Goal: Task Accomplishment & Management: Manage account settings

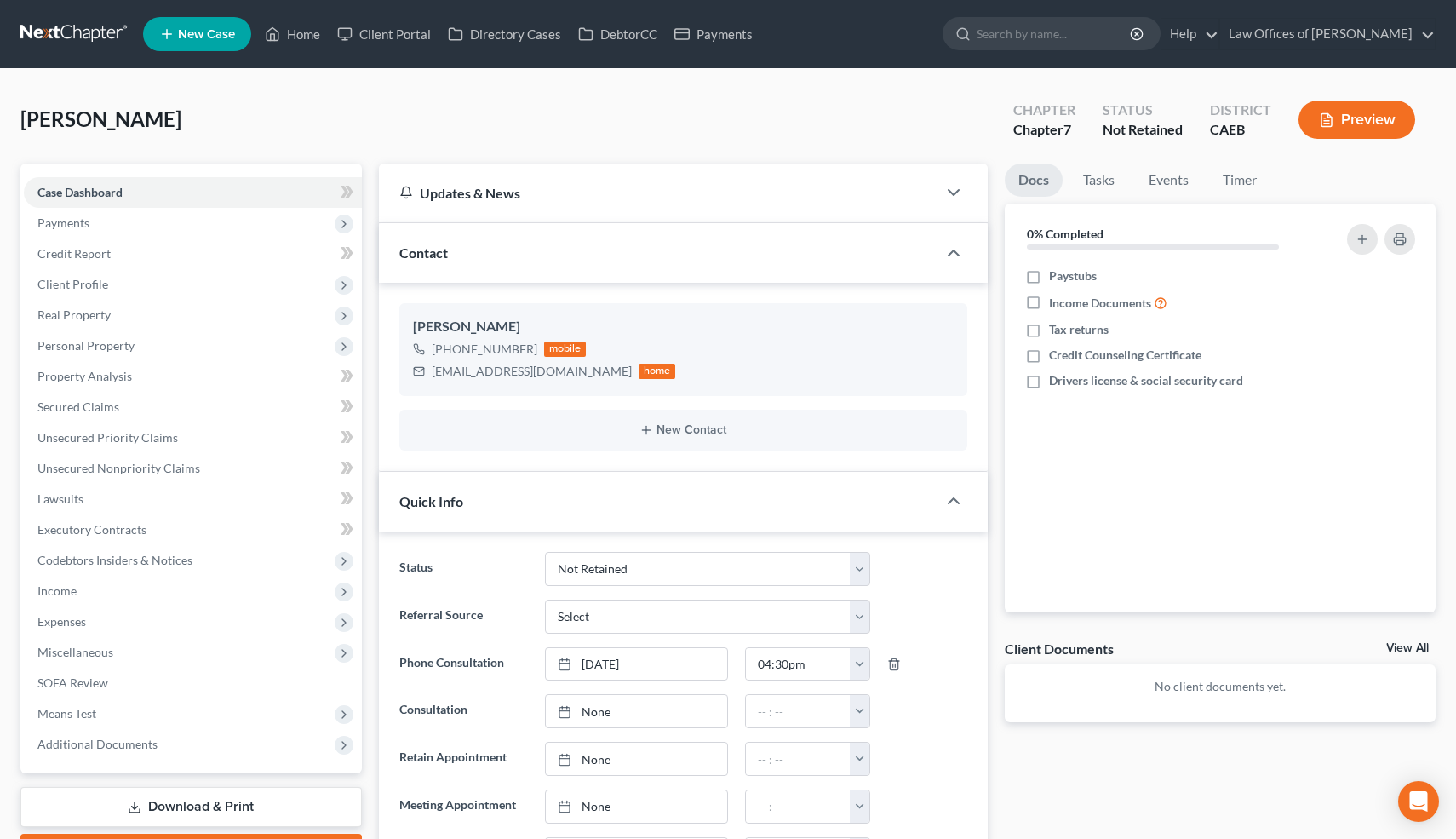
select select "10"
select select "0"
click at [293, 37] on link "Home" at bounding box center [292, 33] width 72 height 31
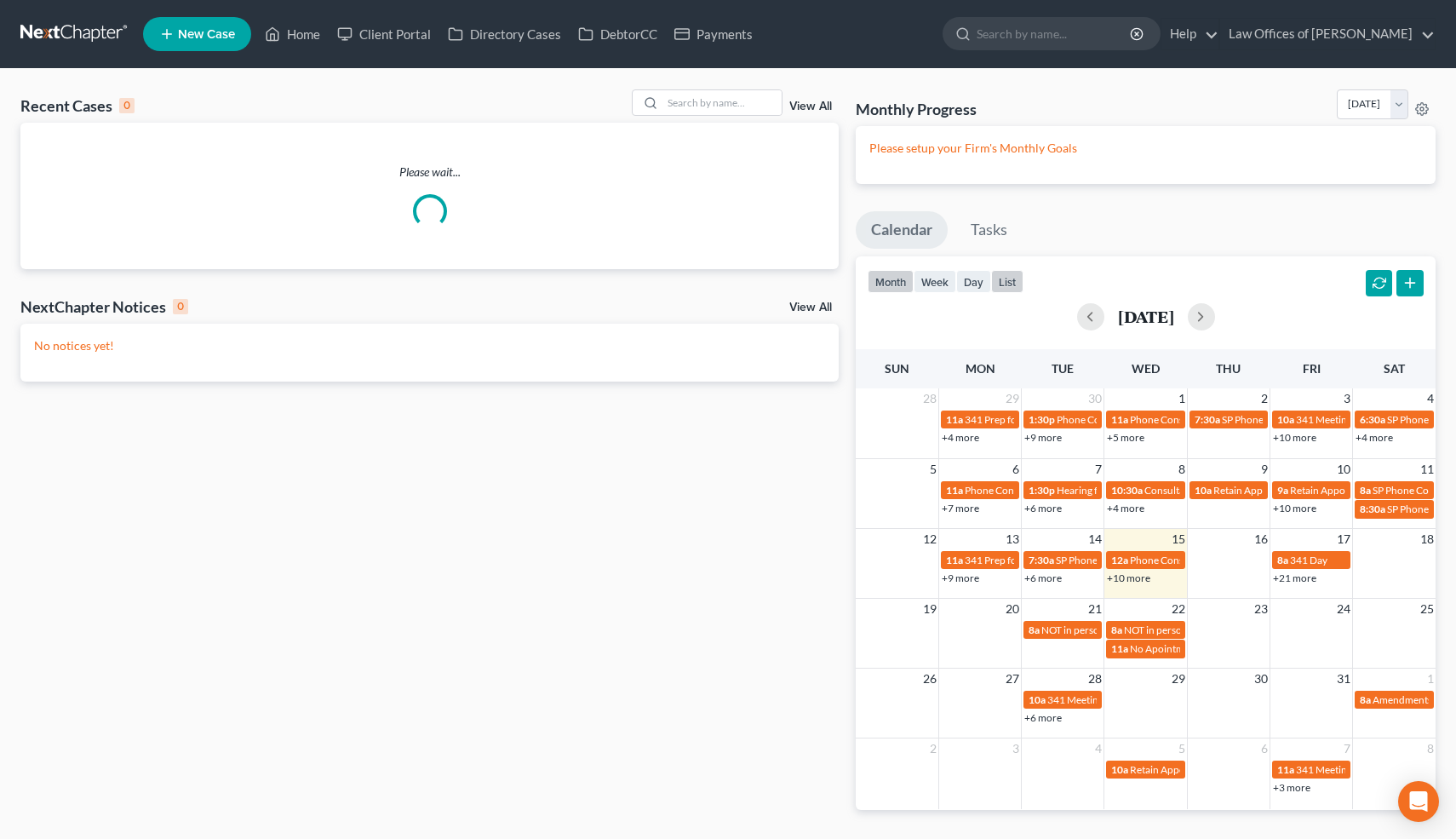
click at [1007, 282] on button "list" at bounding box center [1007, 281] width 32 height 23
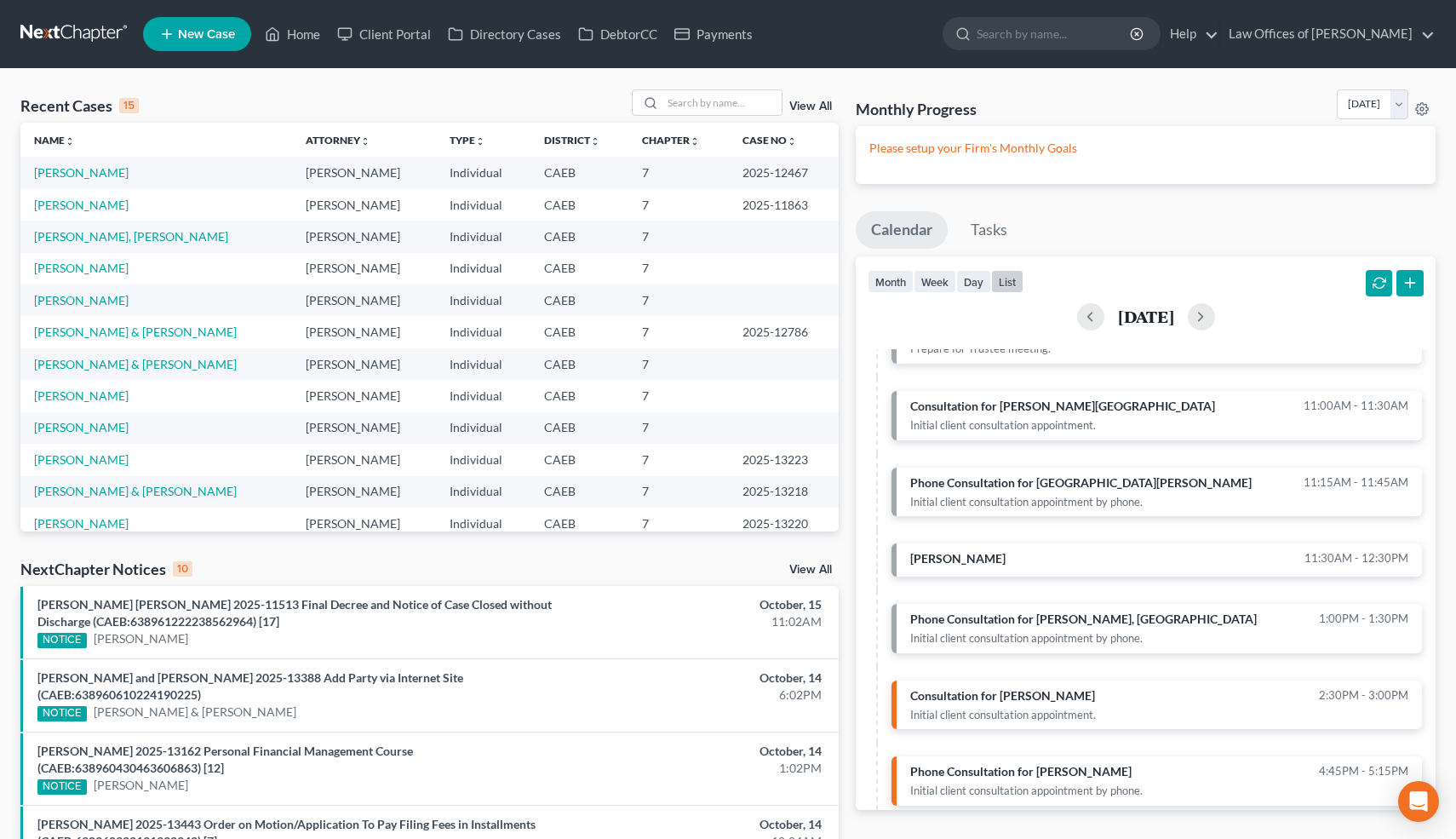
scroll to position [400, 0]
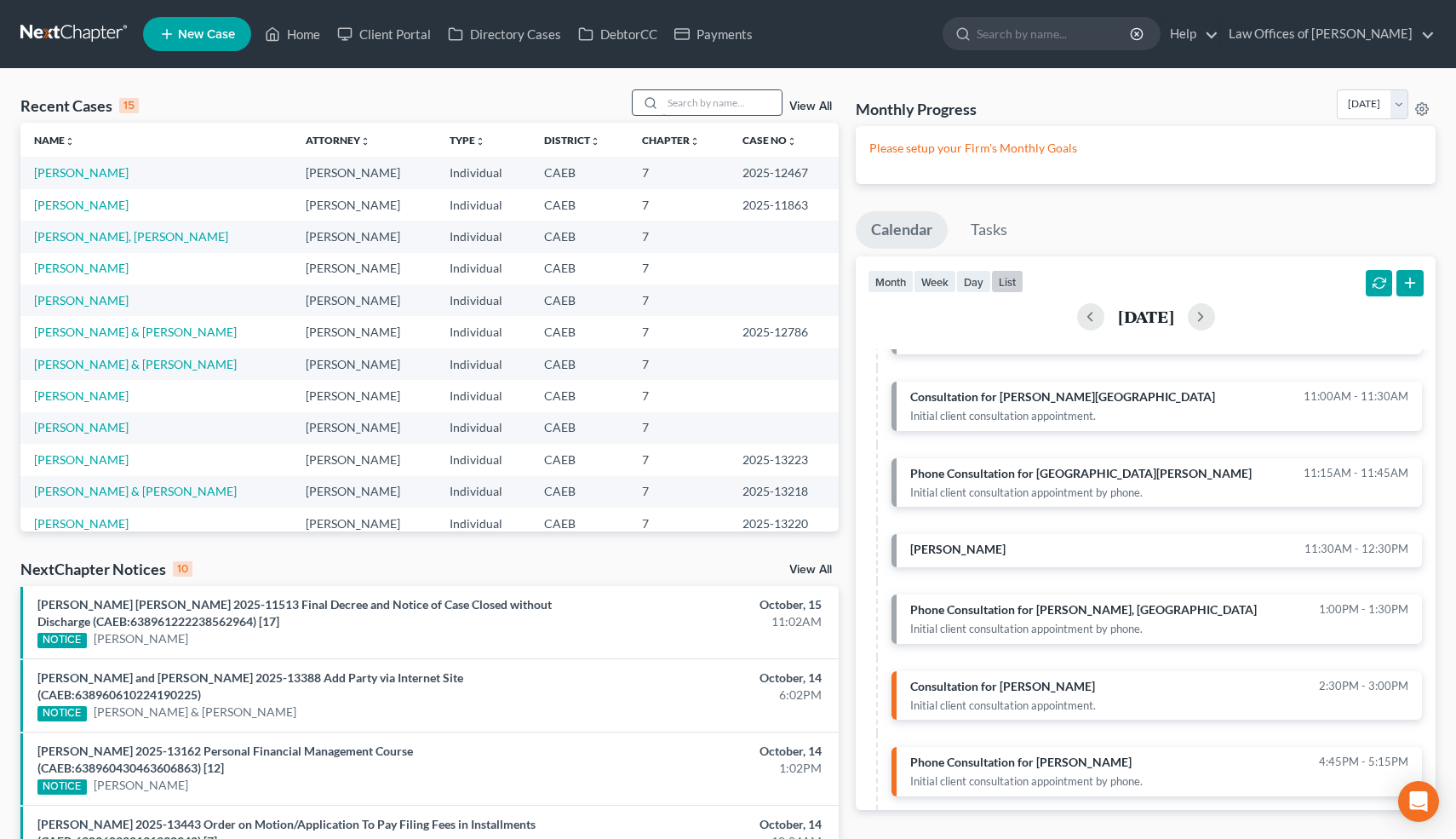
click at [742, 100] on input "search" at bounding box center [722, 102] width 119 height 25
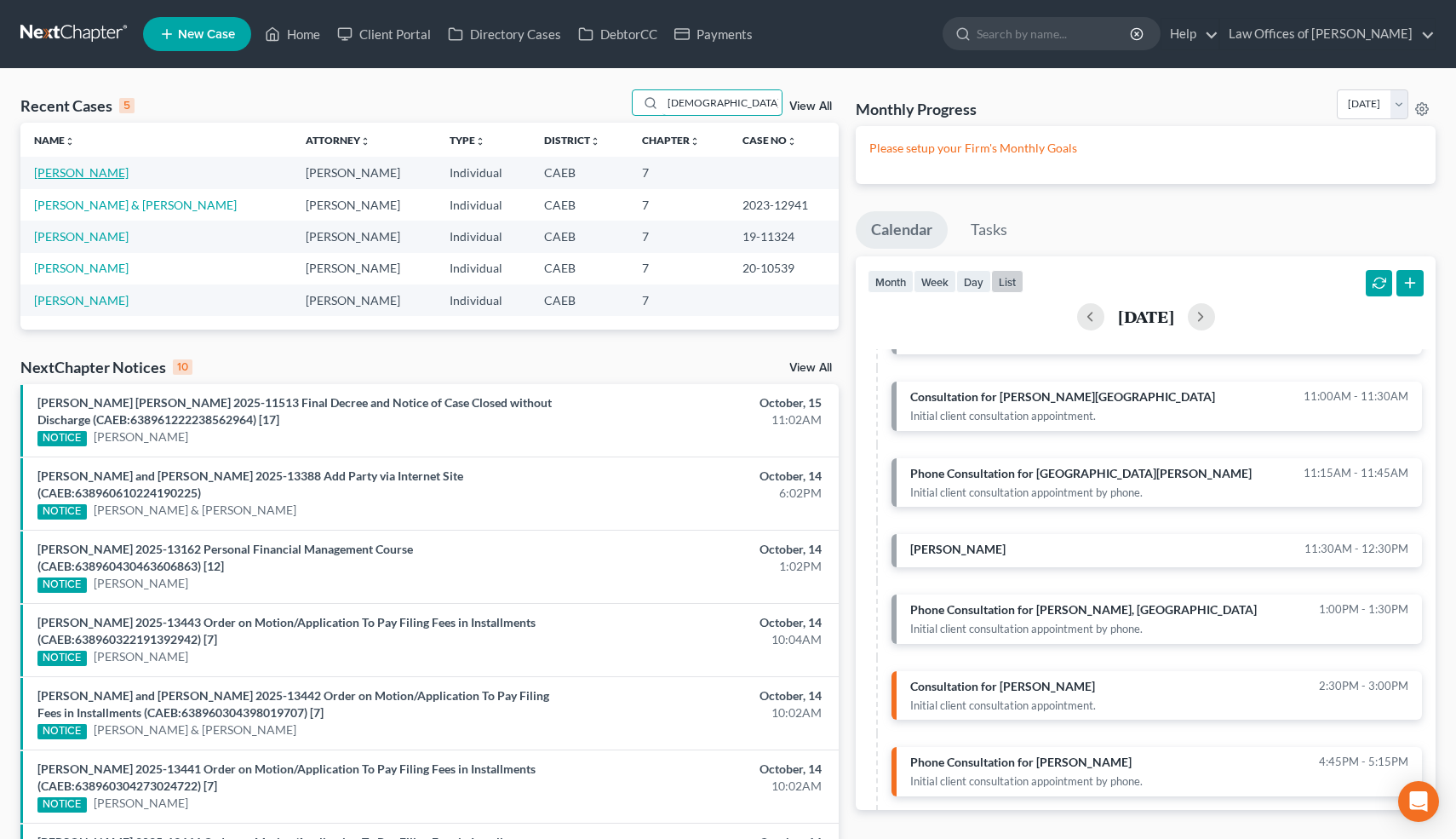
type input "isaa"
click at [87, 174] on link "Garner, Isaac" at bounding box center [82, 173] width 95 height 15
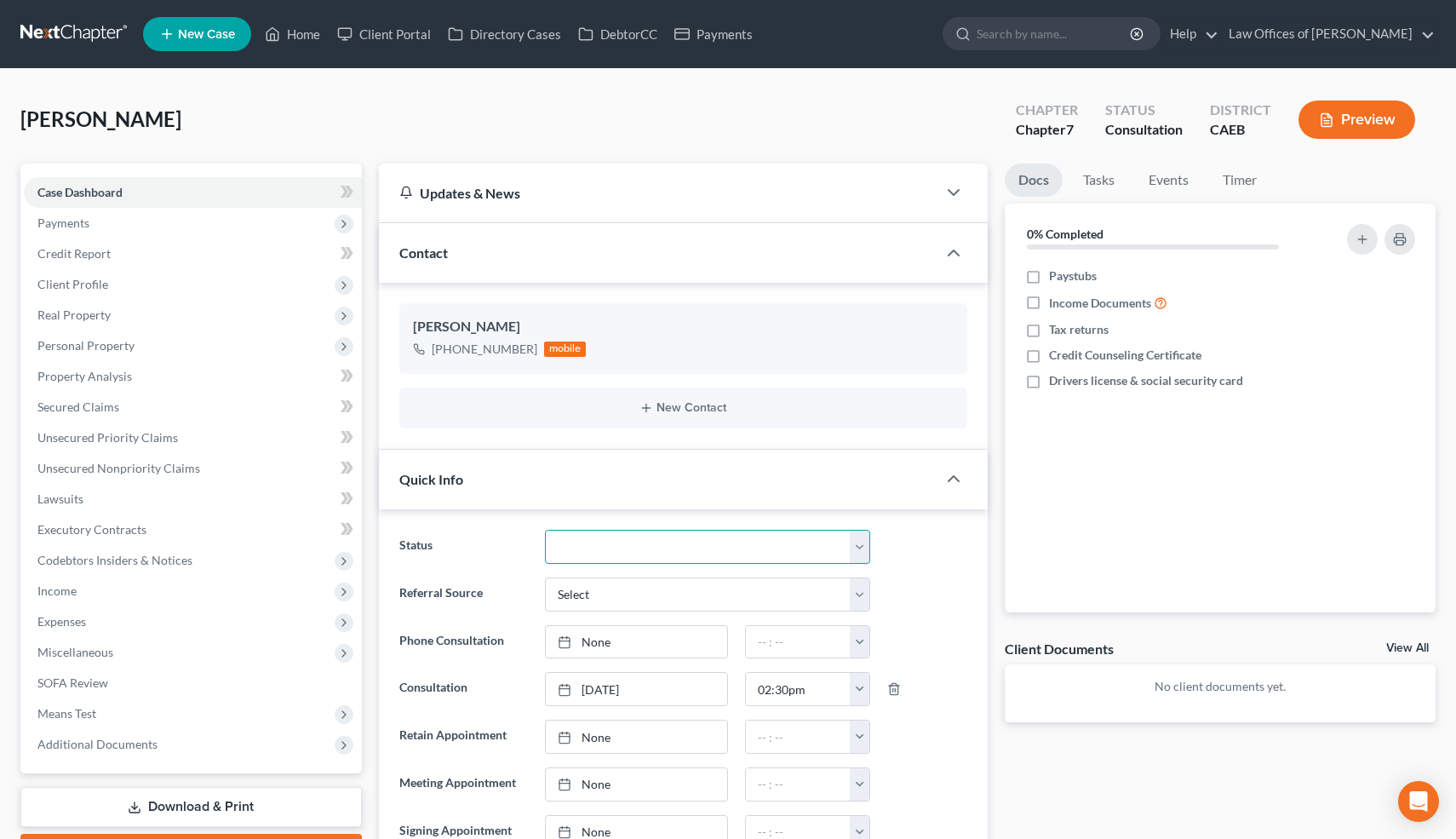
click at [710, 553] on select "Cancelled/Refund Closed Consultation Declined Discharged Filed Income Check In …" at bounding box center [707, 547] width 325 height 34
select select "9"
click at [545, 530] on select "Cancelled/Refund Closed Consultation Declined Discharged Filed Income Check In …" at bounding box center [707, 547] width 325 height 34
click at [310, 39] on link "Home" at bounding box center [292, 33] width 72 height 31
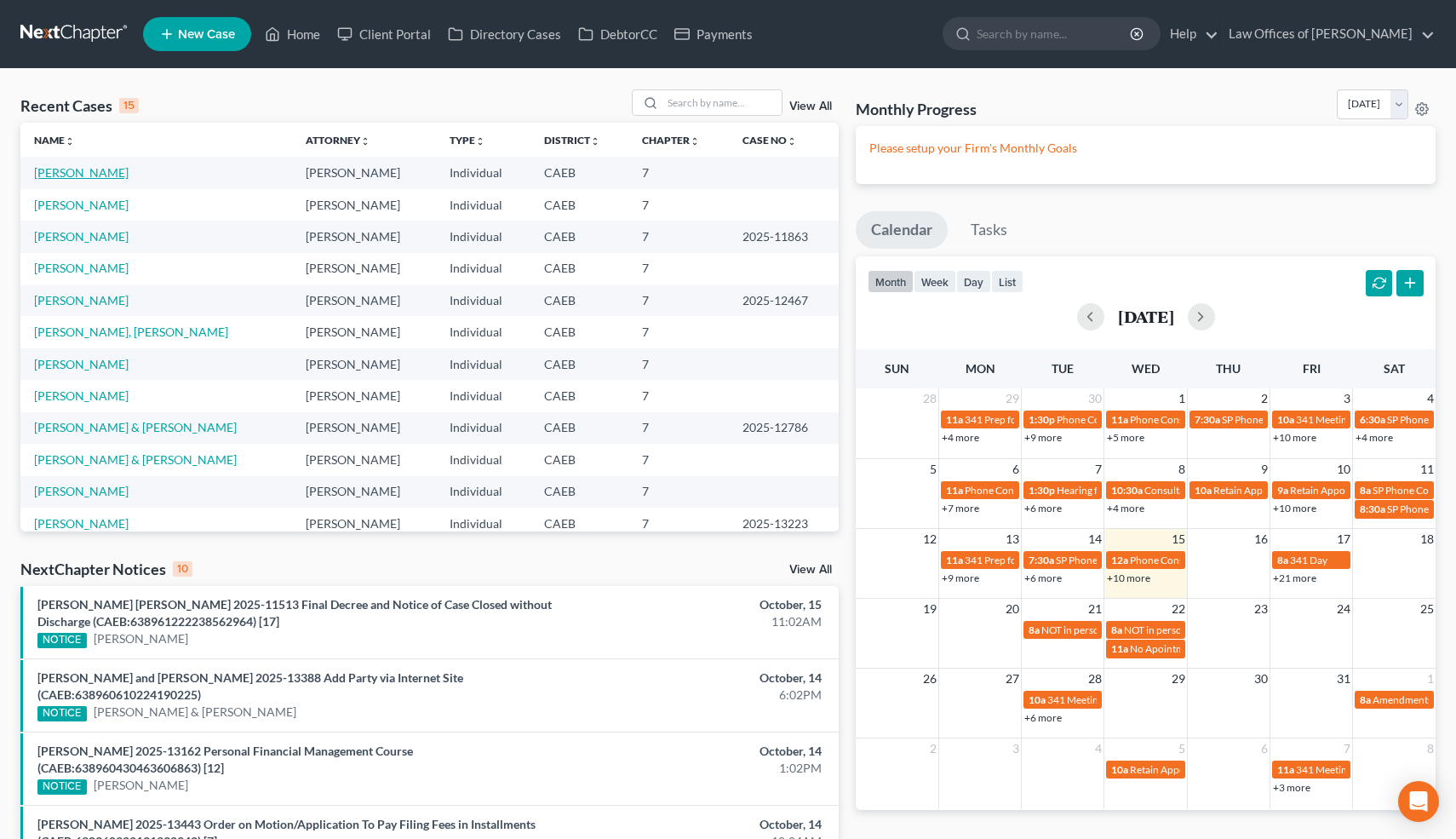
click at [102, 169] on link "Castro, Erlinda" at bounding box center [82, 173] width 95 height 15
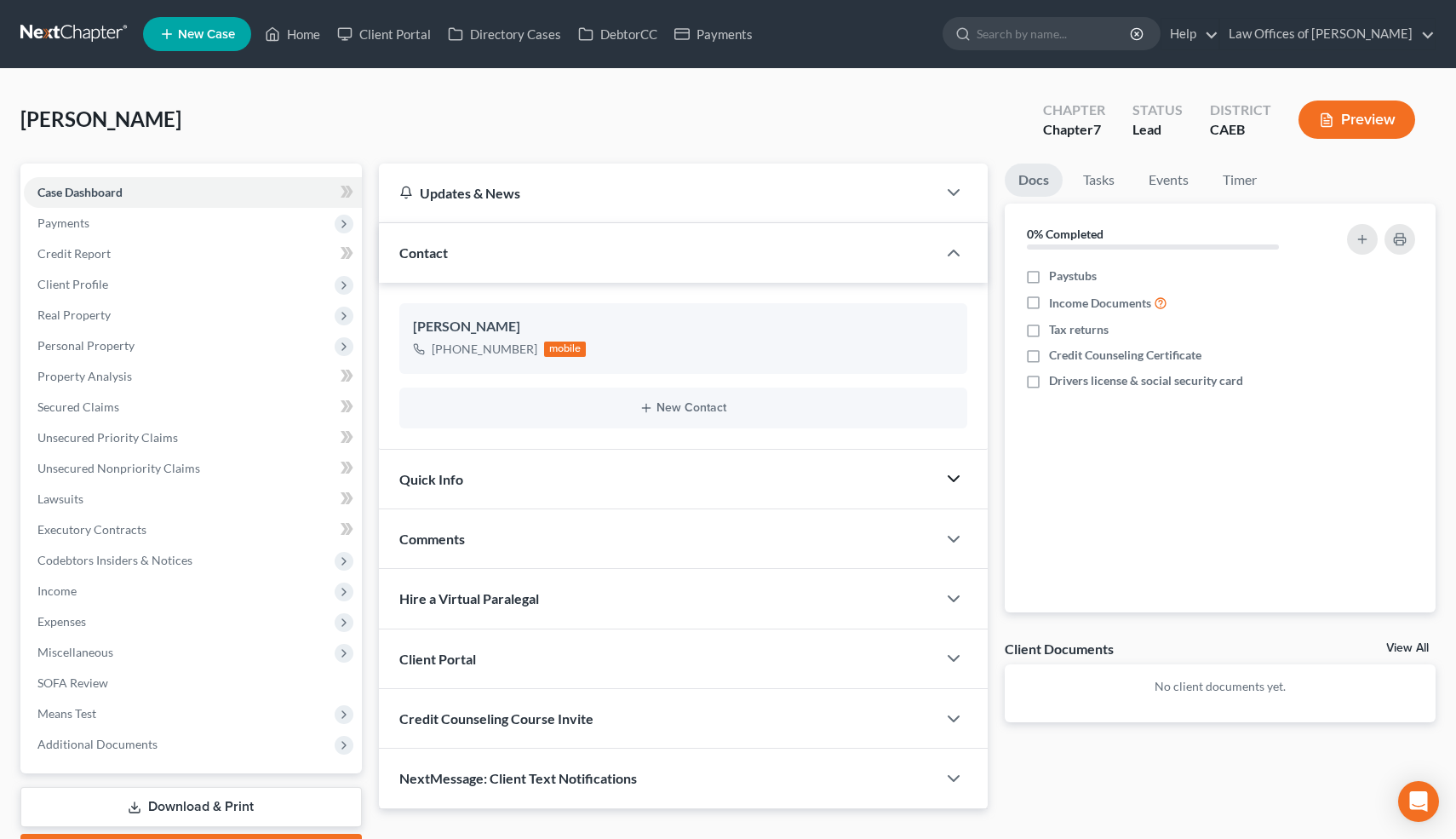
click at [953, 485] on icon "button" at bounding box center [953, 479] width 20 height 20
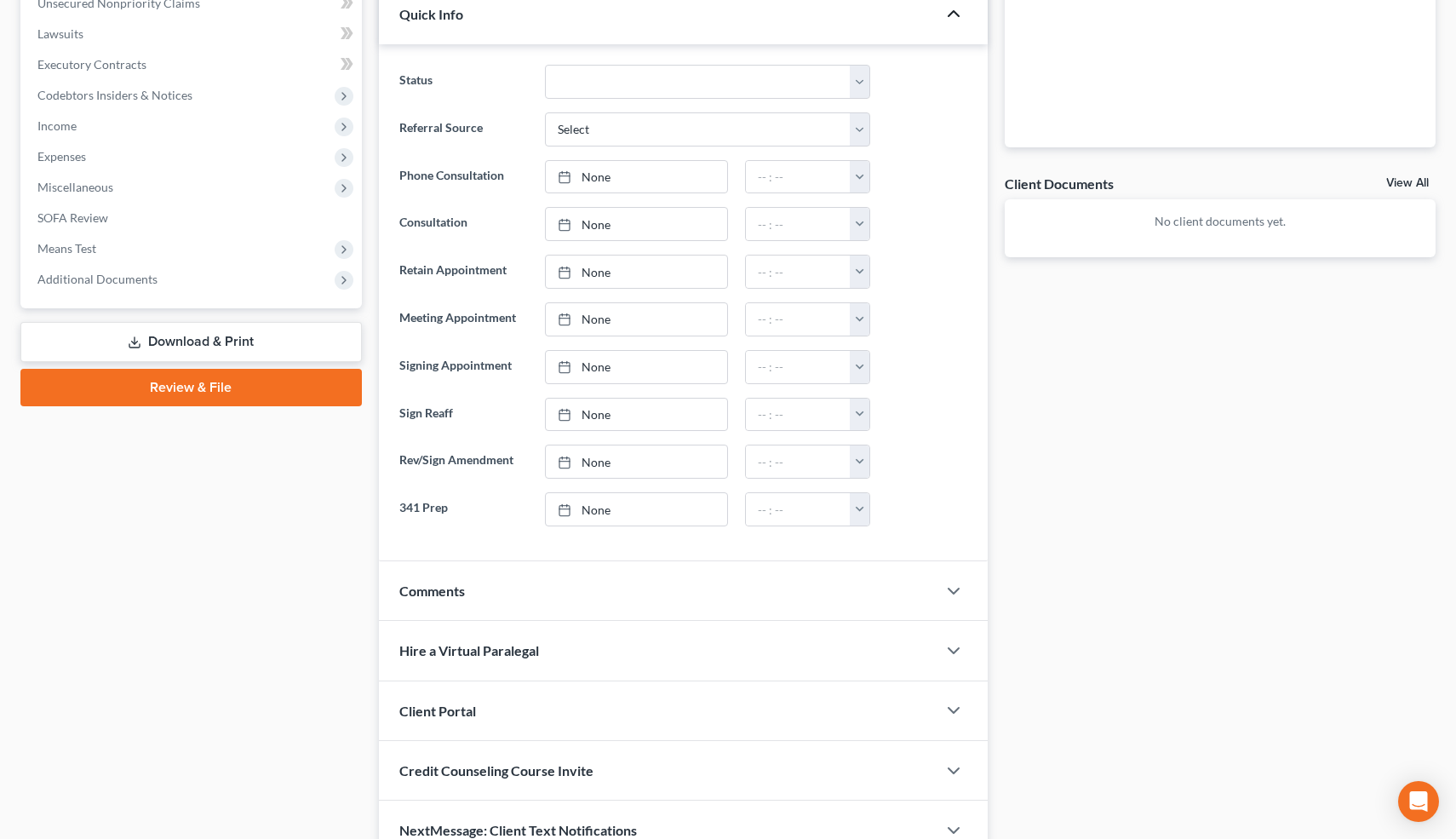
scroll to position [550, 0]
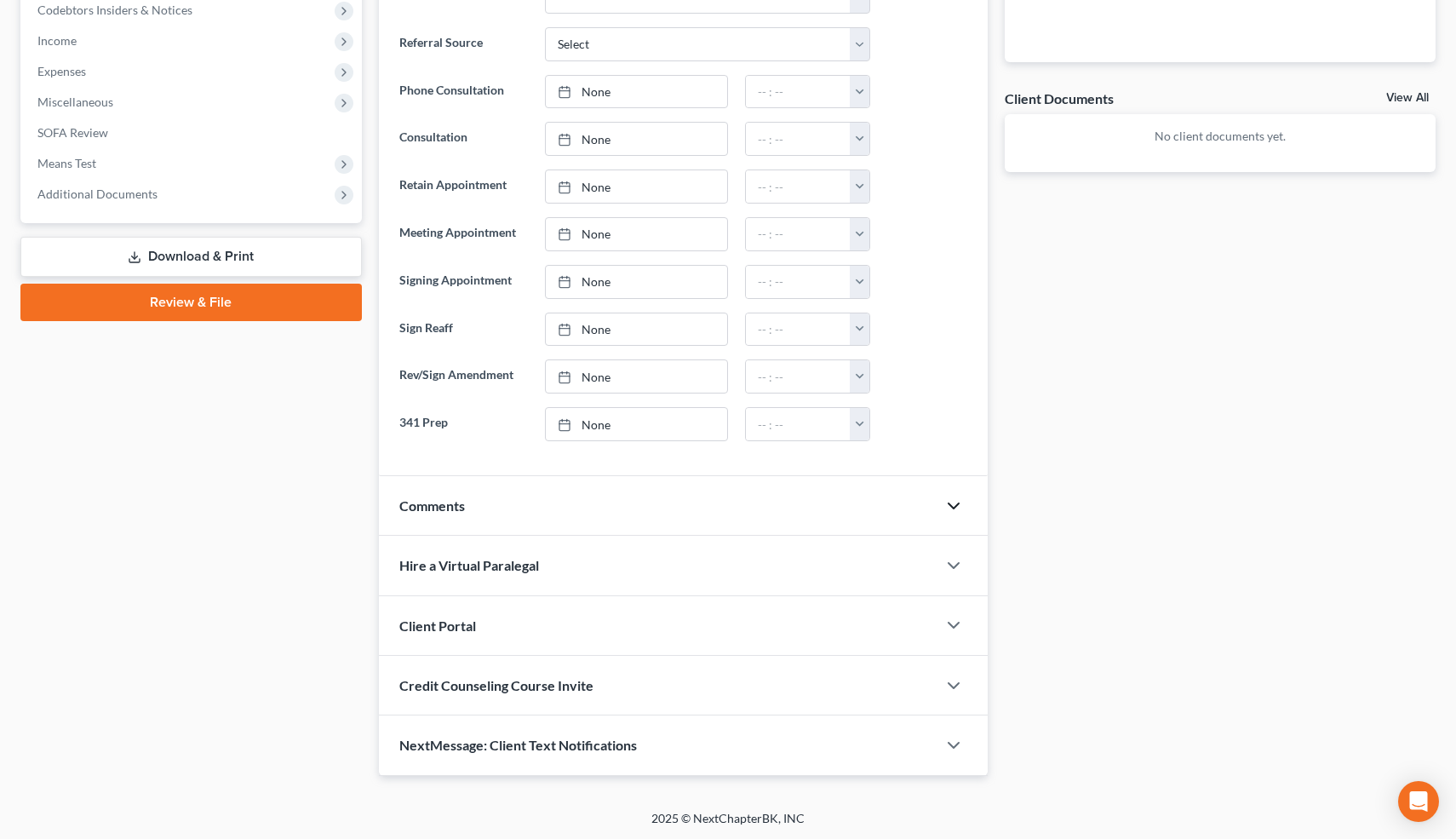
click at [957, 500] on icon "button" at bounding box center [953, 506] width 20 height 20
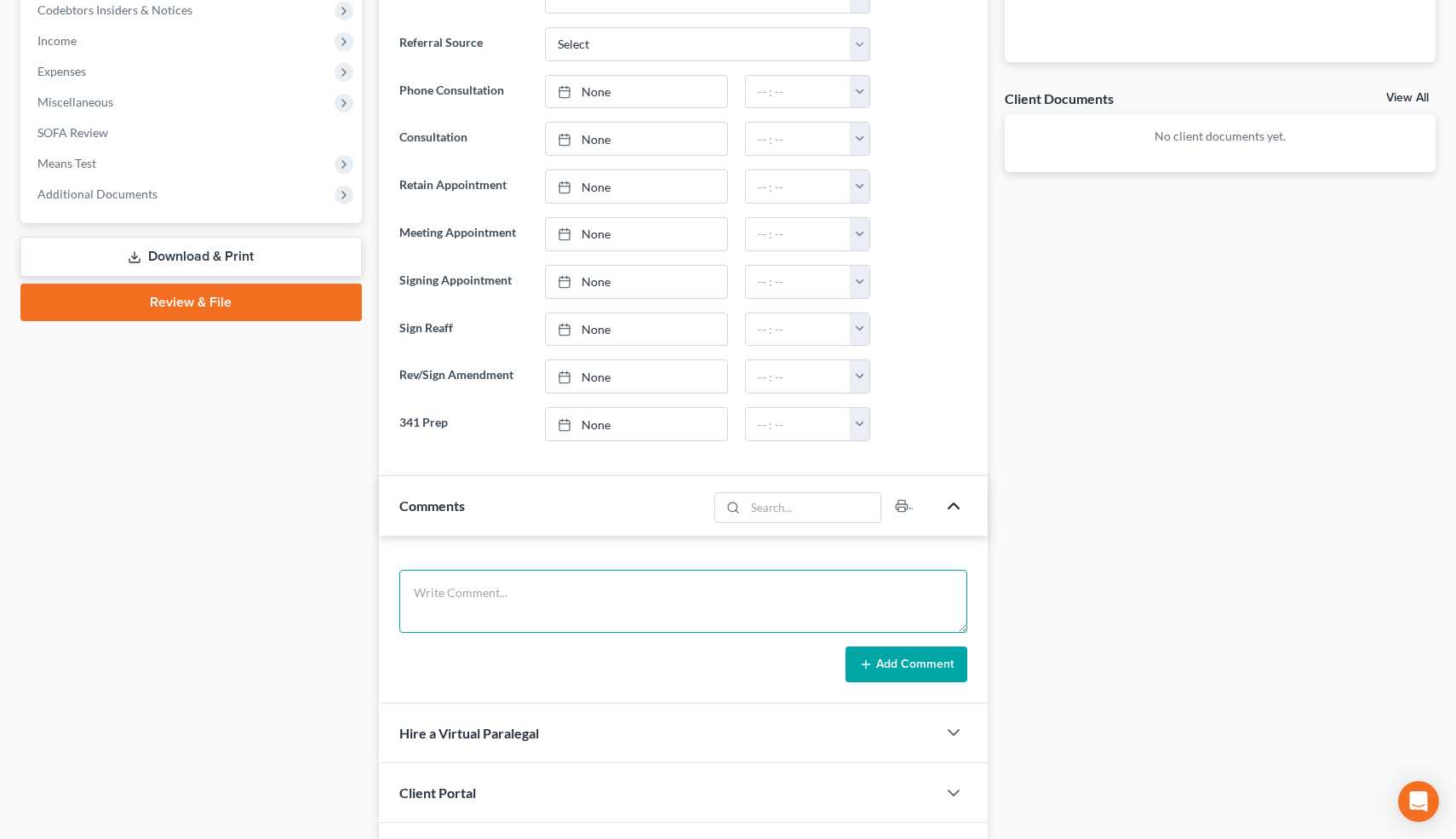
click at [625, 590] on textarea at bounding box center [683, 601] width 569 height 63
paste textarea "02-12918"
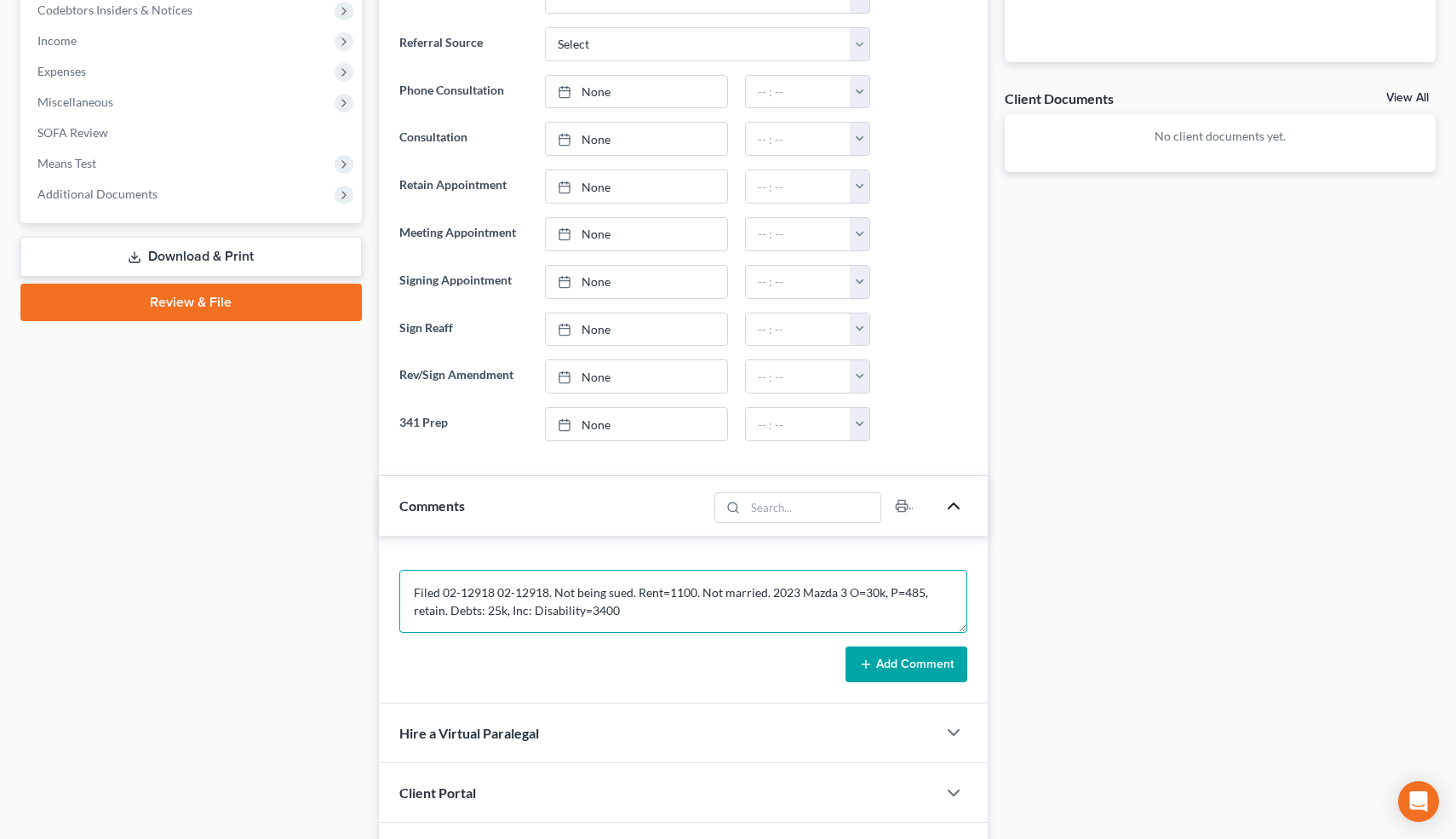
click at [584, 607] on textarea "Filed 02-12918 02-12918. Not being sued. Rent=1100. Not married. 2023 Mazda 3 O…" at bounding box center [683, 601] width 569 height 63
click at [513, 613] on textarea "Filed 02-12918 02-12918. Not being sued. Rent=1100. Not married. 2023 Mazda 3 O…" at bounding box center [683, 601] width 569 height 63
type textarea "Filed 02-12918 02-12918. Not being sued. Rent=1100. Not married. 2023 Mazda 3 O…"
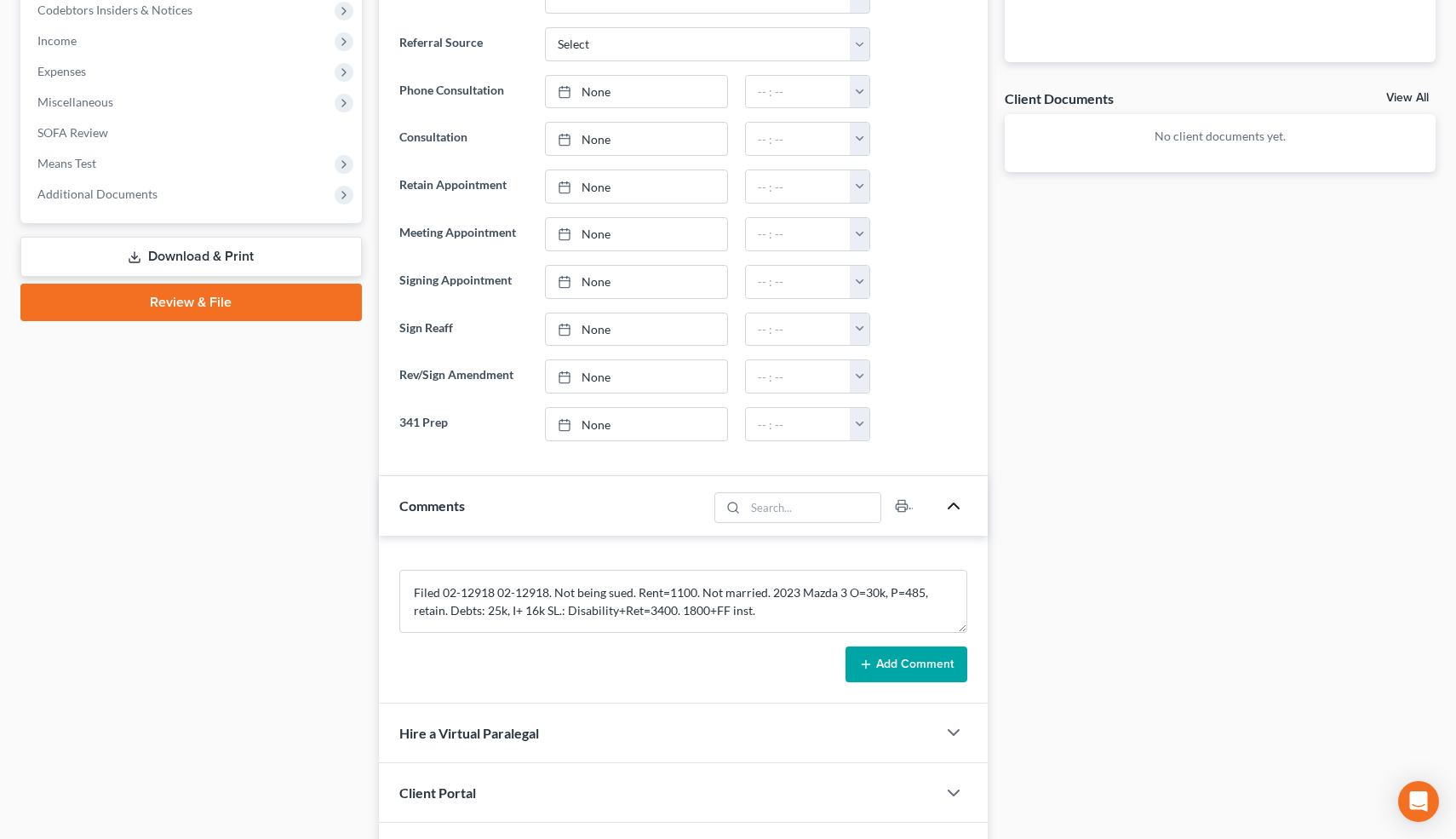
click at [926, 663] on button "Add Comment" at bounding box center [906, 664] width 122 height 36
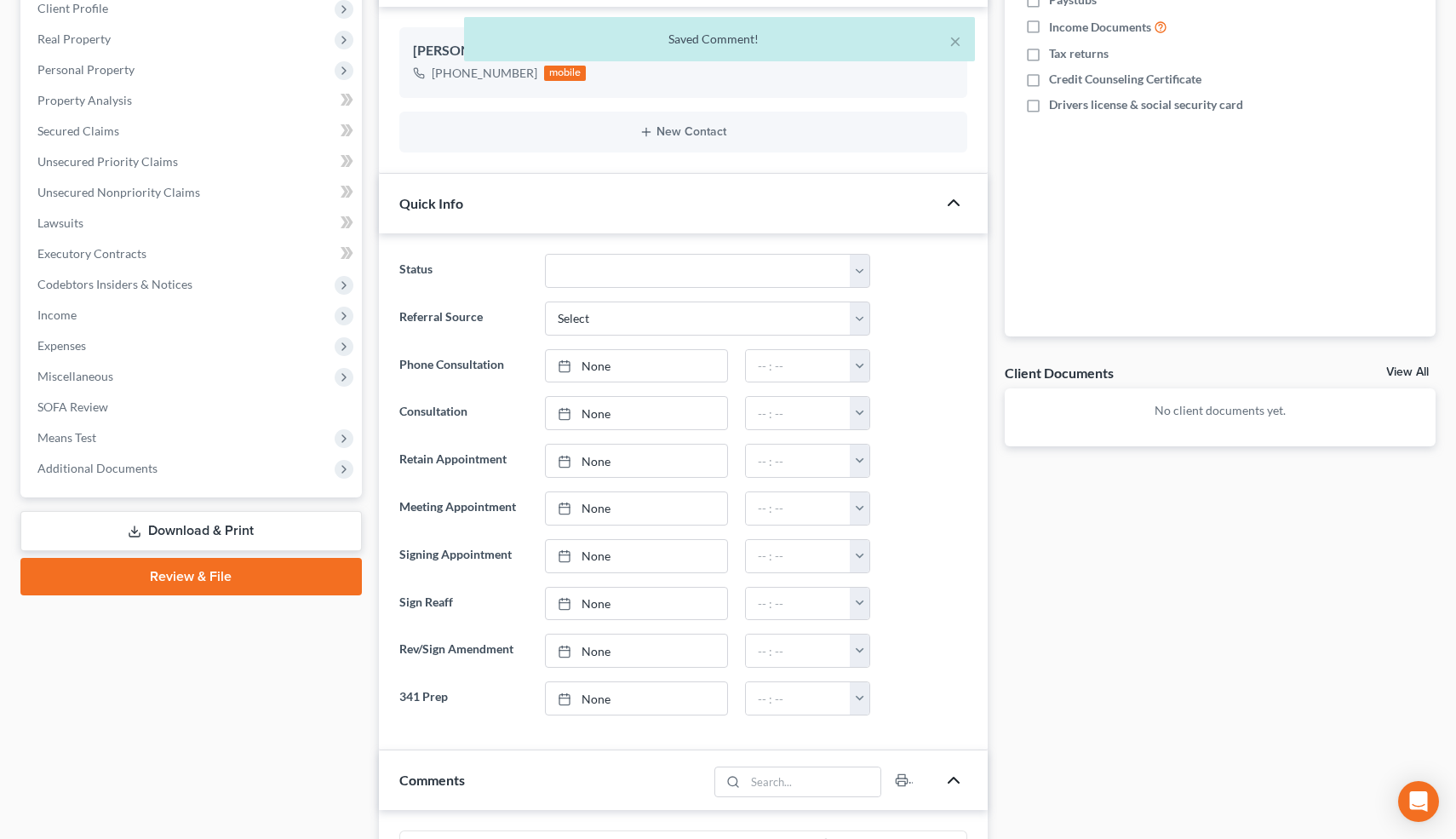
scroll to position [0, 0]
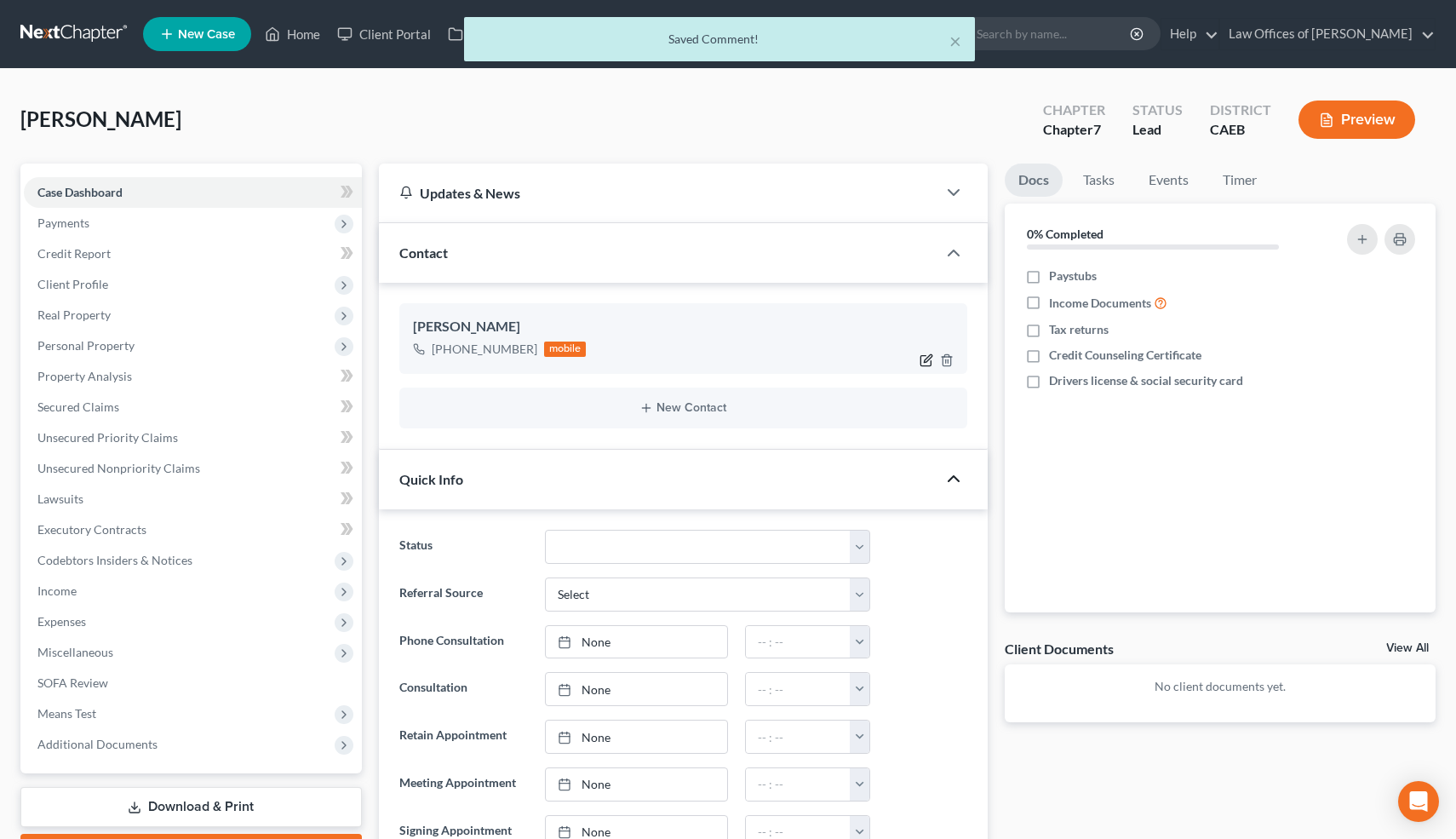
click at [922, 359] on icon "button" at bounding box center [926, 360] width 14 height 14
select select "0"
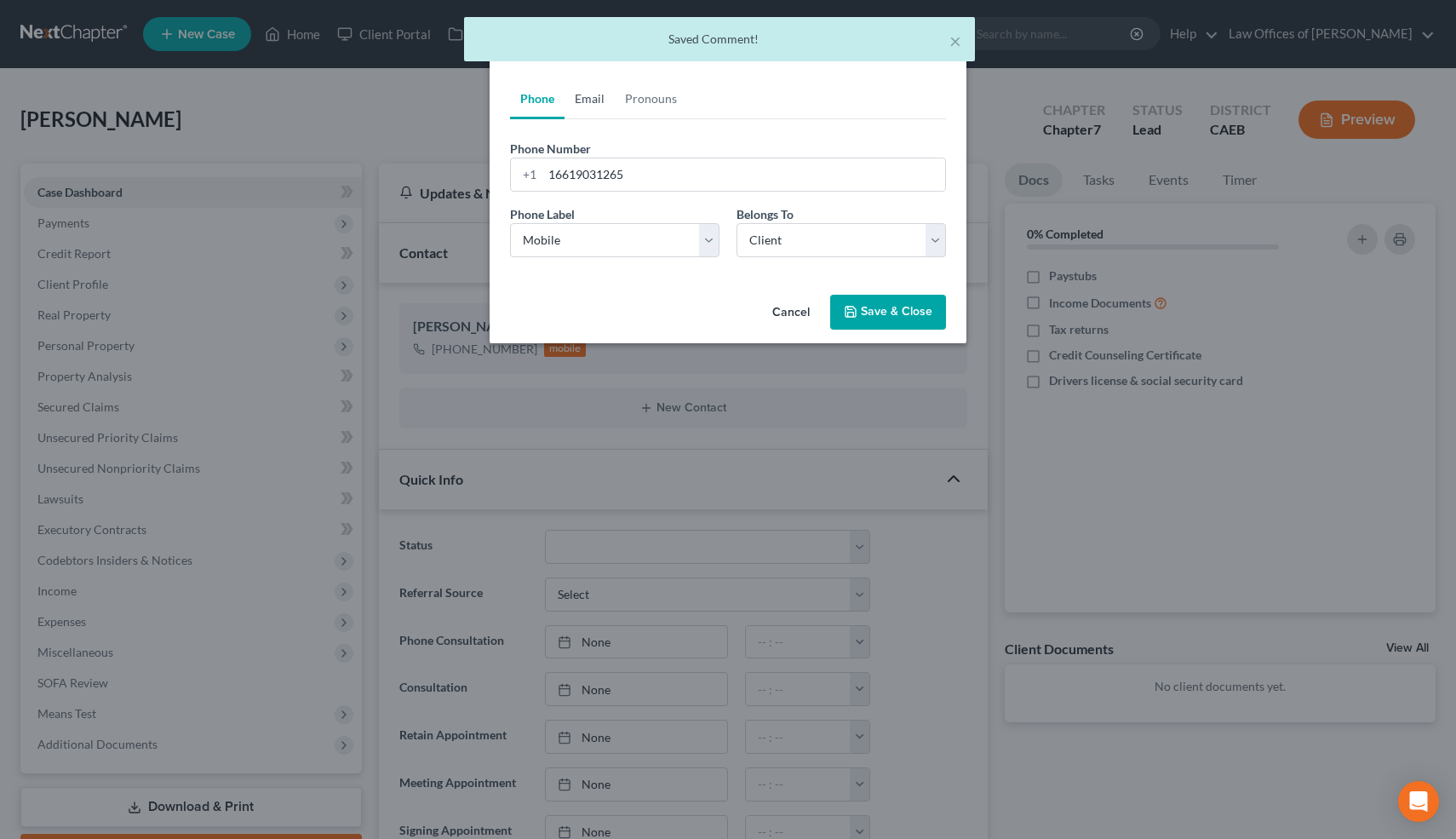
click at [592, 102] on link "Email" at bounding box center [589, 98] width 50 height 41
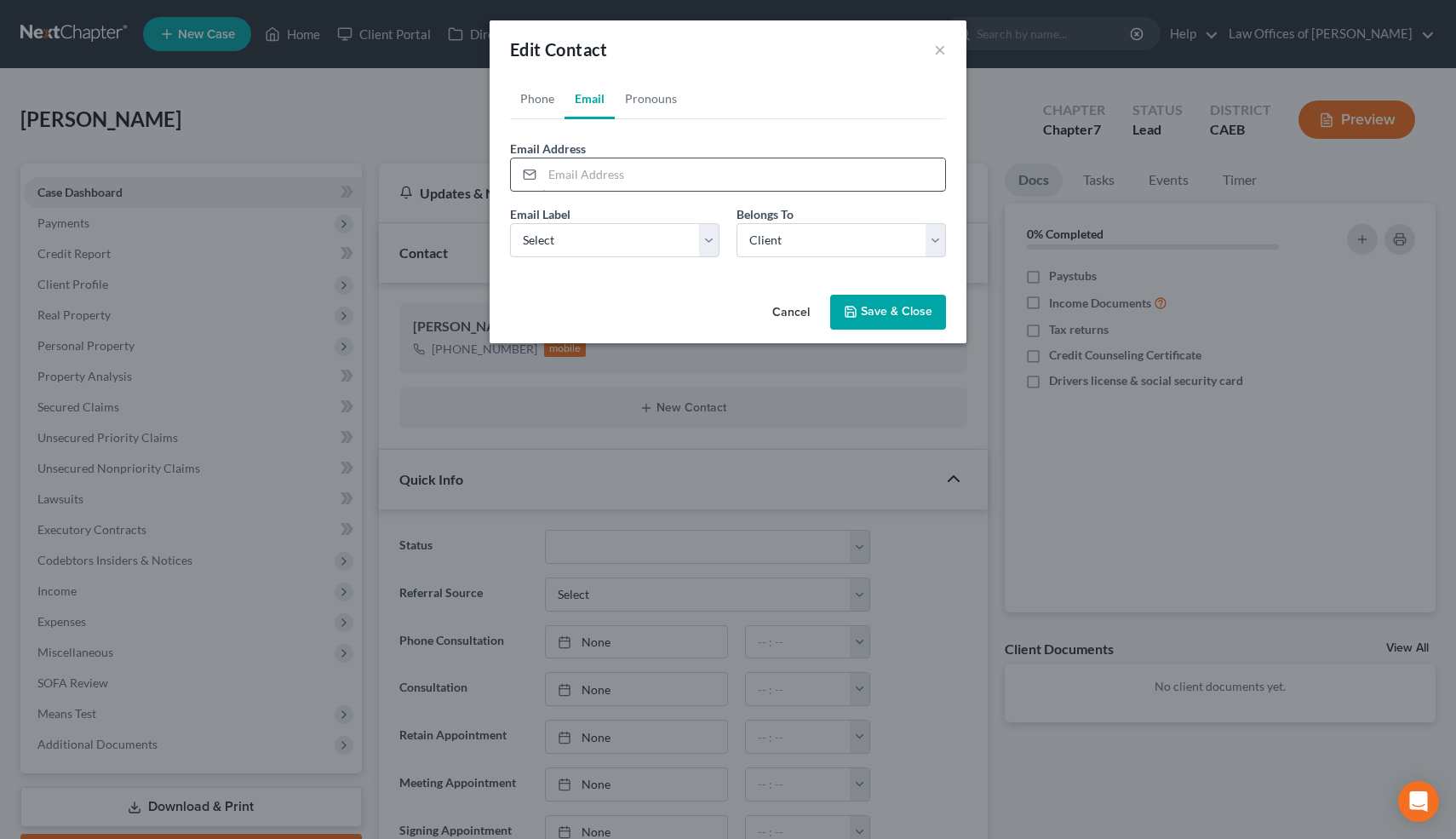
click at [575, 181] on input "email" at bounding box center [743, 174] width 403 height 32
type input "ecastrolinda@gmail.com"
click at [576, 234] on select "Select Home Work Other" at bounding box center [614, 239] width 210 height 34
select select "0"
click at [509, 223] on select "Select Home Work Other" at bounding box center [614, 239] width 210 height 34
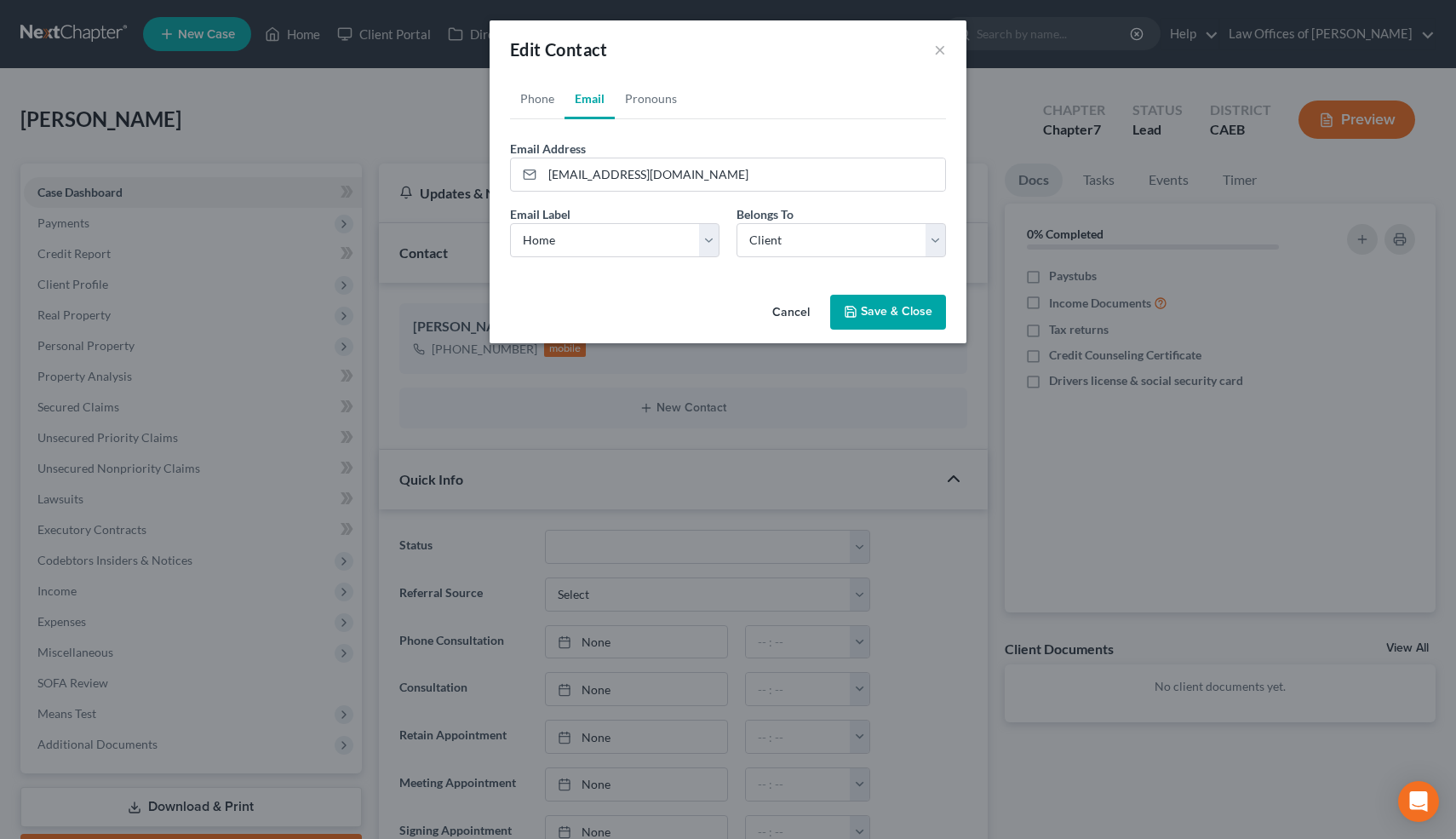
click at [880, 308] on button "Save & Close" at bounding box center [887, 312] width 116 height 36
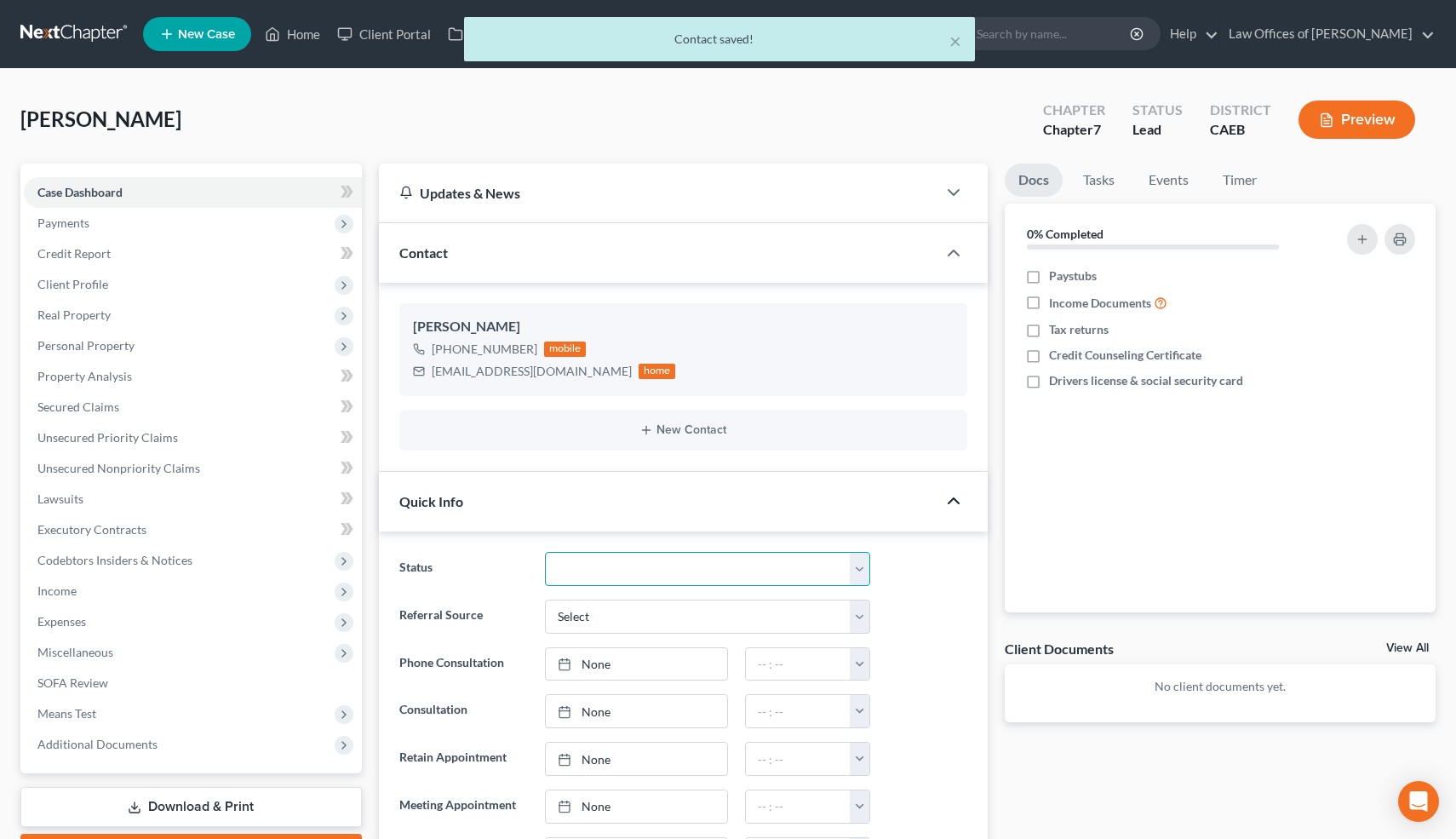
click at [822, 561] on select "Cancelled/Refund Closed Consultation Declined Discharged Filed Income Check In …" at bounding box center [707, 568] width 325 height 34
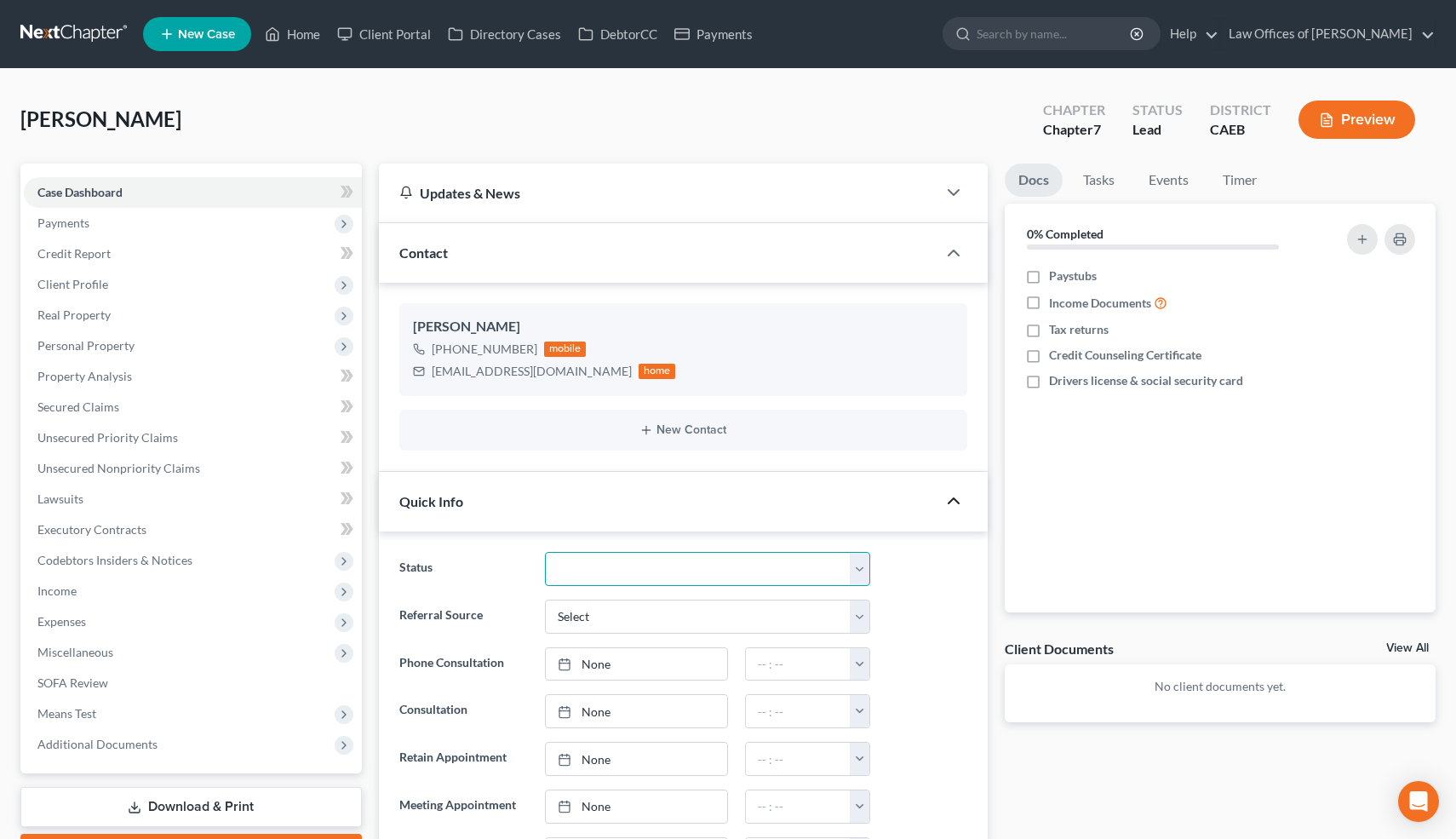
click at [796, 570] on select "Cancelled/Refund Closed Consultation Declined Discharged Filed Income Check In …" at bounding box center [707, 568] width 325 height 34
select select "10"
click at [545, 551] on select "Cancelled/Refund Closed Consultation Declined Discharged Filed Income Check In …" at bounding box center [707, 568] width 325 height 34
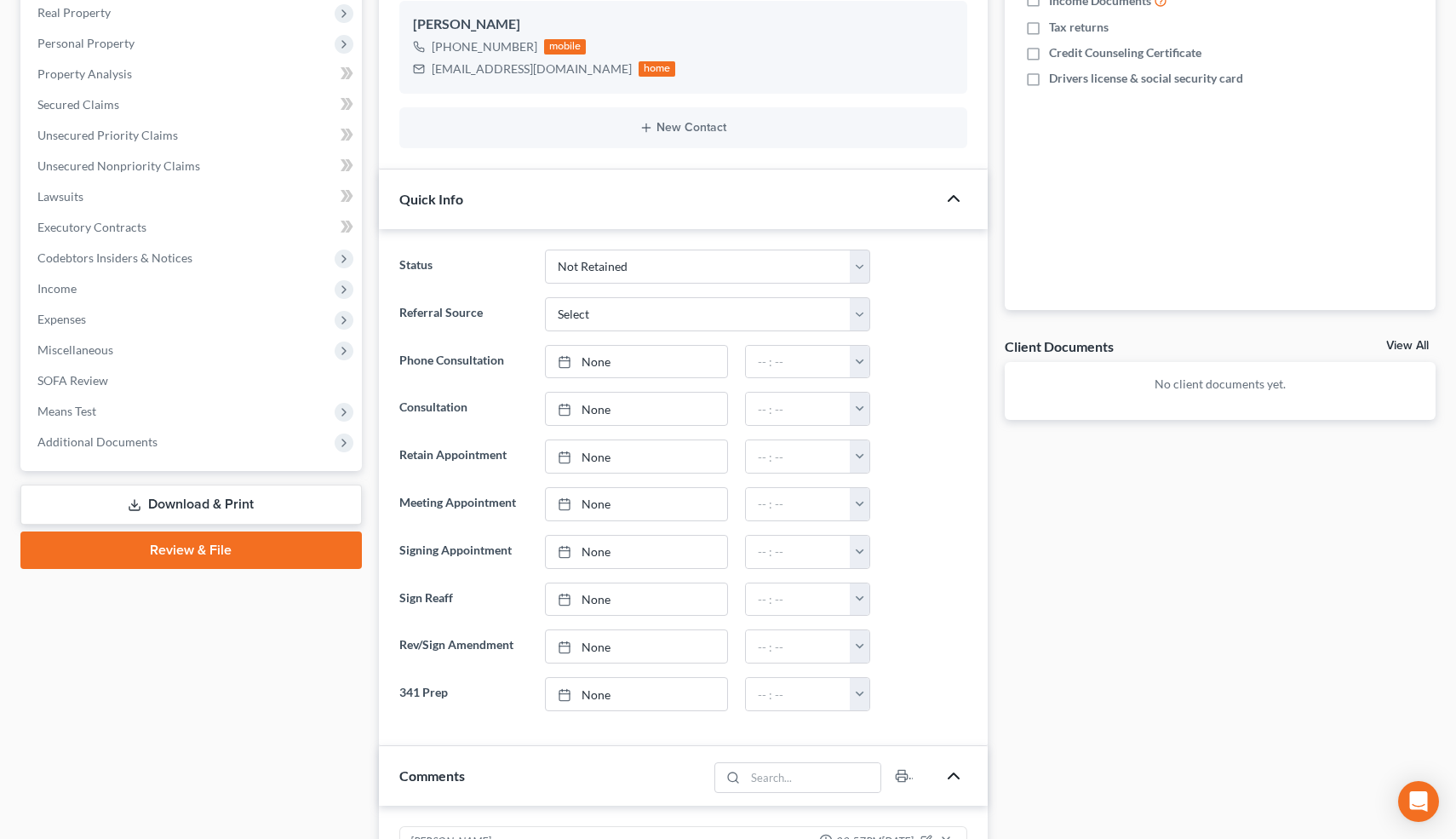
scroll to position [813, 0]
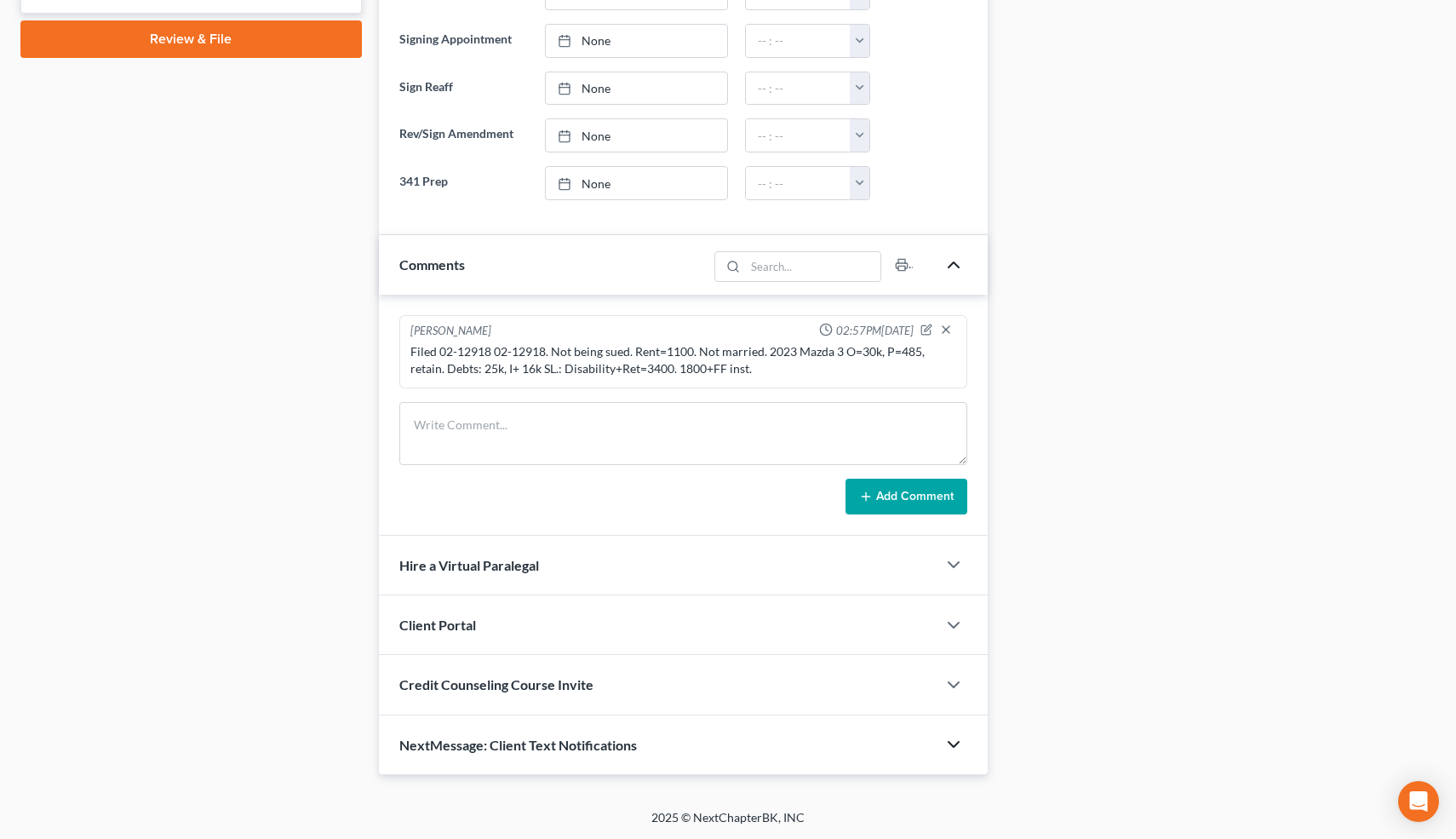
click at [955, 736] on icon "button" at bounding box center [953, 744] width 20 height 20
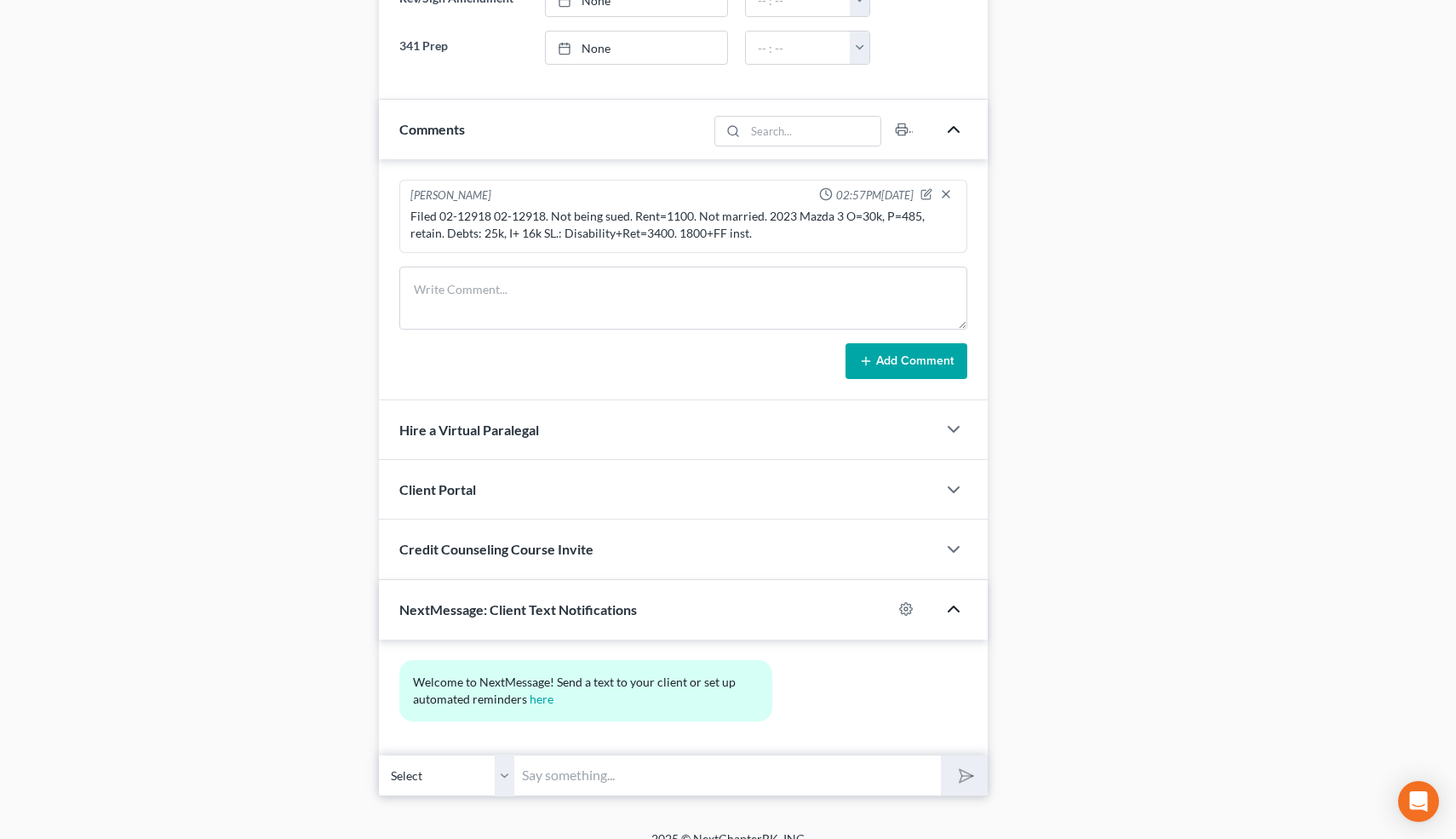
scroll to position [970, 0]
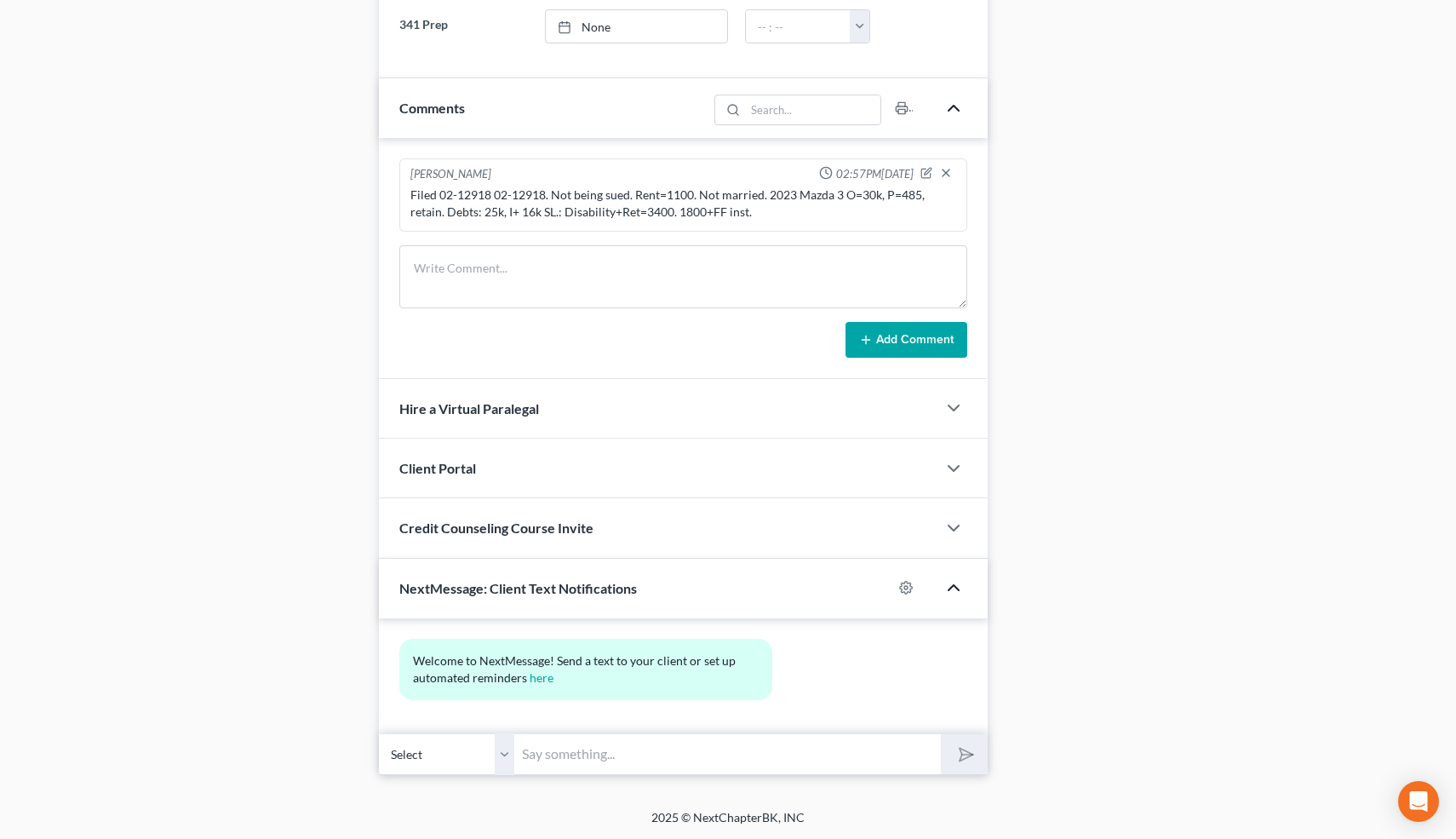
click at [727, 759] on input "text" at bounding box center [728, 754] width 427 height 42
type input "Nice talking to you! Like I said, just reply here if you have any questions or …"
click at [969, 751] on polygon "submit" at bounding box center [962, 755] width 20 height 20
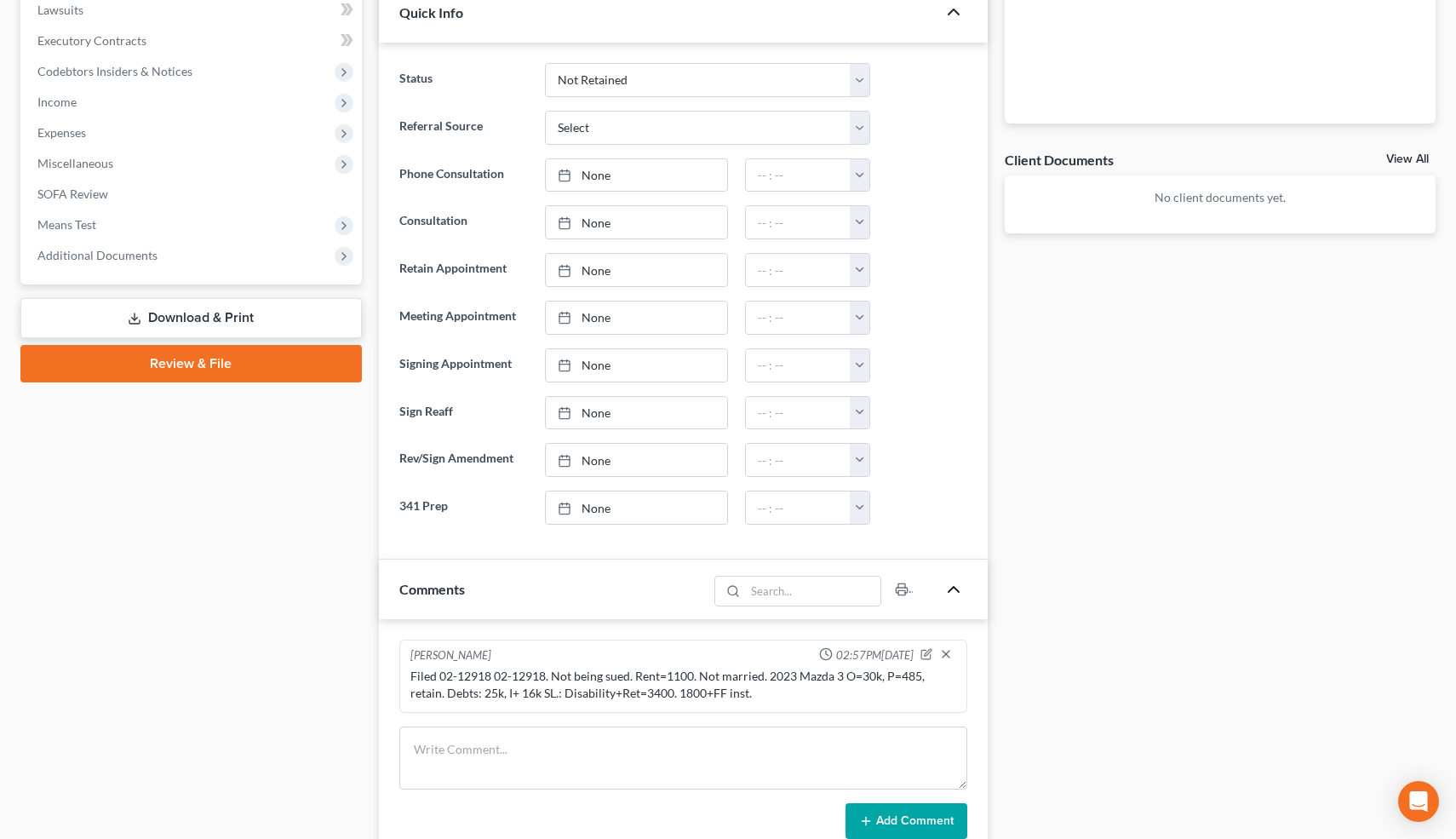
scroll to position [0, 0]
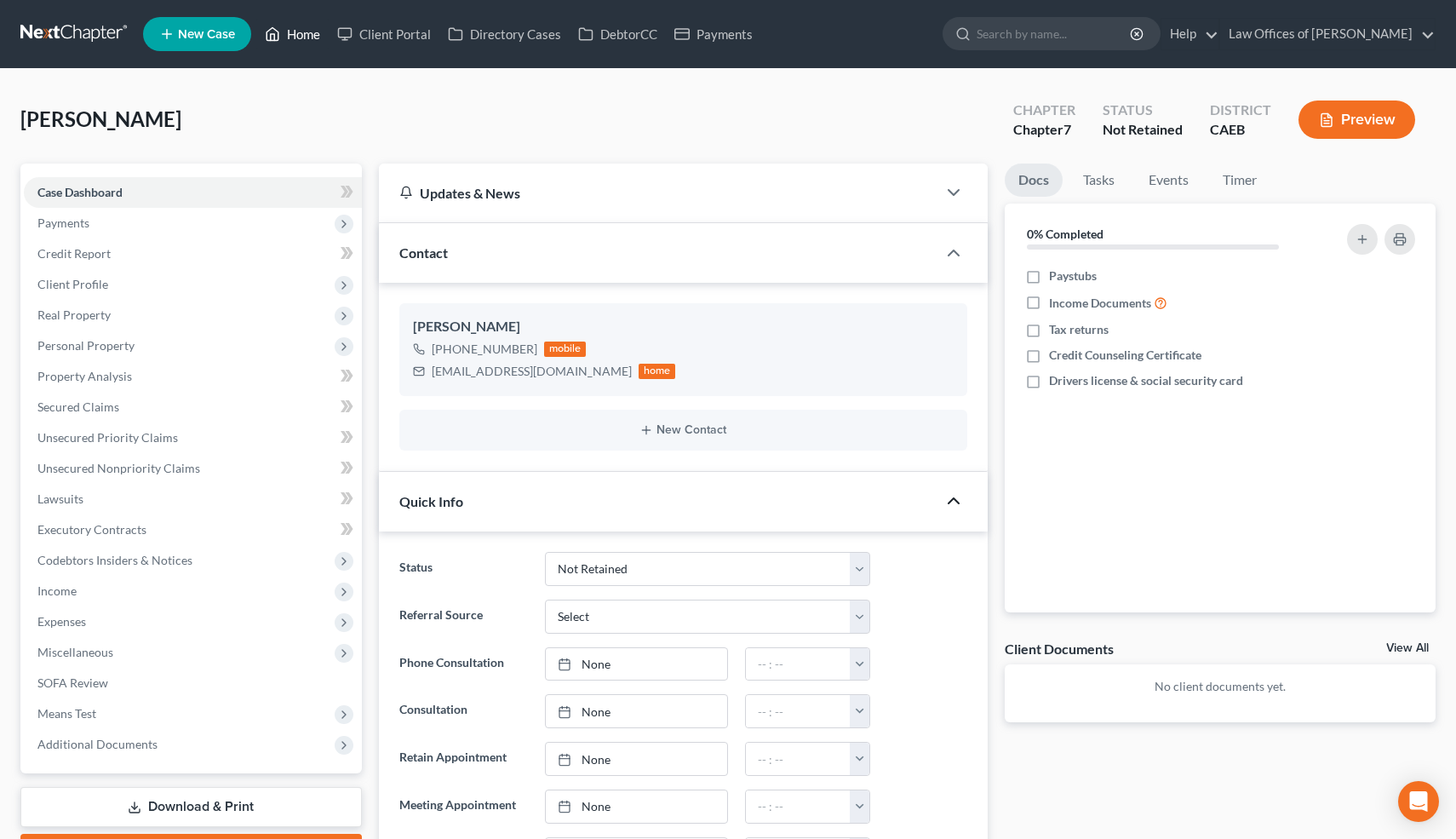
click at [308, 37] on link "Home" at bounding box center [292, 33] width 72 height 31
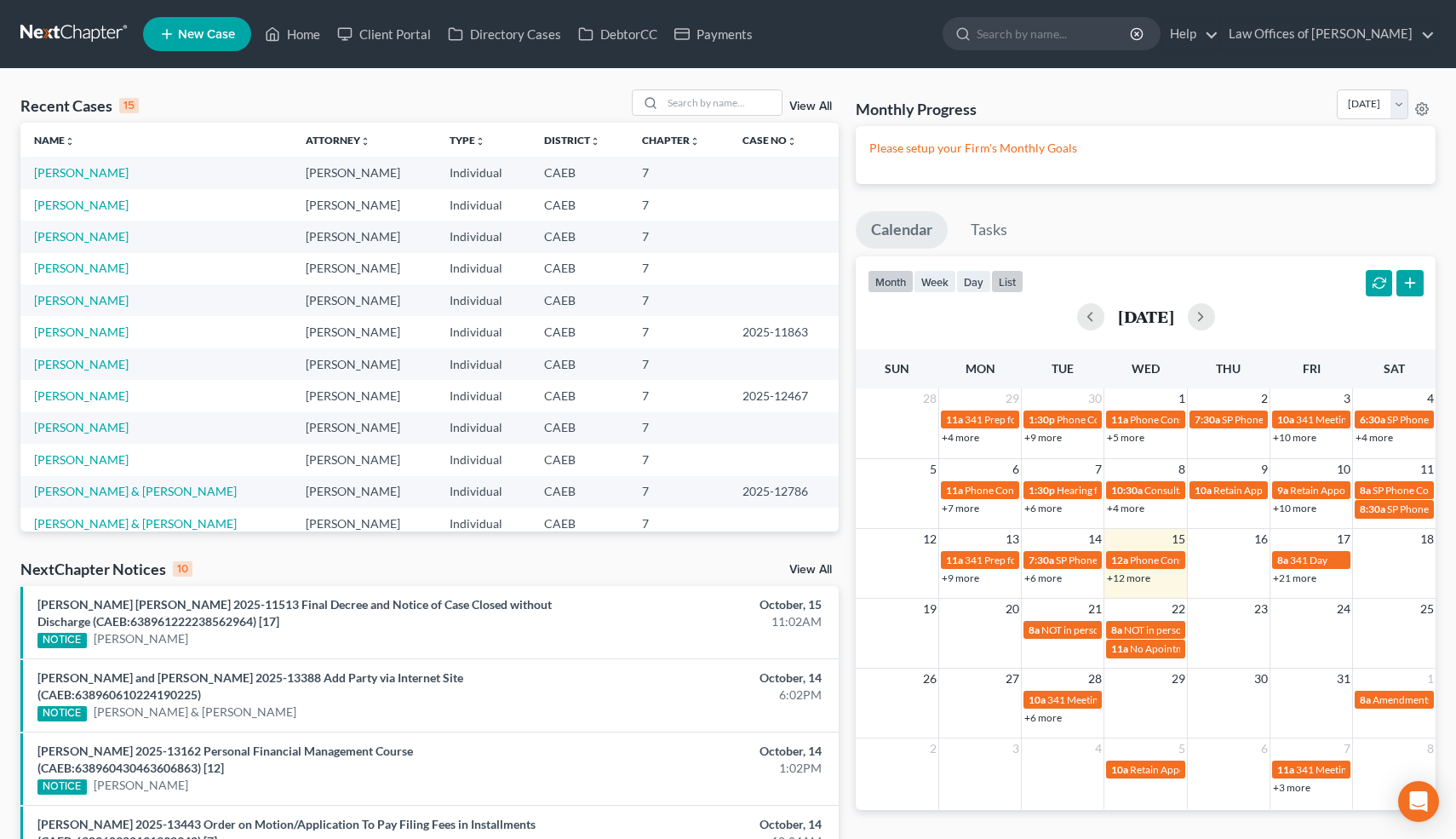
click at [1012, 273] on button "list" at bounding box center [1007, 281] width 32 height 23
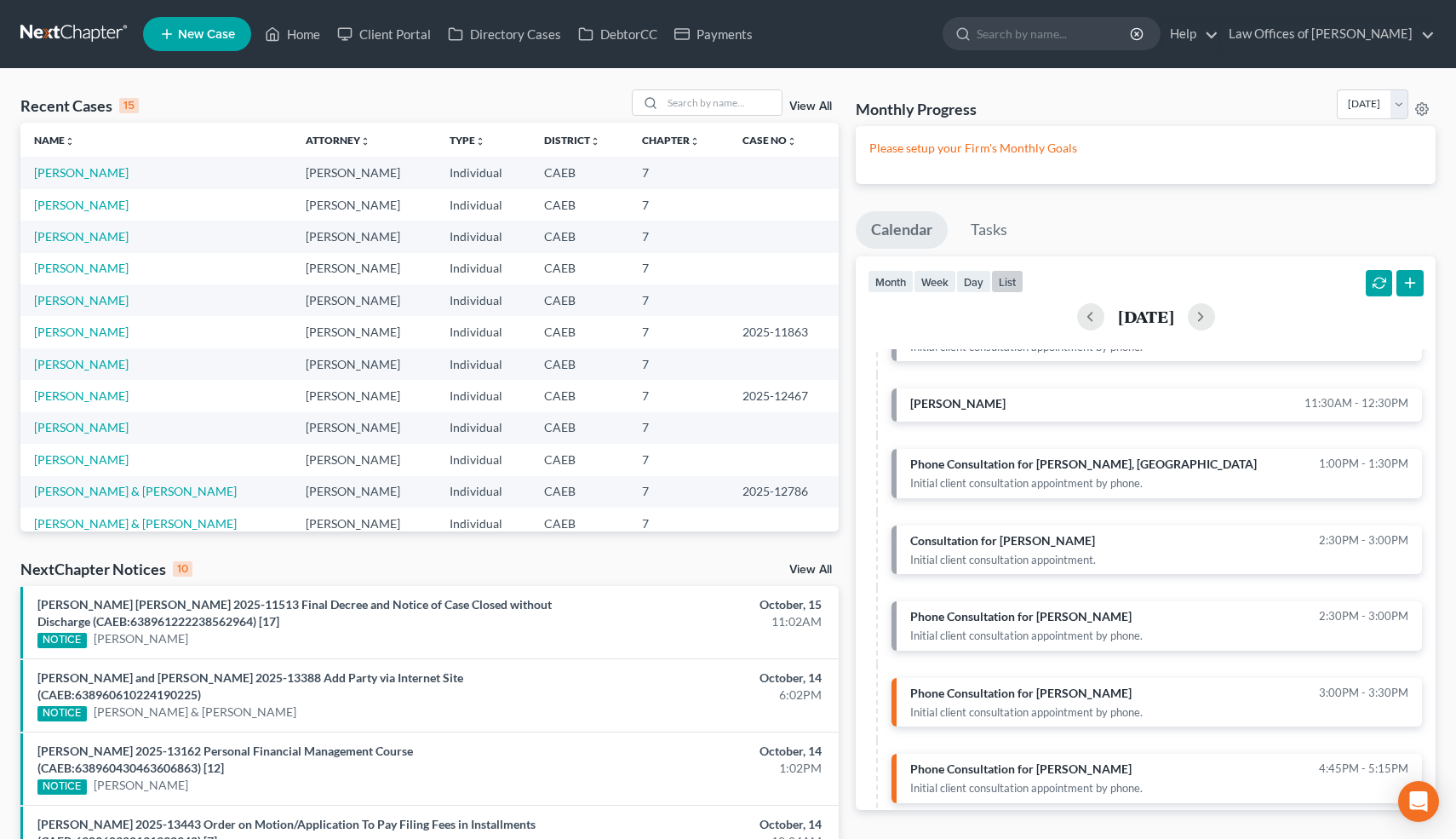
scroll to position [552, 0]
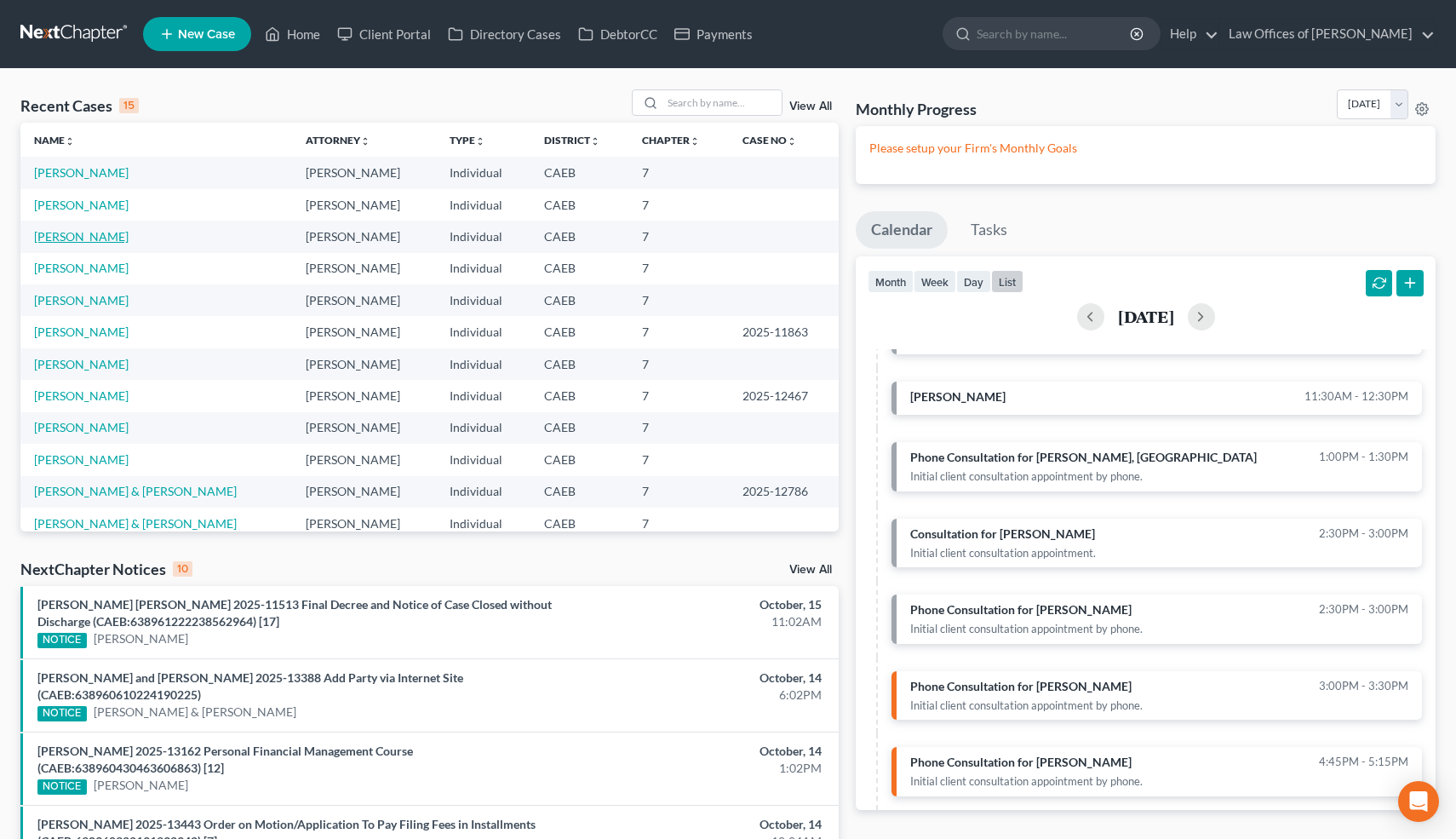
click at [101, 235] on link "Farhat, Charlie" at bounding box center [82, 237] width 95 height 15
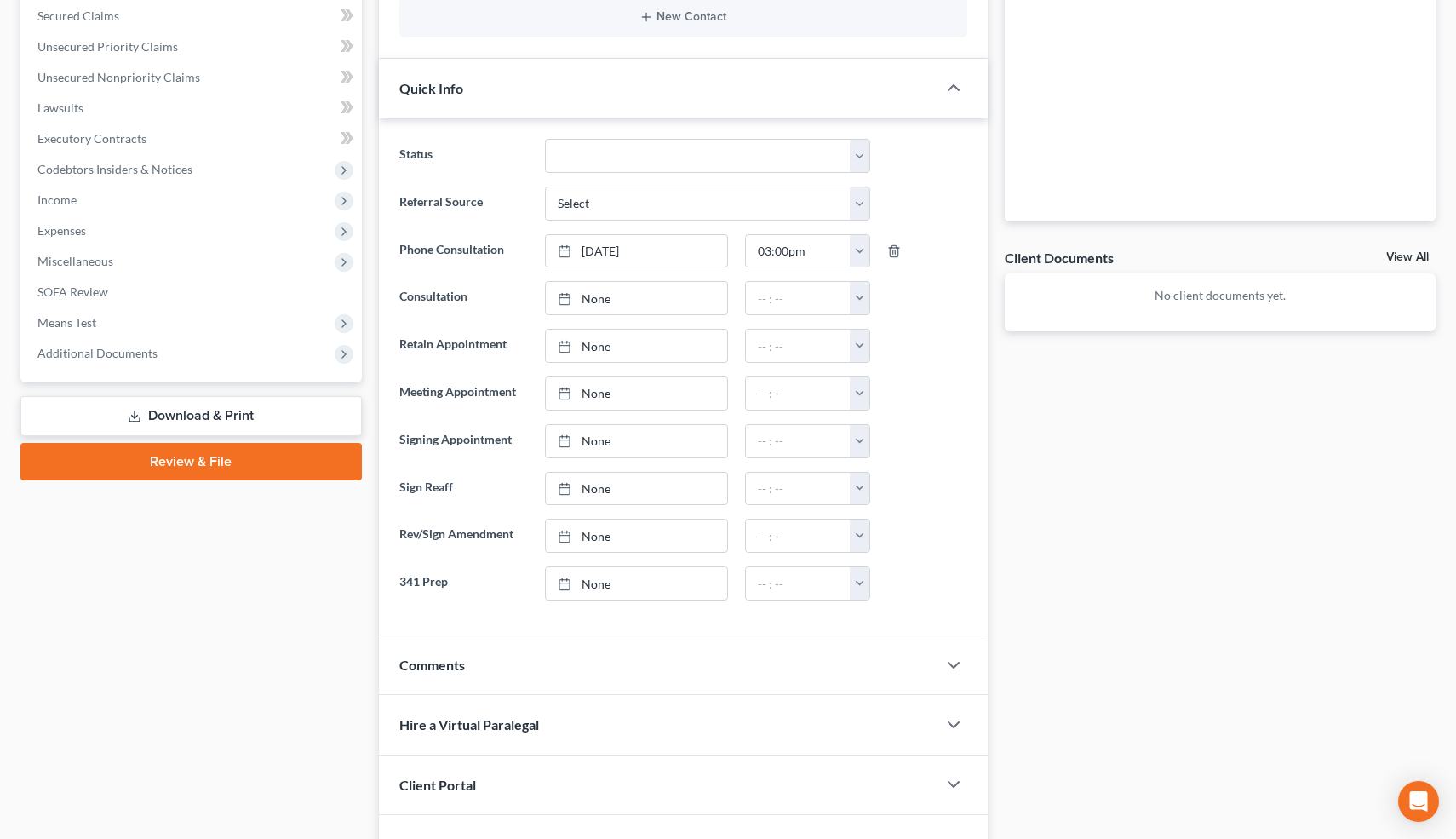
scroll to position [550, 0]
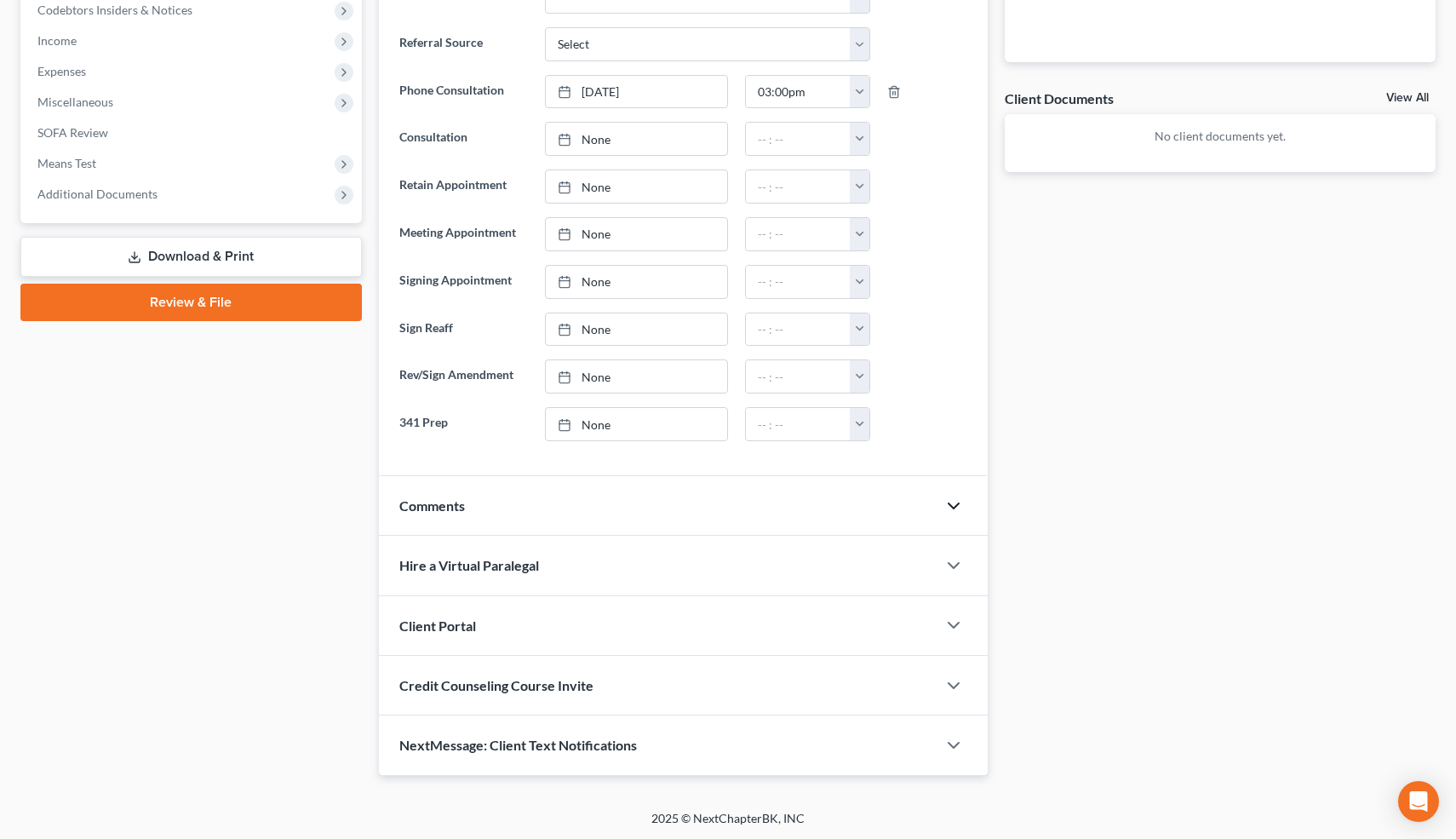
click at [953, 508] on icon "button" at bounding box center [953, 506] width 20 height 20
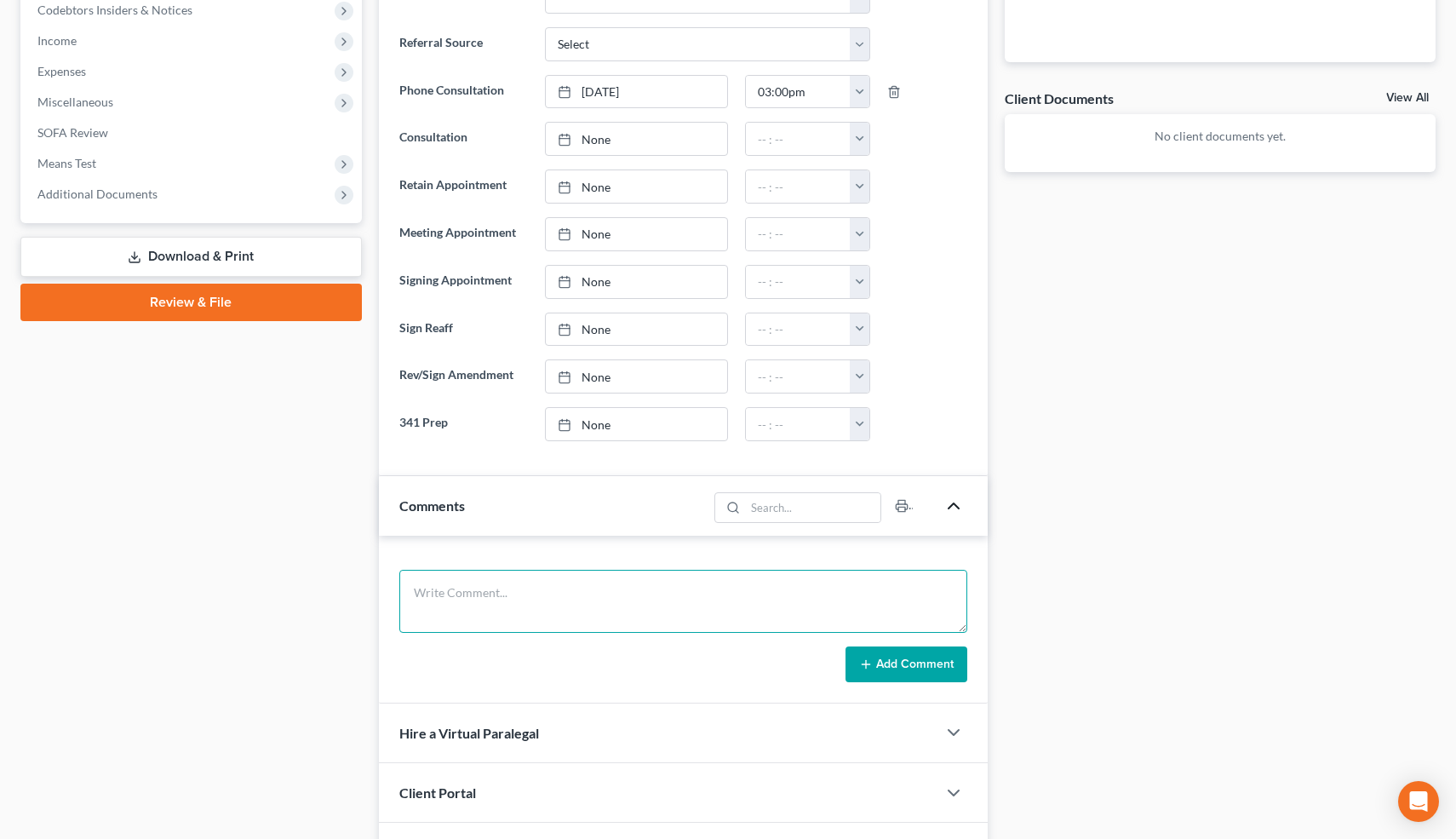
click at [572, 594] on textarea at bounding box center [683, 601] width 569 height 63
click at [561, 594] on textarea "Filed before: Disability." at bounding box center [683, 601] width 569 height 63
click at [472, 592] on textarea "Filed before: Disability=2198." at bounding box center [683, 601] width 569 height 63
paste textarea "13-17785"
paste textarea "12/11/2013"
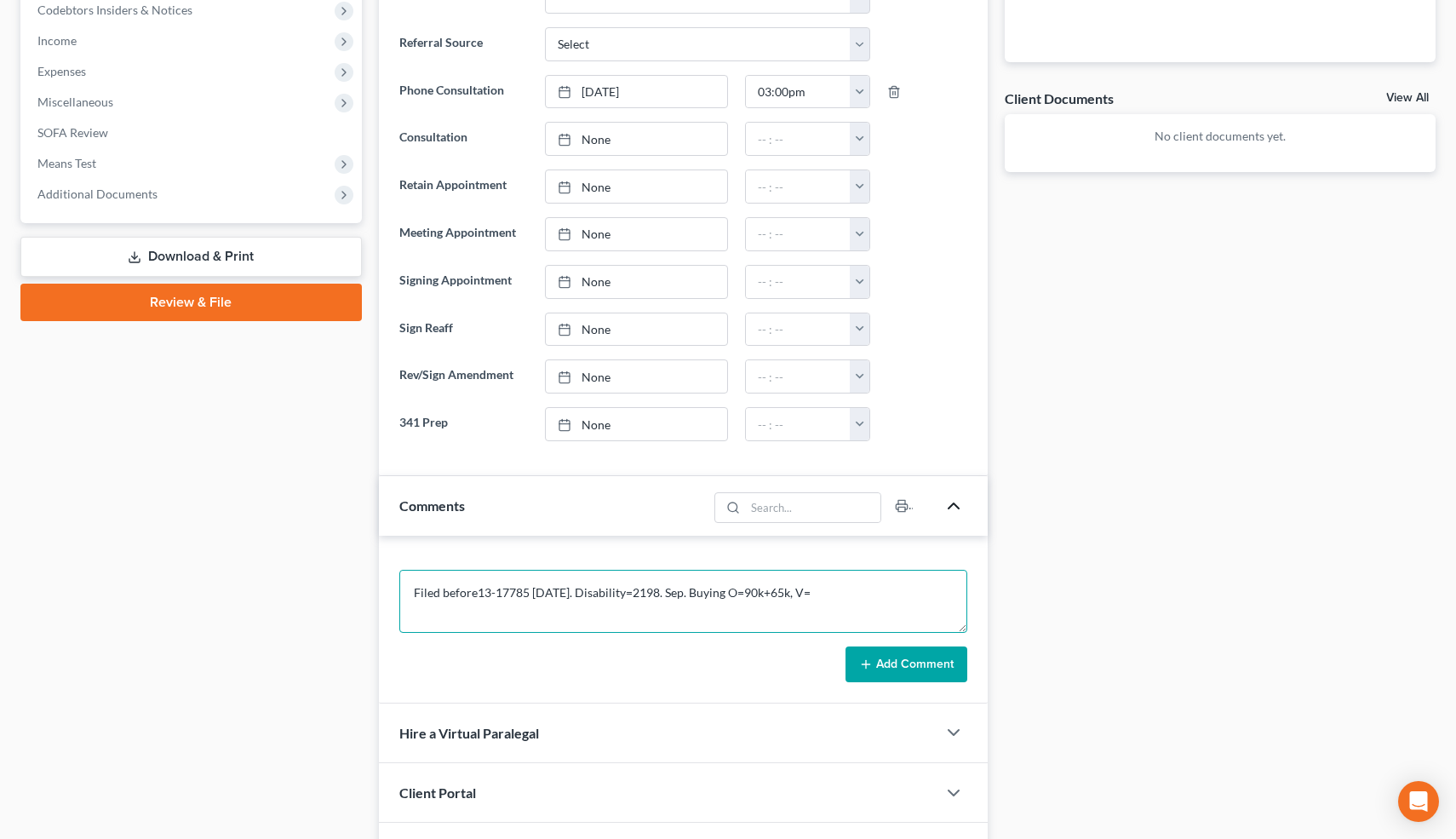
drag, startPoint x: 908, startPoint y: 569, endPoint x: 954, endPoint y: 335, distance: 238.5
click at [954, 335] on div "Updates & News × Electronic Filing Available! Cases in the Eastern District of …" at bounding box center [683, 278] width 610 height 1329
click at [854, 600] on textarea "Filed before13-17785 12/11/2013. Disability=2198. Sep. Buying O=90k+65k, V=" at bounding box center [683, 601] width 569 height 63
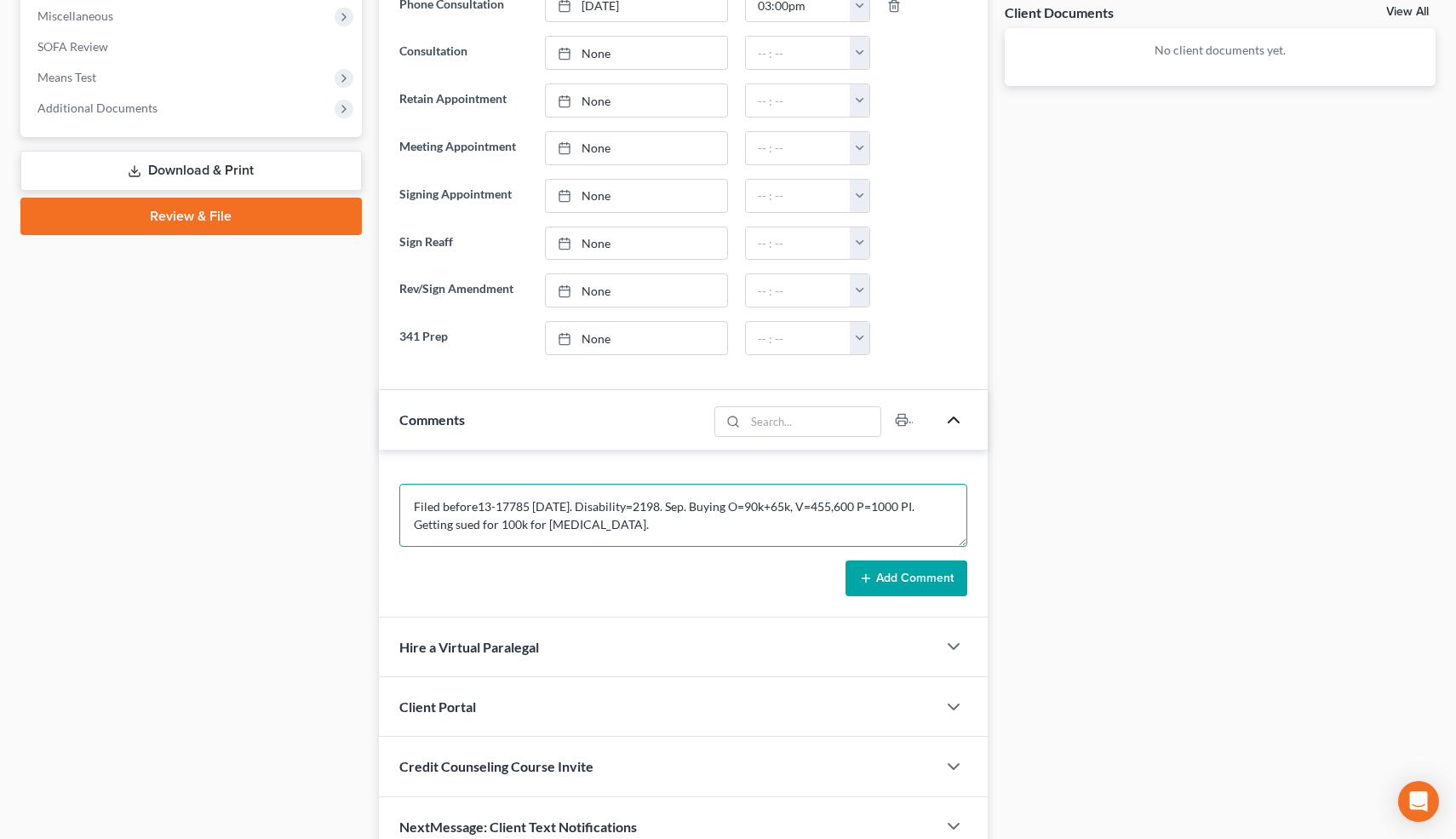
scroll to position [640, 0]
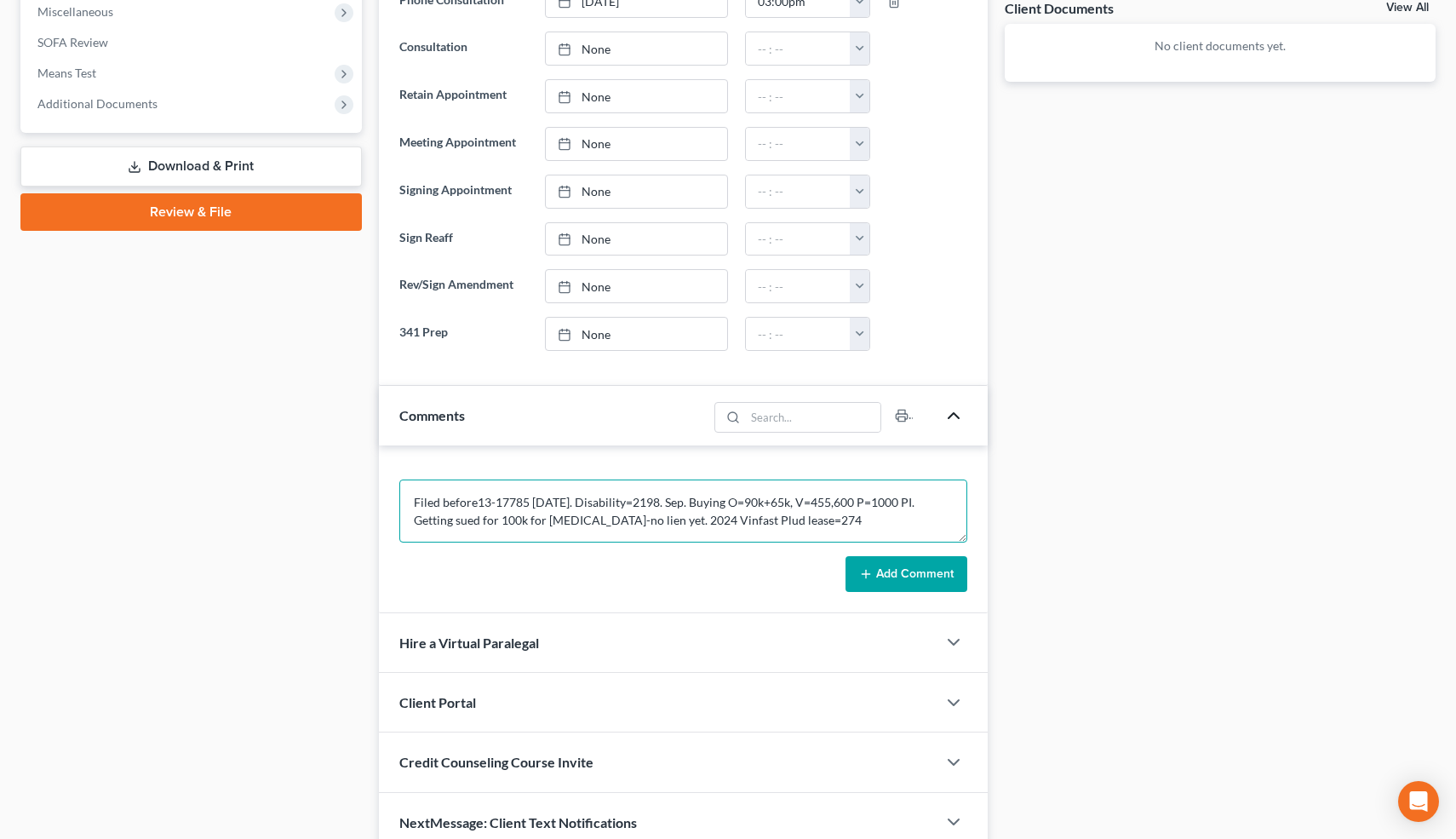
click at [745, 519] on textarea "Filed before13-17785 12/11/2013. Disability=2198. Sep. Buying O=90k+65k, V=455,…" at bounding box center [683, 510] width 569 height 63
click at [413, 520] on textarea "Filed before13-17785 12/11/2013. Disability=2198. Sep. Buying O=90k+65k, V=455,…" at bounding box center [683, 510] width 569 height 63
type textarea "Filed before13-17785 12/11/2013. Disability=2198. Sep. Buying O=90k+65k, V=455,…"
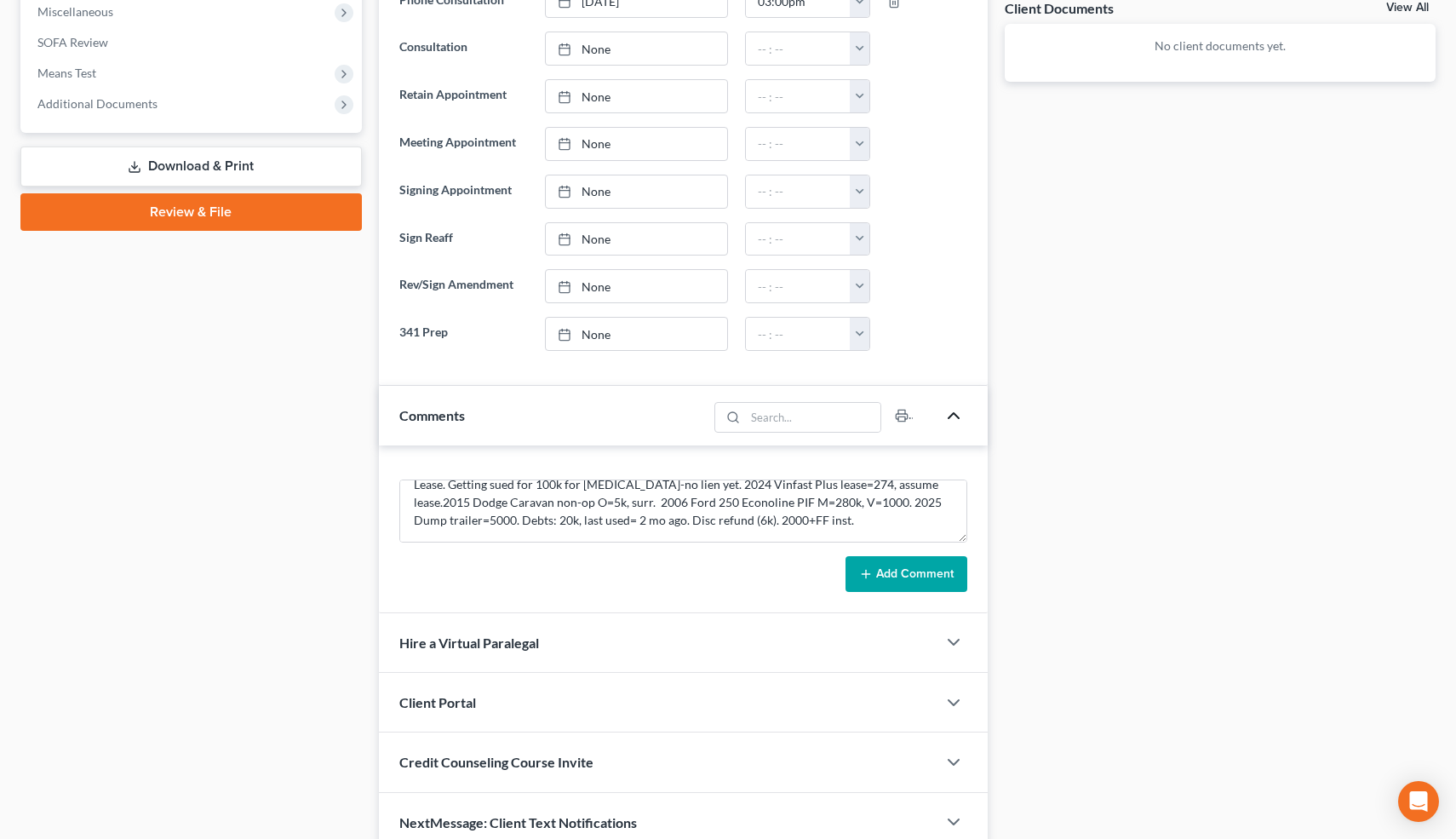
click at [888, 578] on button "Add Comment" at bounding box center [906, 574] width 122 height 36
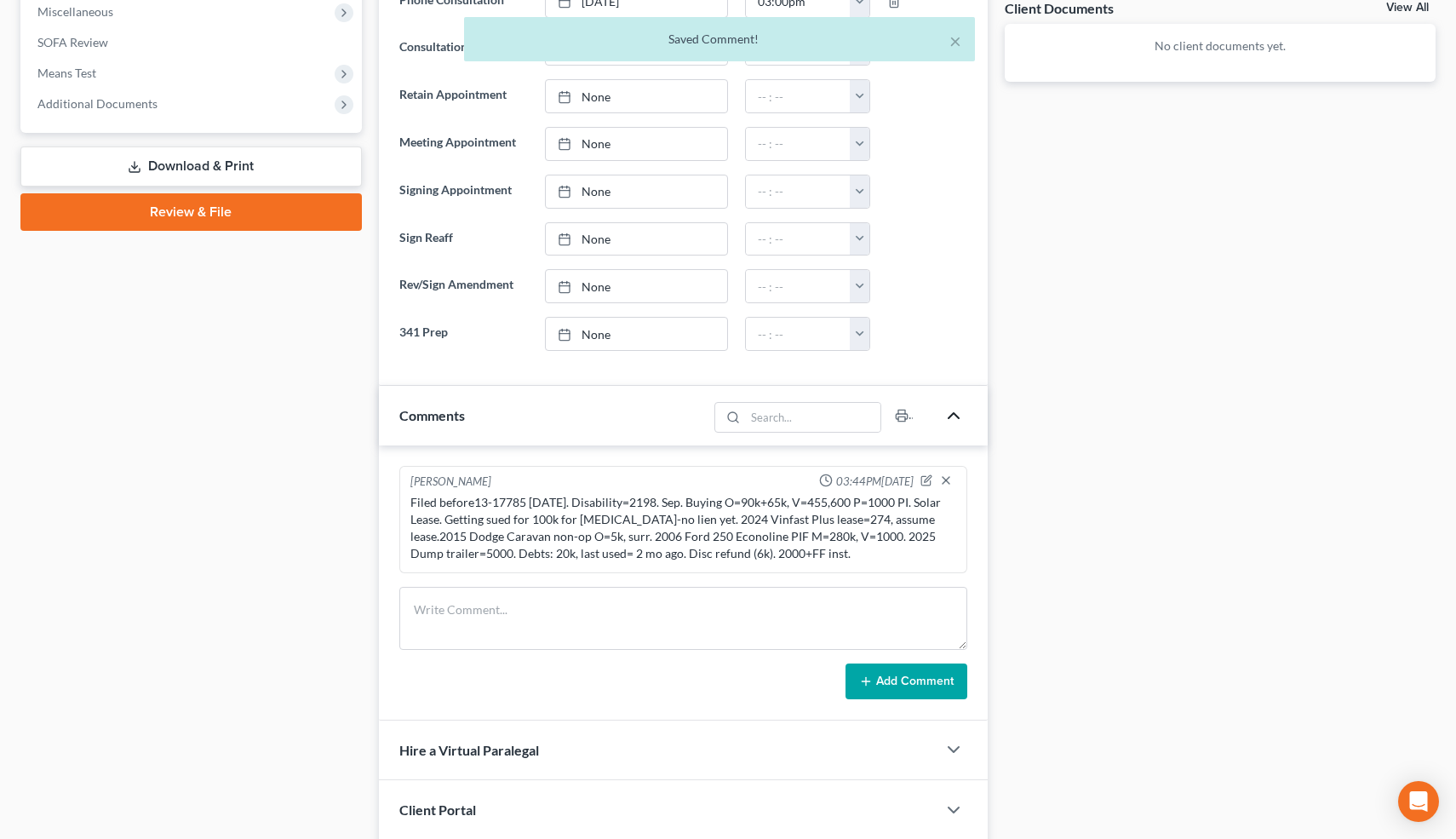
scroll to position [825, 0]
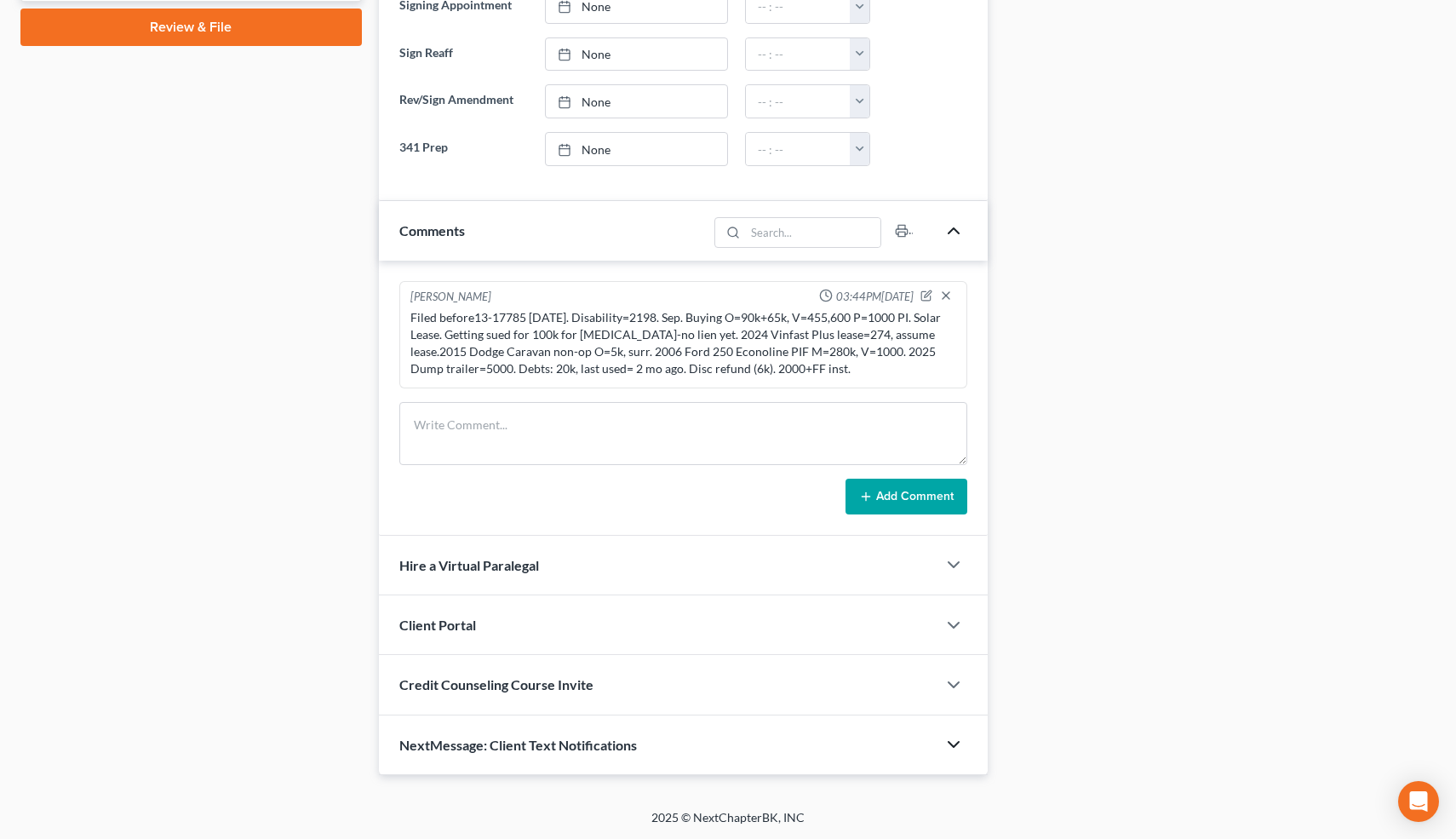
click at [947, 741] on icon "button" at bounding box center [953, 744] width 20 height 20
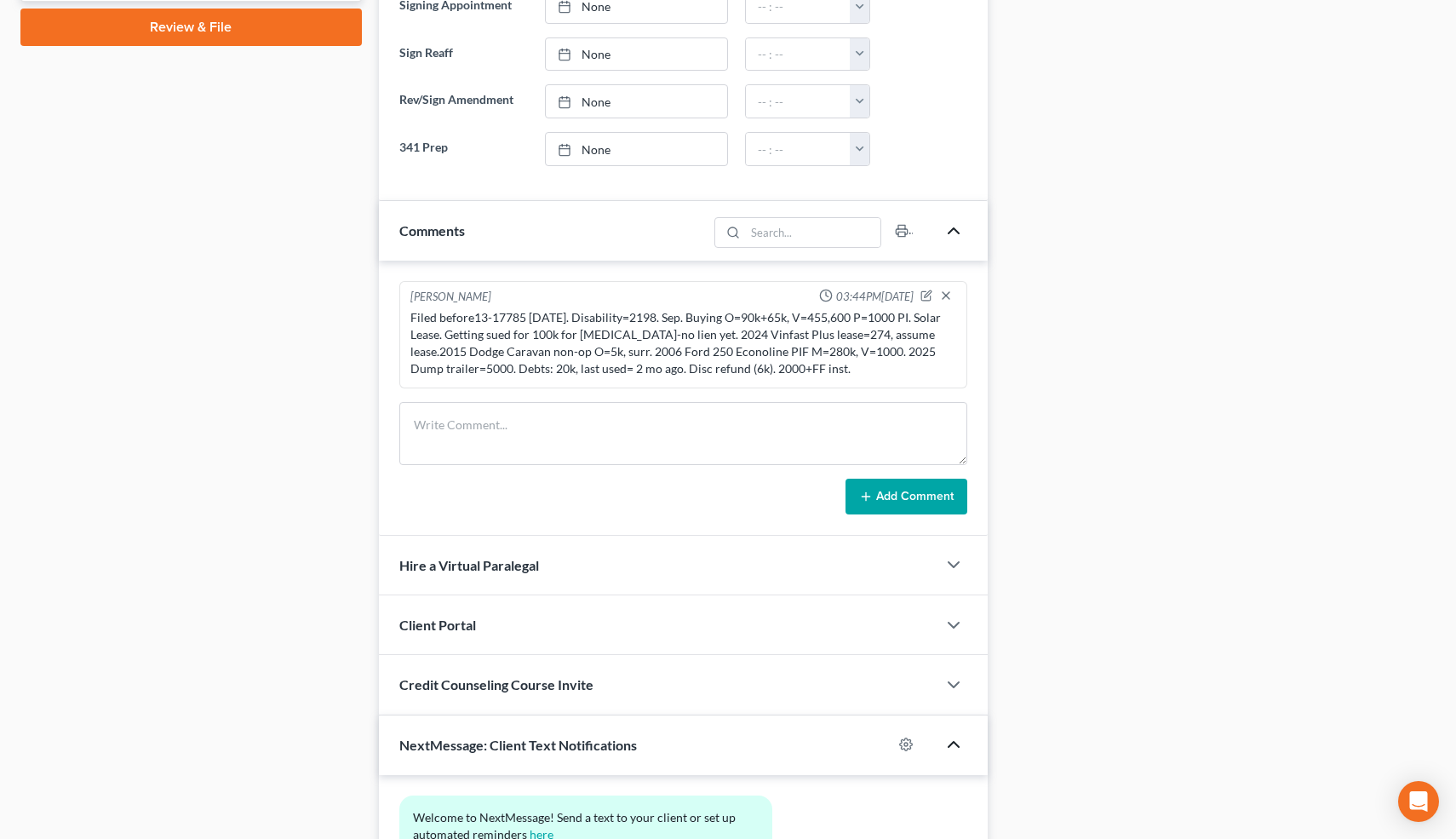
scroll to position [982, 0]
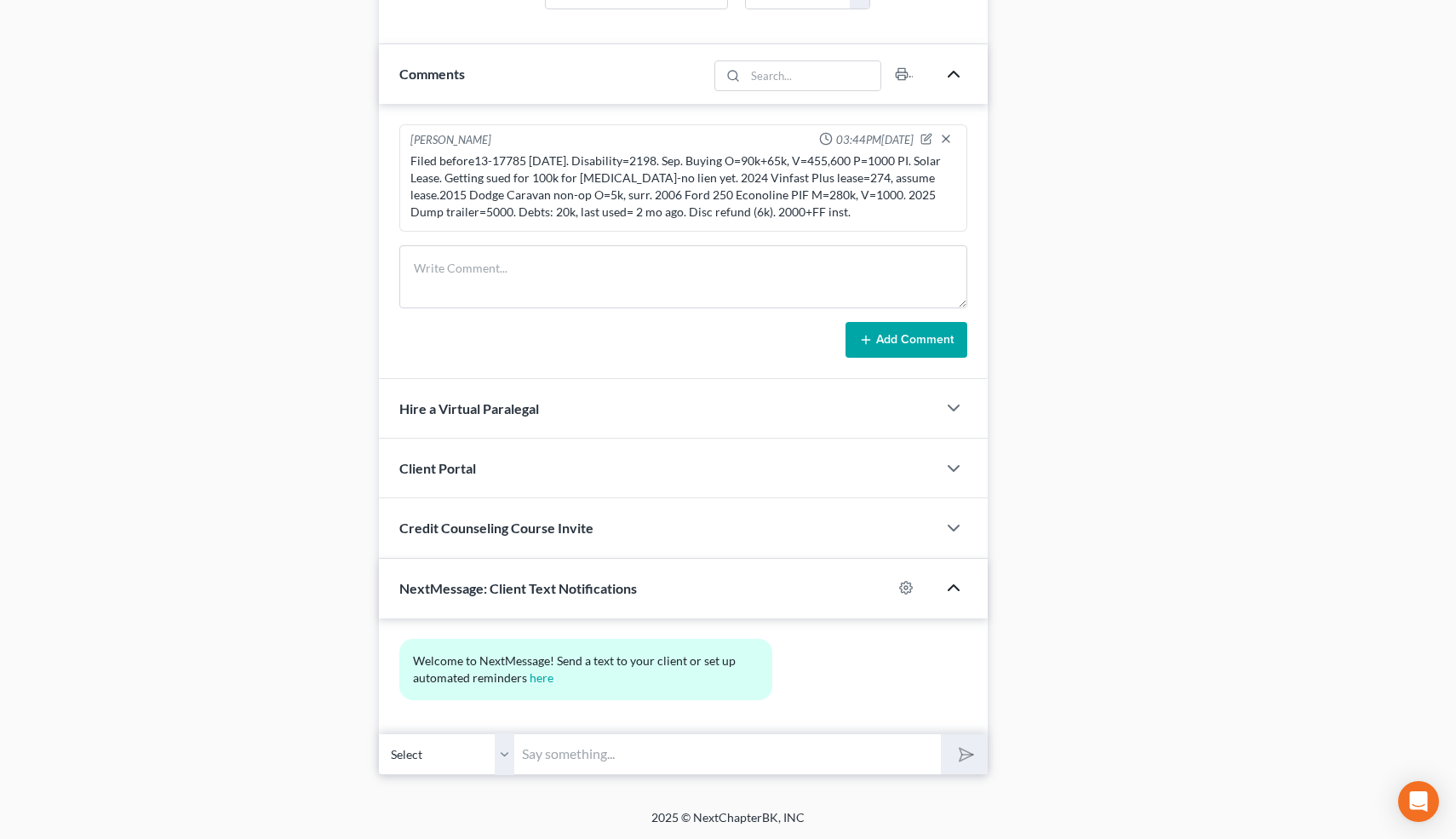
click at [872, 753] on input "text" at bounding box center [728, 754] width 427 height 42
type input "Nice talking to you! Like I said, just reply here if you have any questions or …"
click at [969, 754] on polygon "submit" at bounding box center [962, 755] width 20 height 20
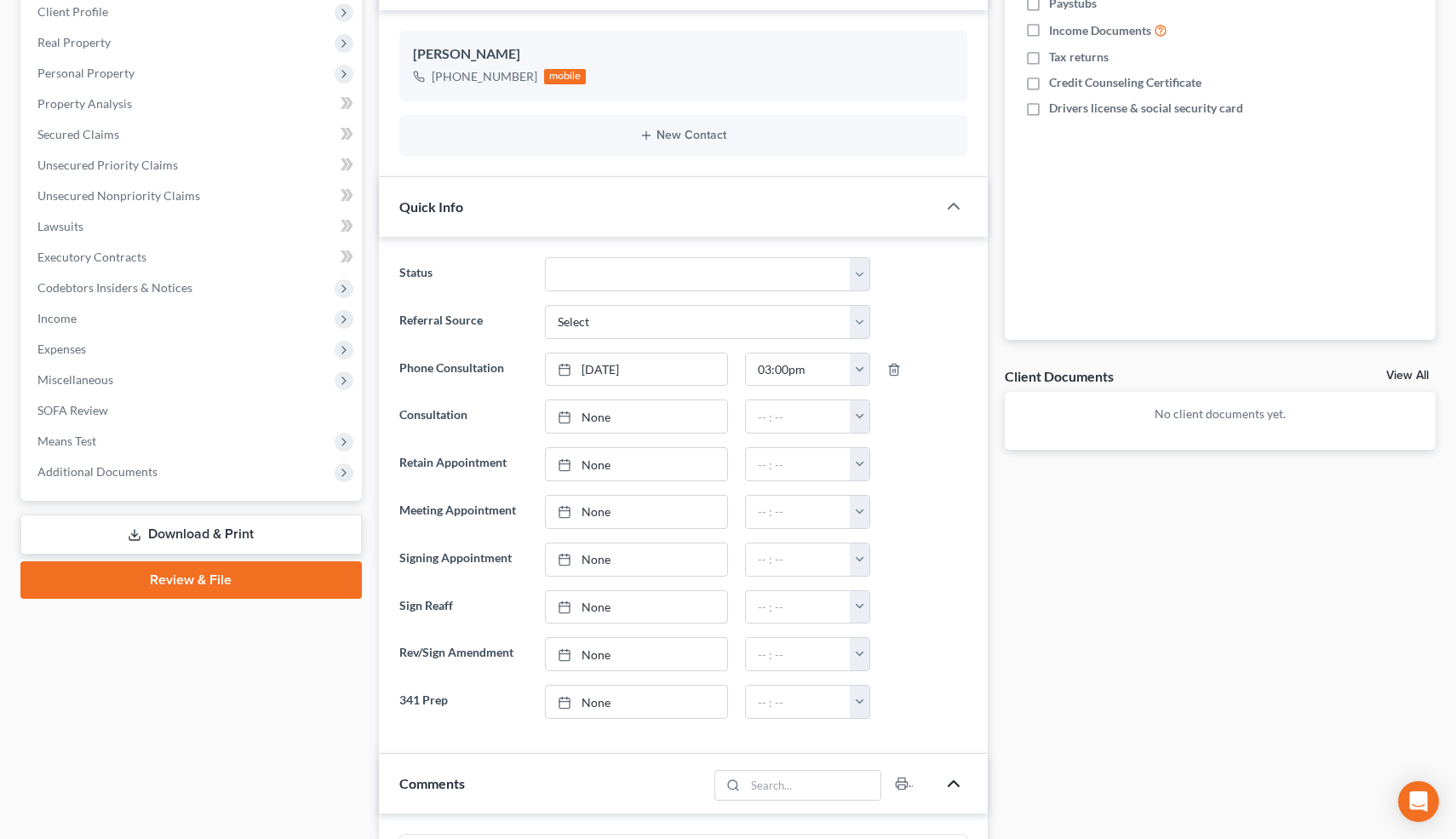
scroll to position [239, 0]
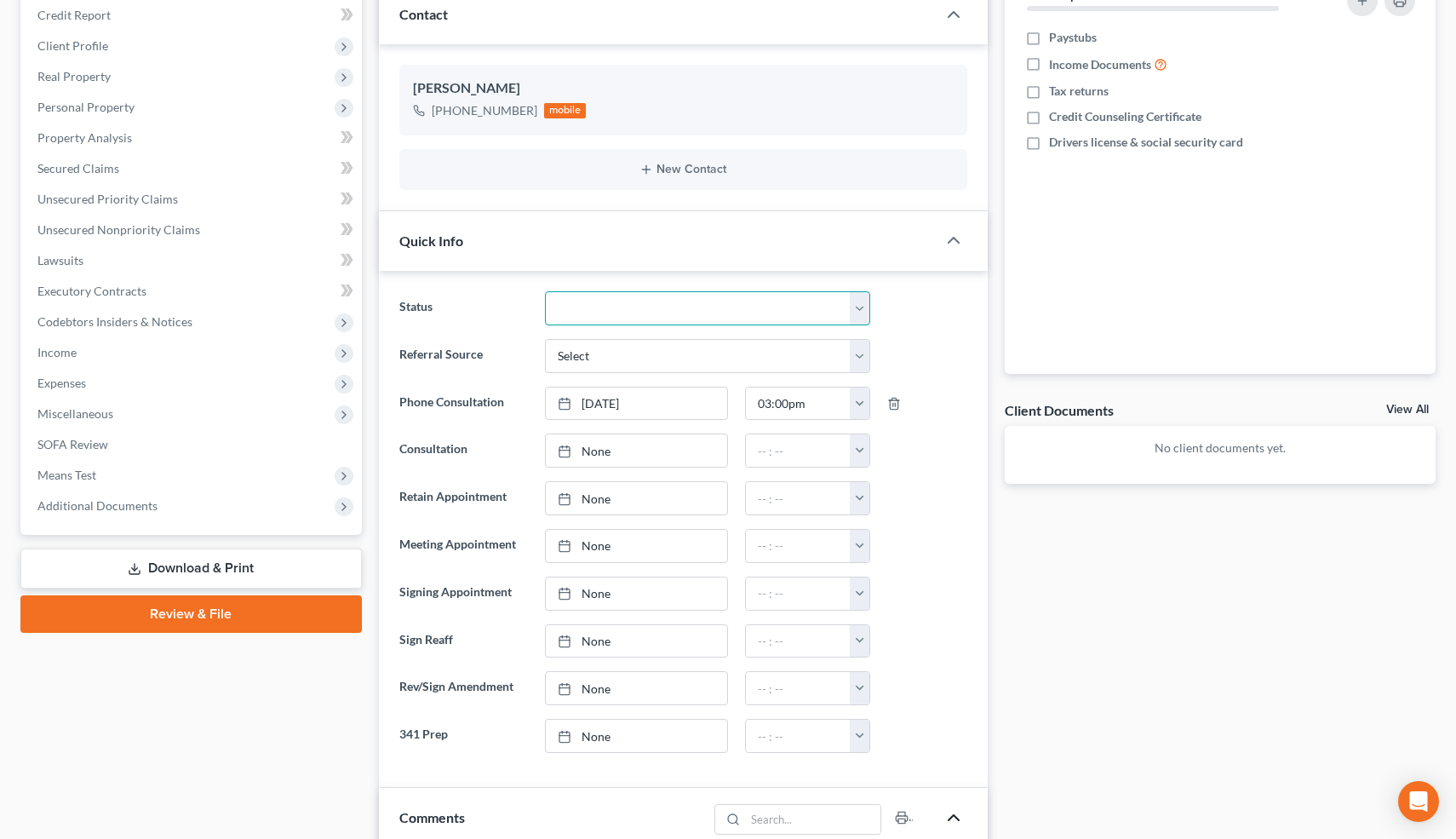
click at [702, 294] on select "Cancelled/Refund Closed Consultation Declined Discharged Filed Income Check In …" at bounding box center [707, 308] width 325 height 34
select select "10"
click at [545, 291] on select "Cancelled/Refund Closed Consultation Declined Discharged Filed Income Check In …" at bounding box center [707, 308] width 325 height 34
click at [370, 169] on div "Updates & News × Electronic Filing Available! Cases in the Eastern District of …" at bounding box center [683, 793] width 626 height 1736
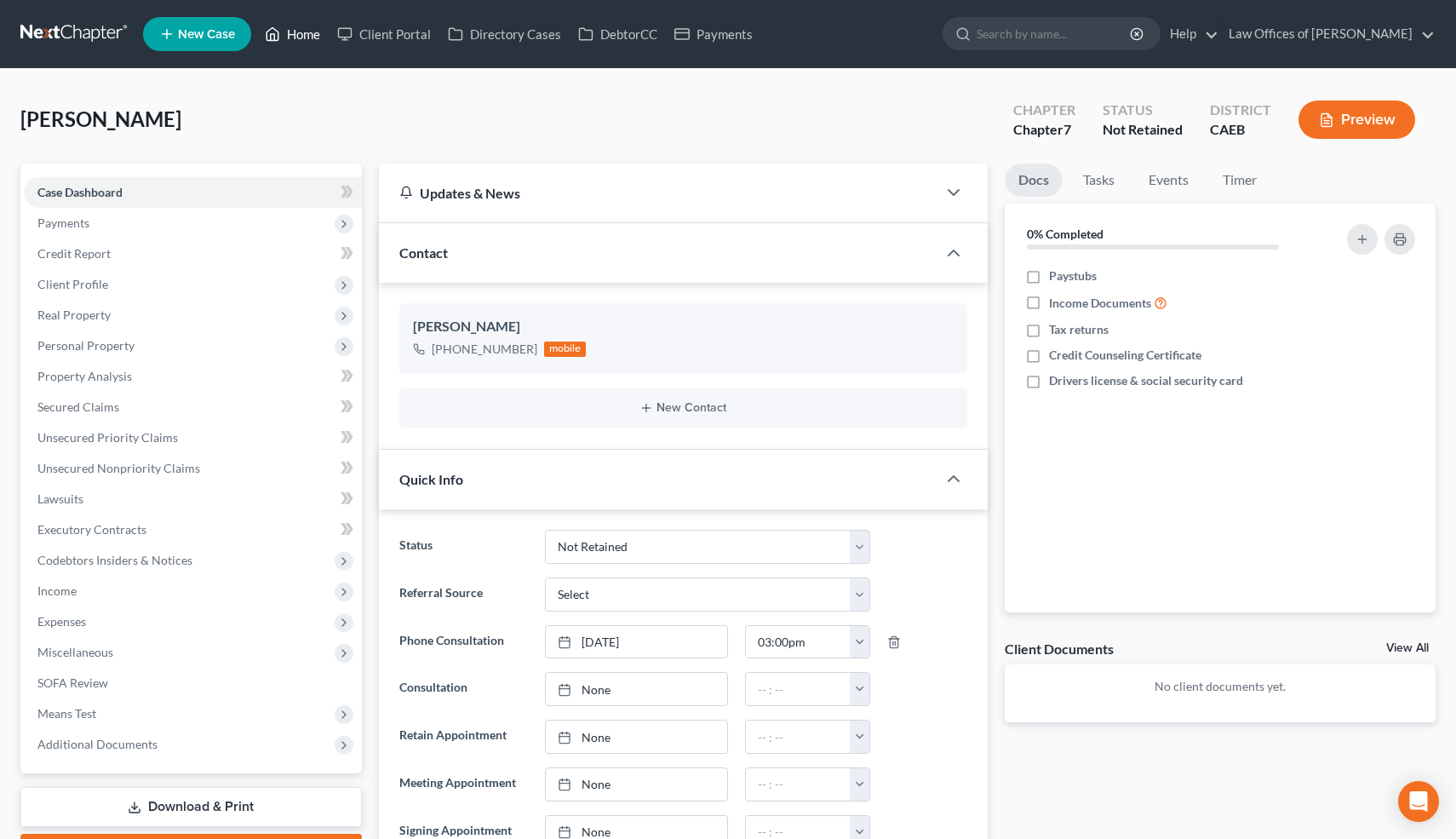
click at [303, 32] on link "Home" at bounding box center [292, 33] width 72 height 31
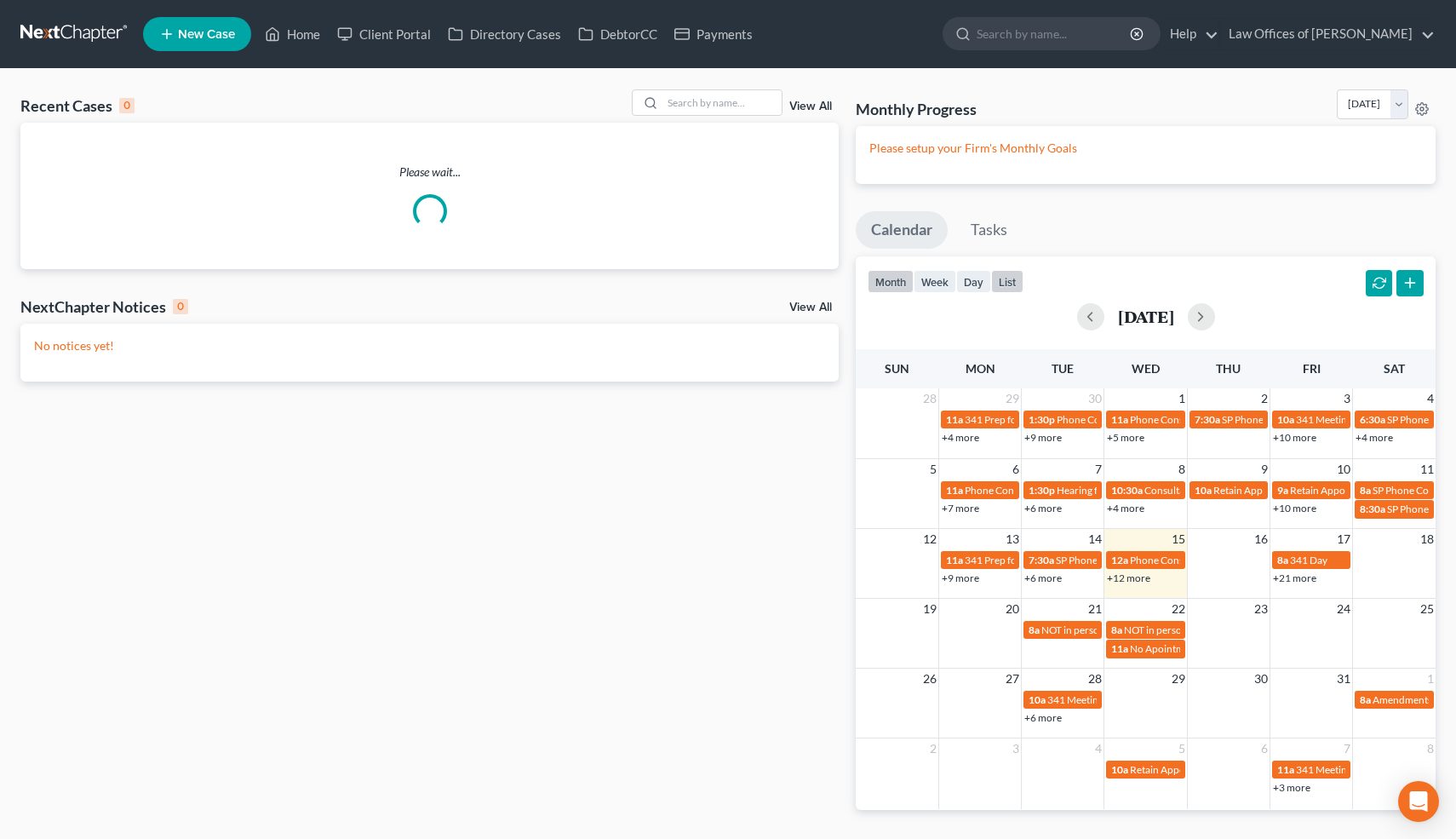
click at [1019, 278] on button "list" at bounding box center [1007, 281] width 32 height 23
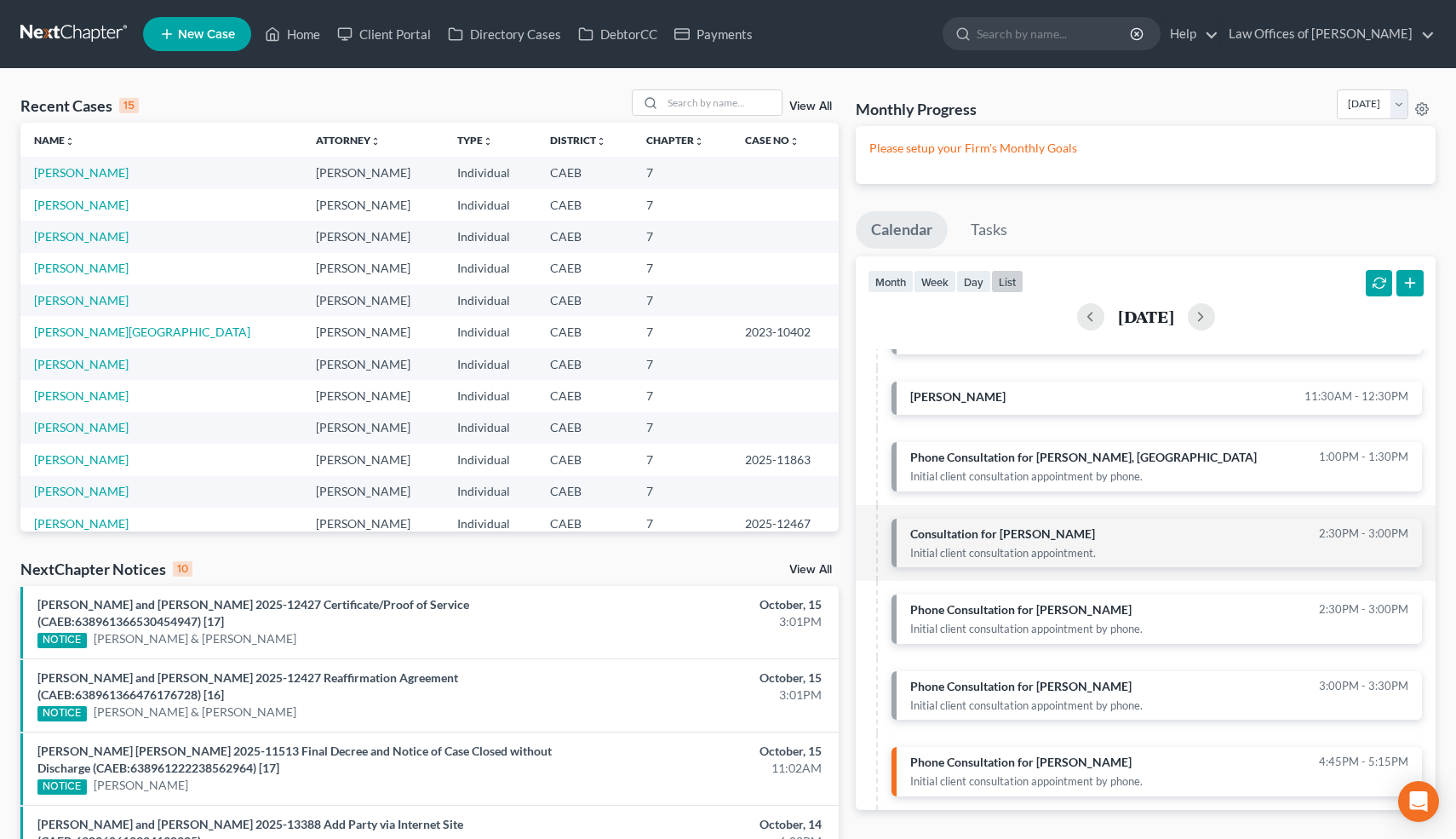
scroll to position [1, 0]
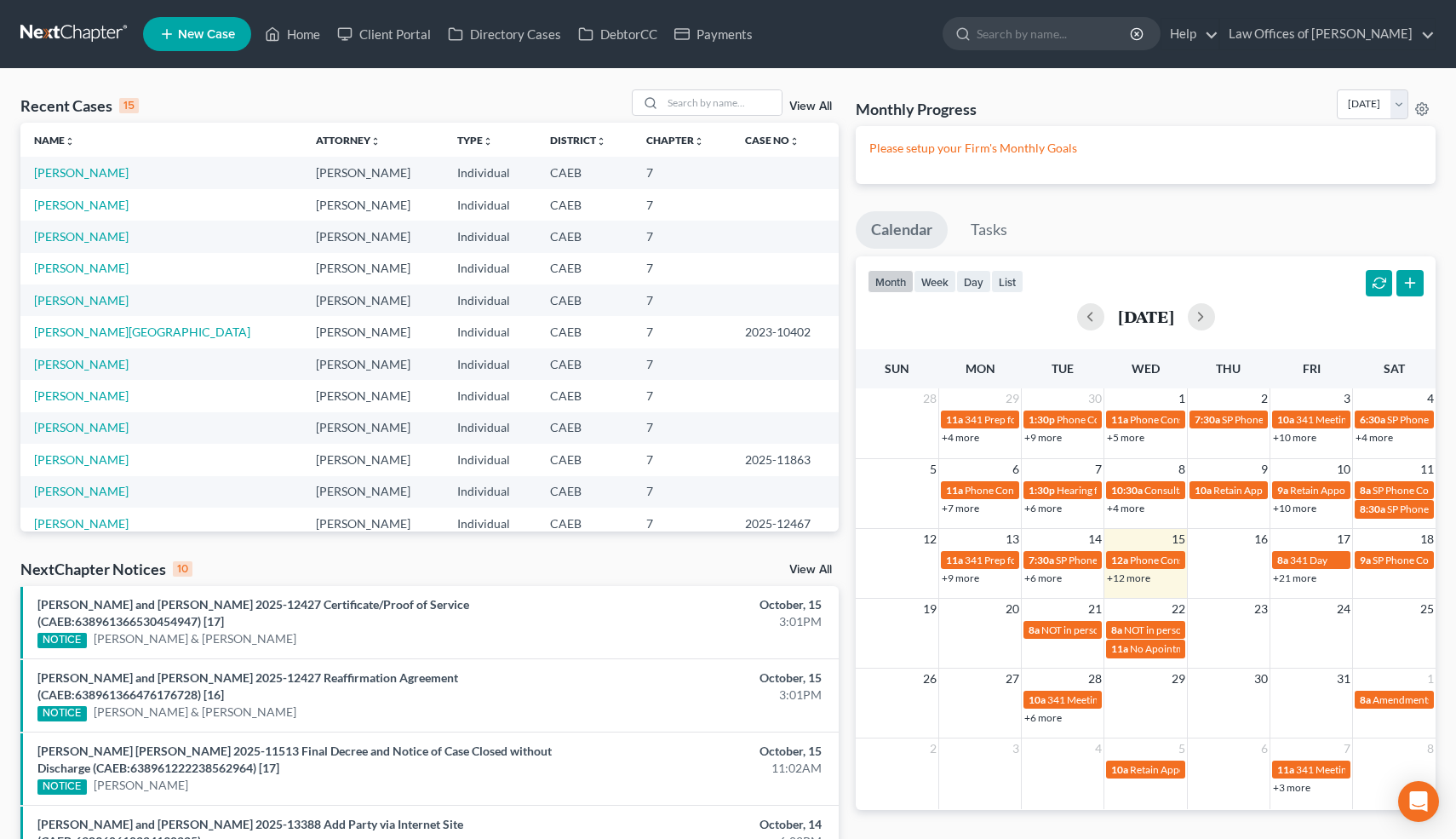
scroll to position [1, 0]
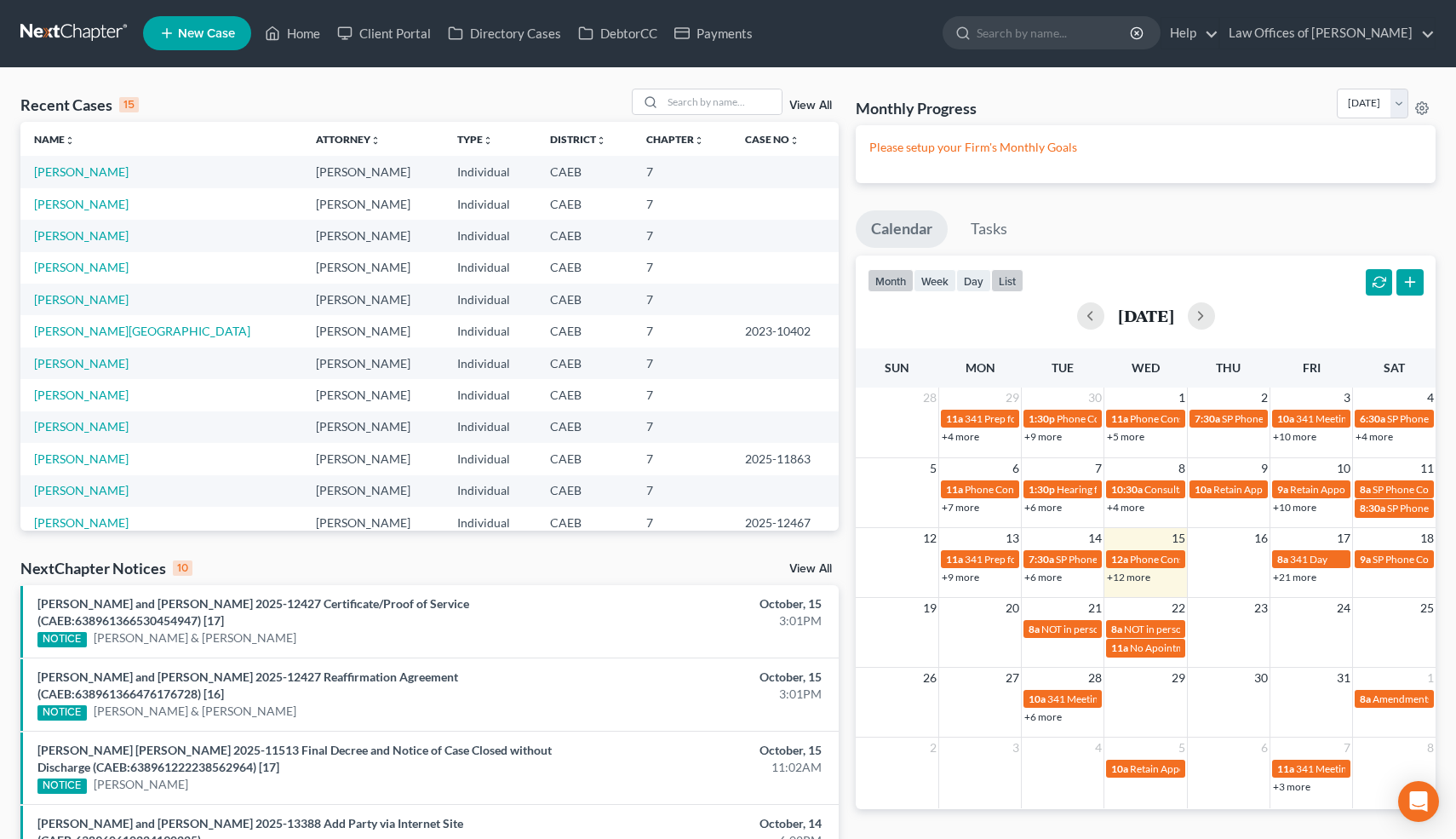
click at [1005, 281] on button "list" at bounding box center [1007, 280] width 32 height 23
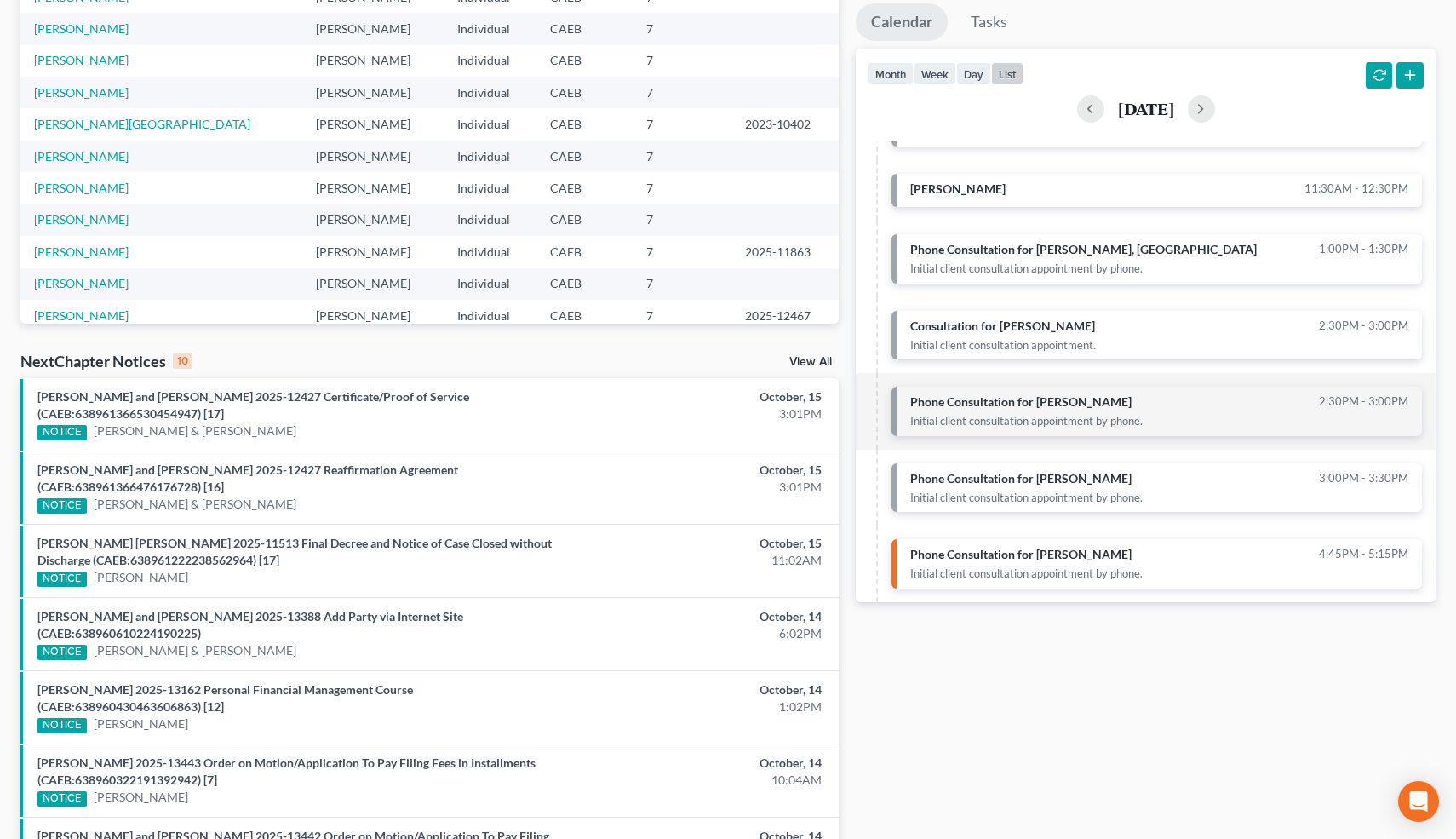
scroll to position [212, 0]
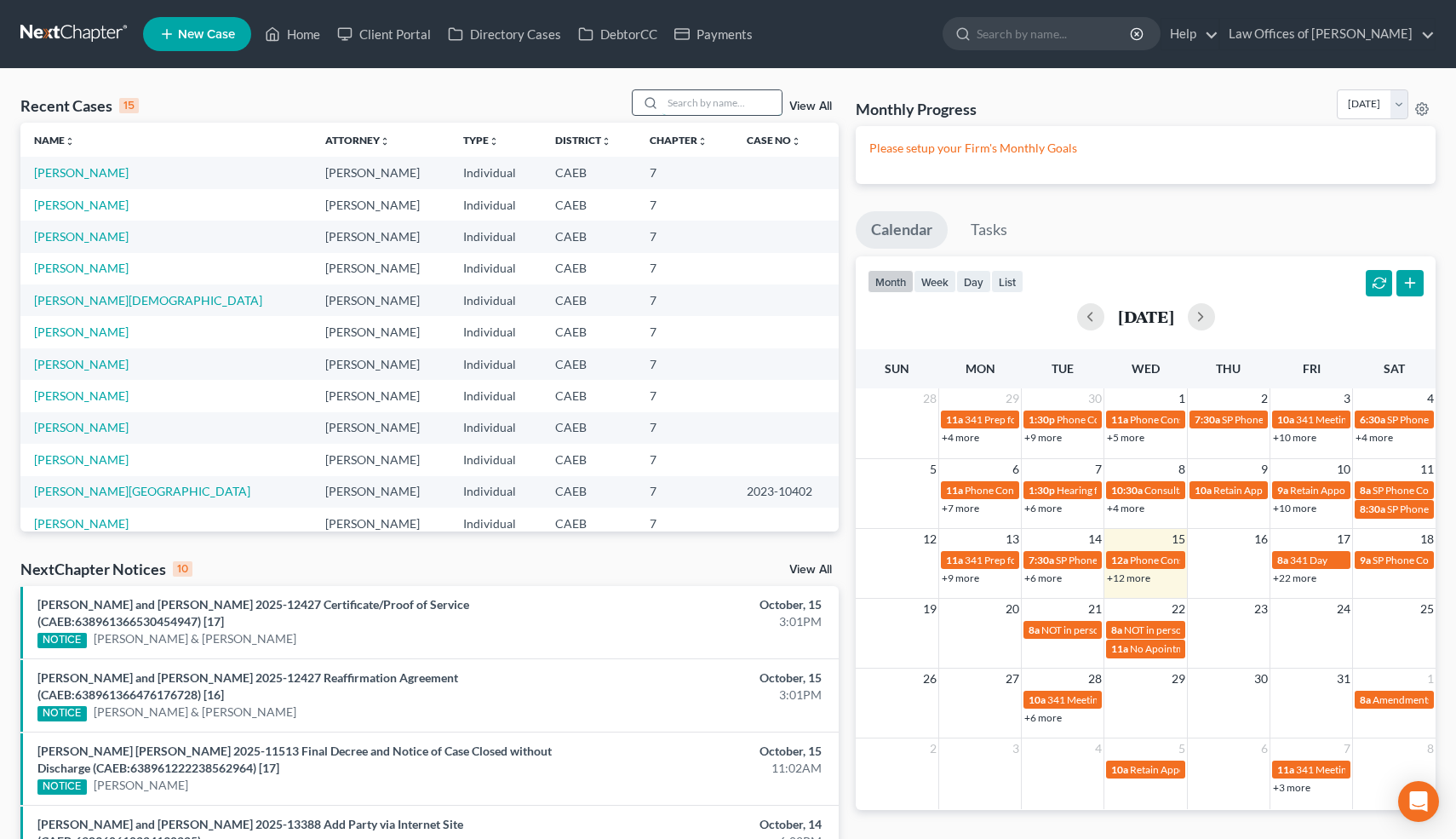
click at [759, 109] on input "search" at bounding box center [722, 102] width 119 height 25
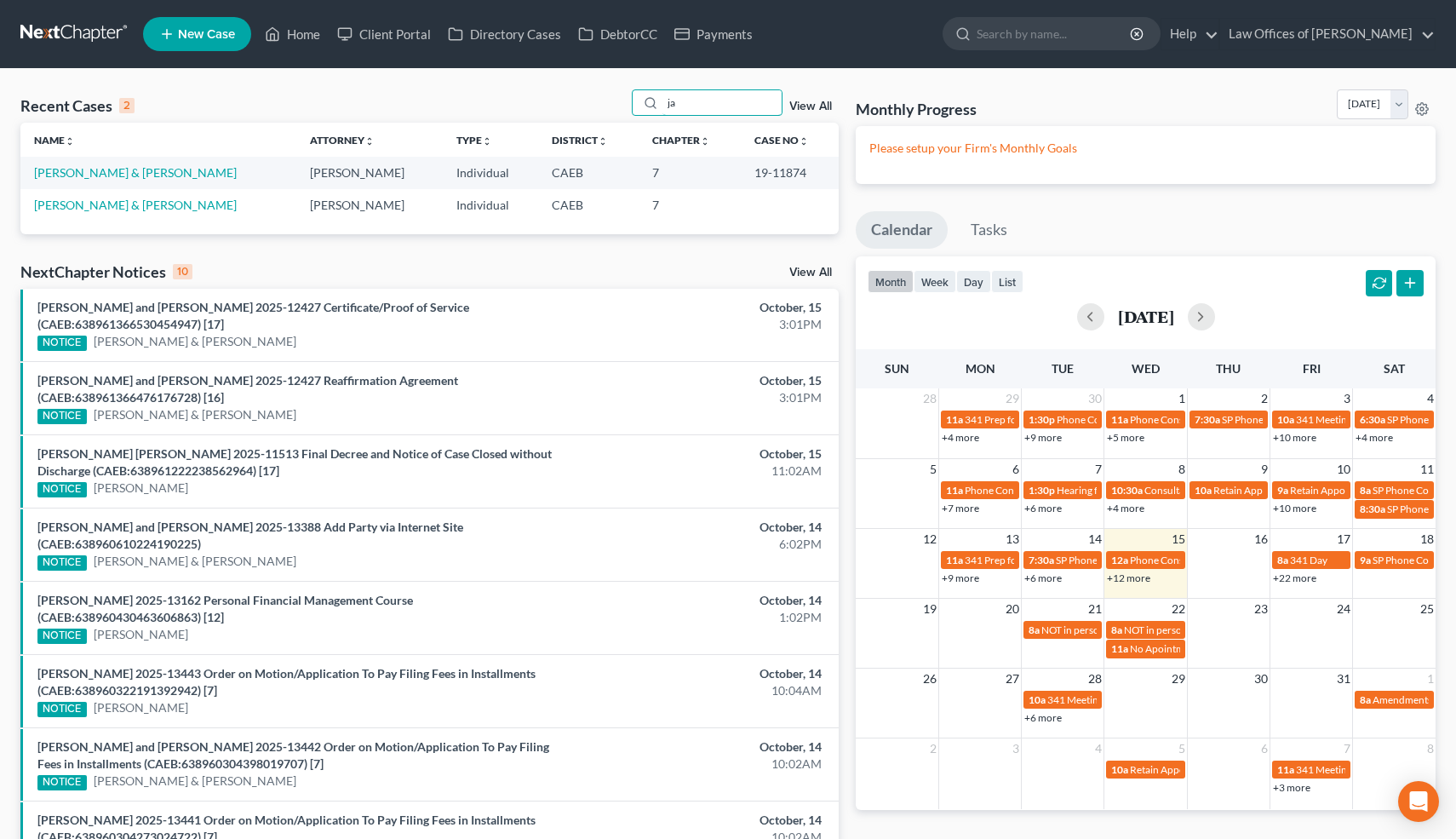
type input "j"
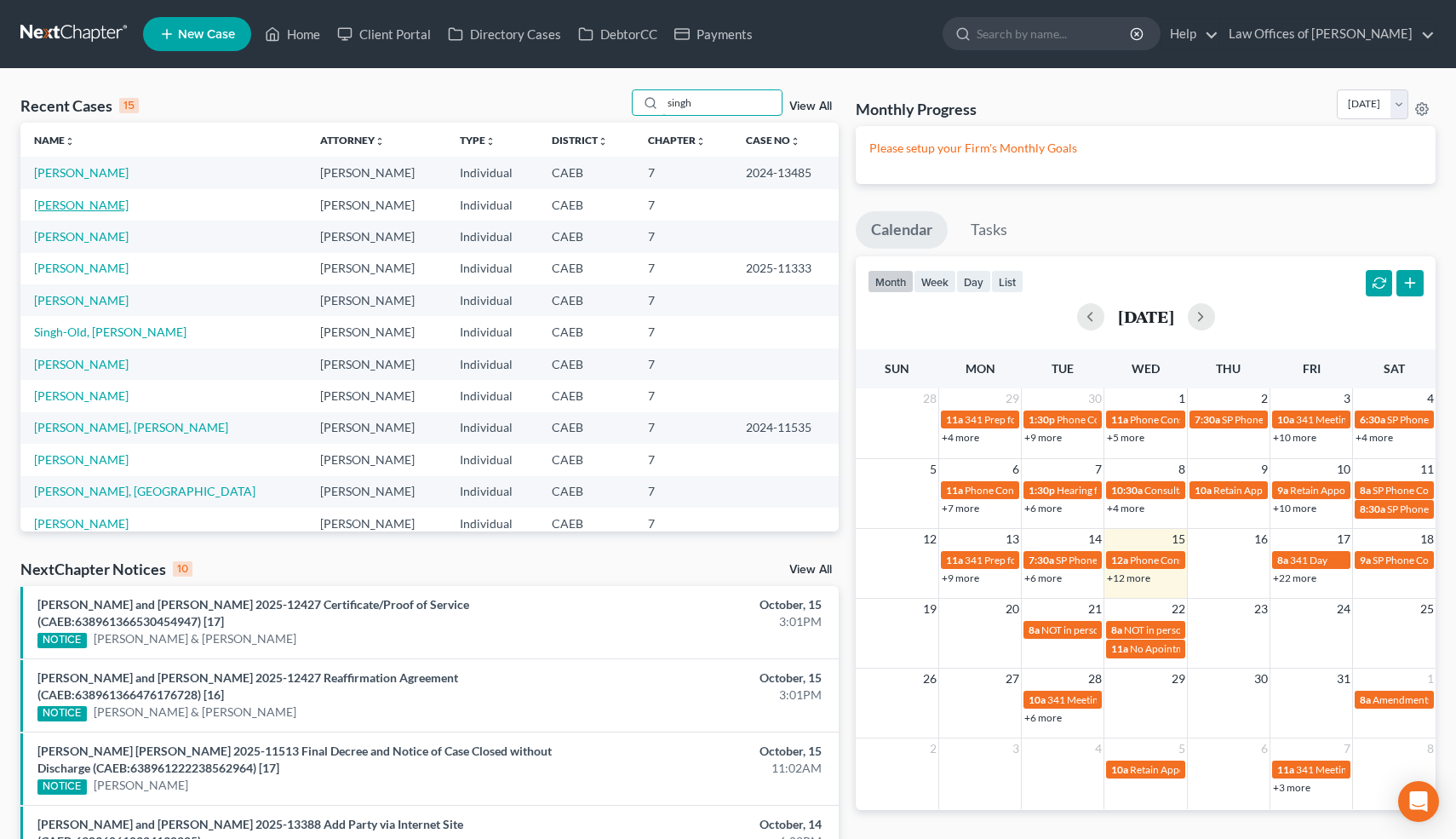
type input "singh"
click at [85, 205] on link "[PERSON_NAME]" at bounding box center [82, 205] width 95 height 15
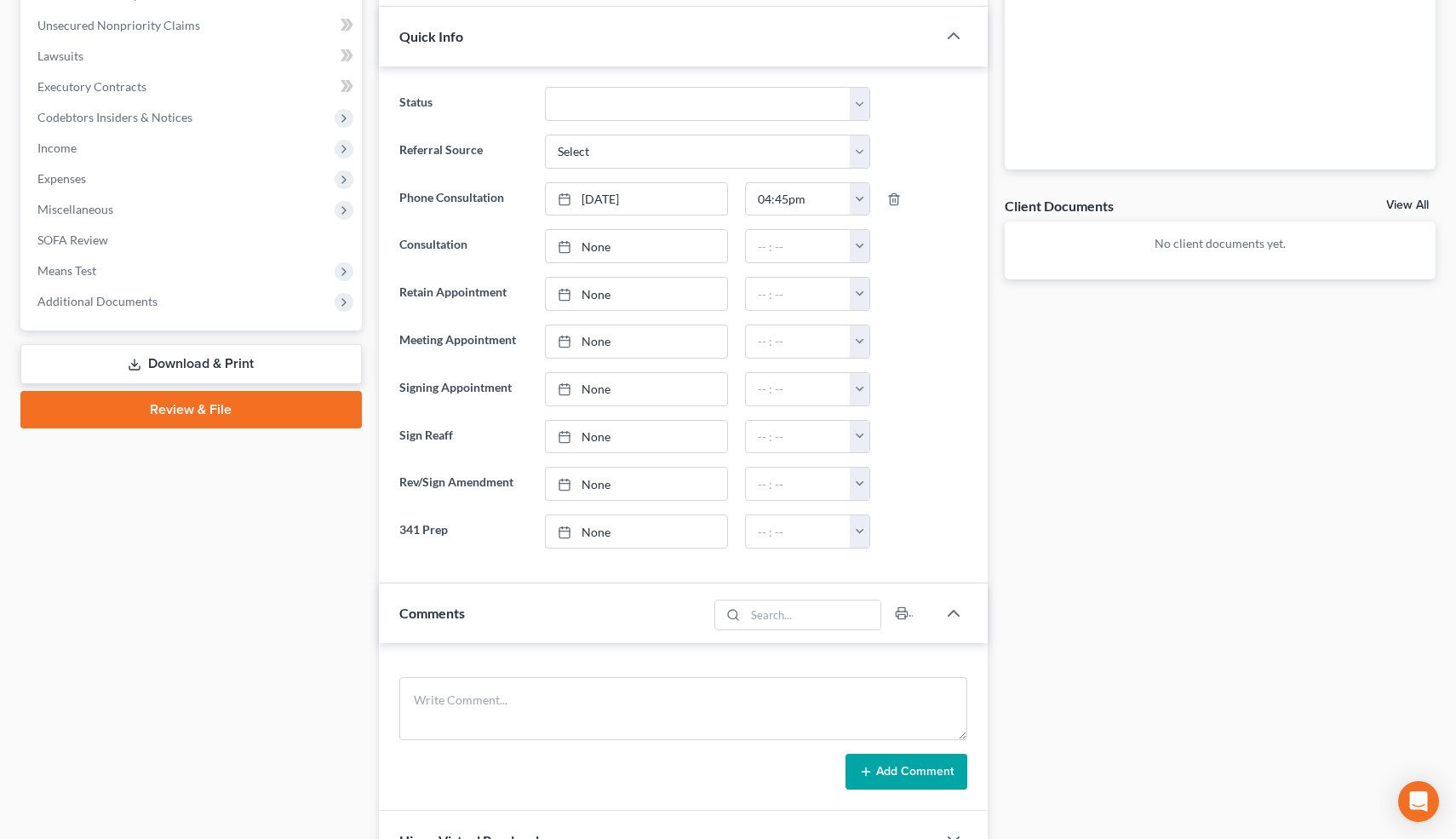
scroll to position [717, 0]
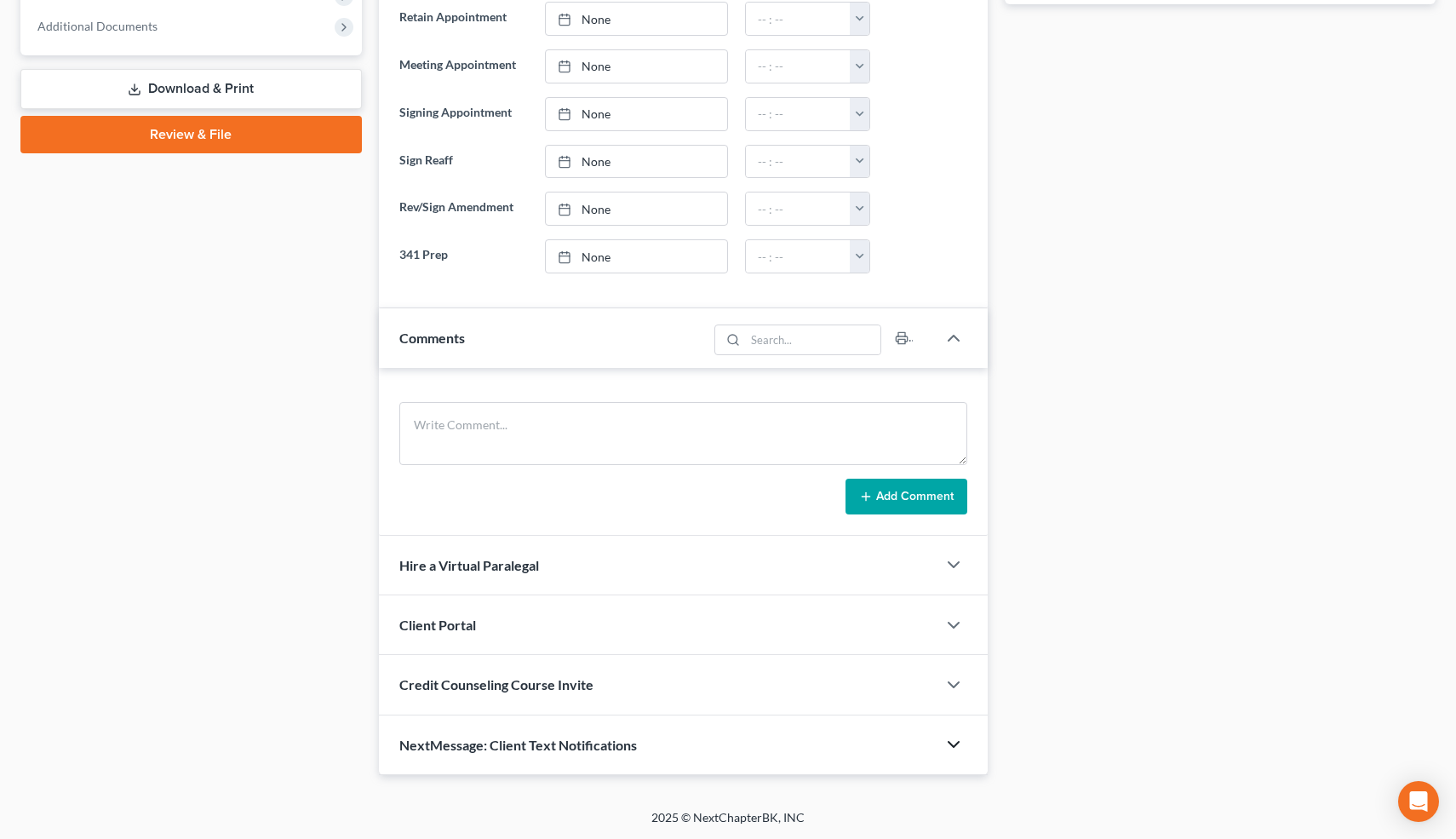
click at [951, 741] on icon "button" at bounding box center [953, 744] width 20 height 20
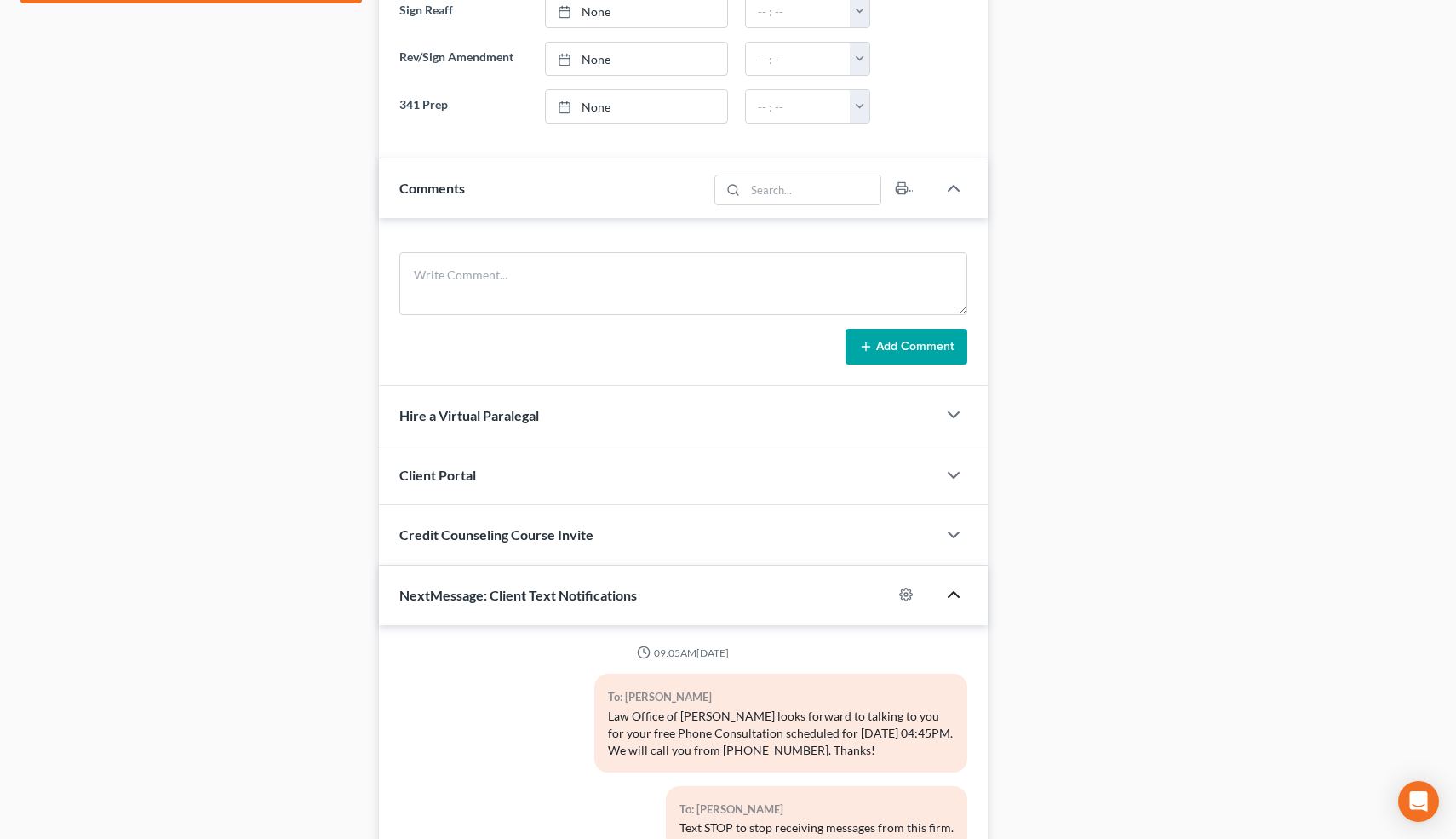
scroll to position [909, 0]
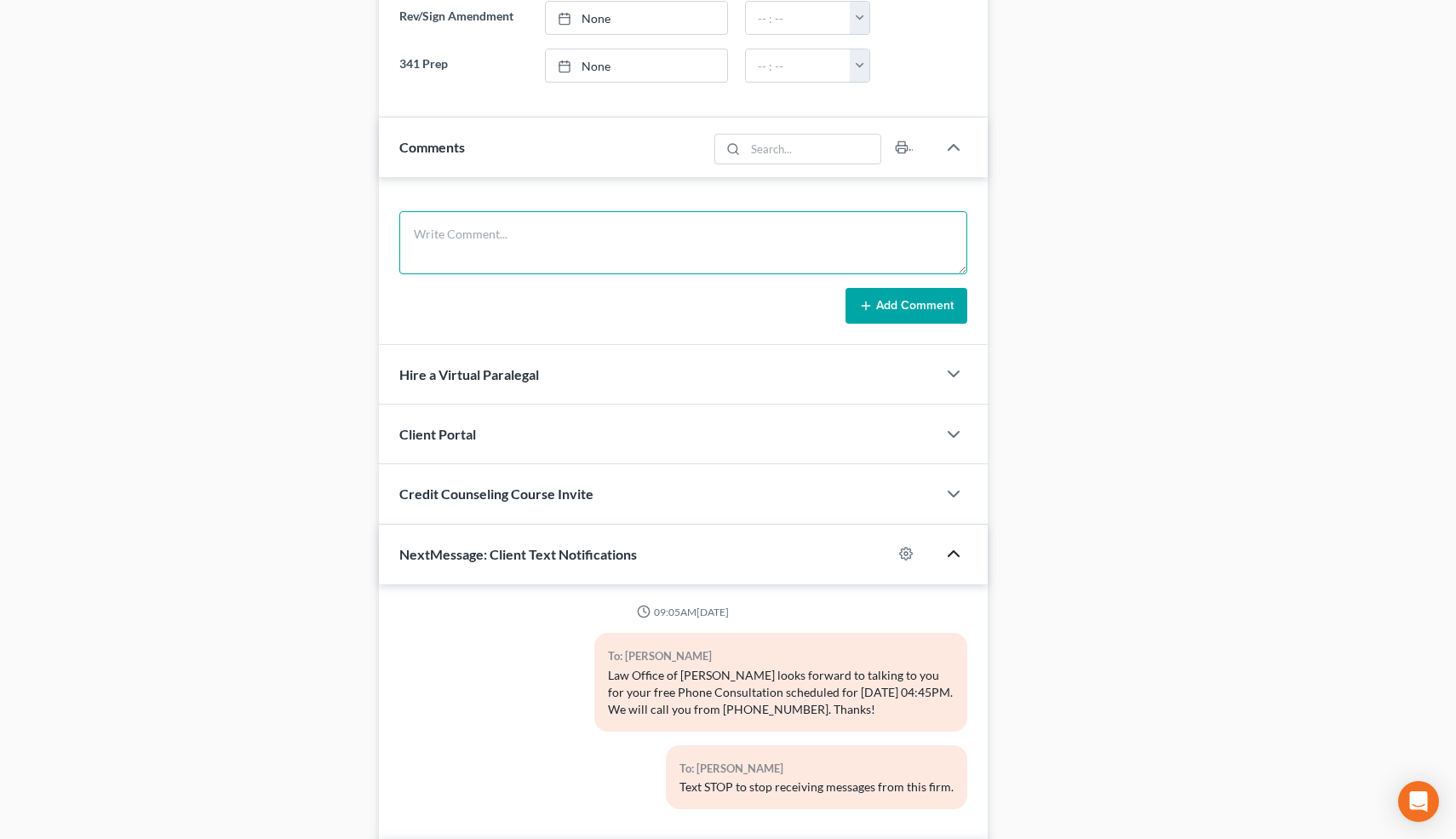
click at [492, 239] on textarea at bounding box center [683, 242] width 569 height 63
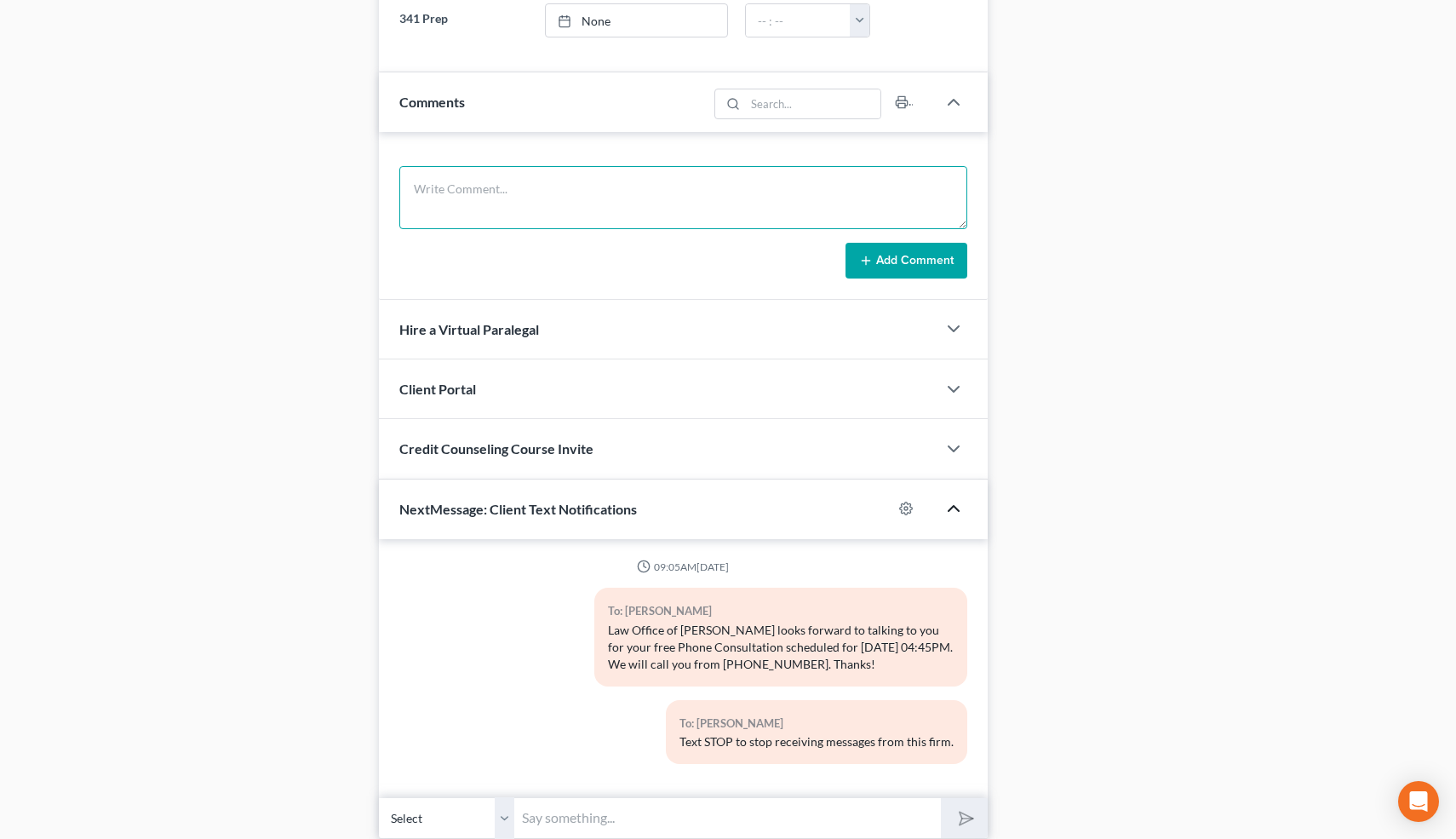
scroll to position [954, 0]
click at [446, 203] on textarea at bounding box center [683, 197] width 569 height 63
click at [719, 187] on textarea "For her family member./ Business closed 12/24 trucking buisiness, no tr" at bounding box center [683, 197] width 569 height 63
click at [539, 186] on textarea "For her family member./ Business closed 12/24 trucking business, had 1 truck th…" at bounding box center [683, 197] width 569 height 63
click at [575, 187] on textarea "For her family member. S-Corp. Business closed 12/24 trucking business, had 1 t…" at bounding box center [683, 197] width 569 height 63
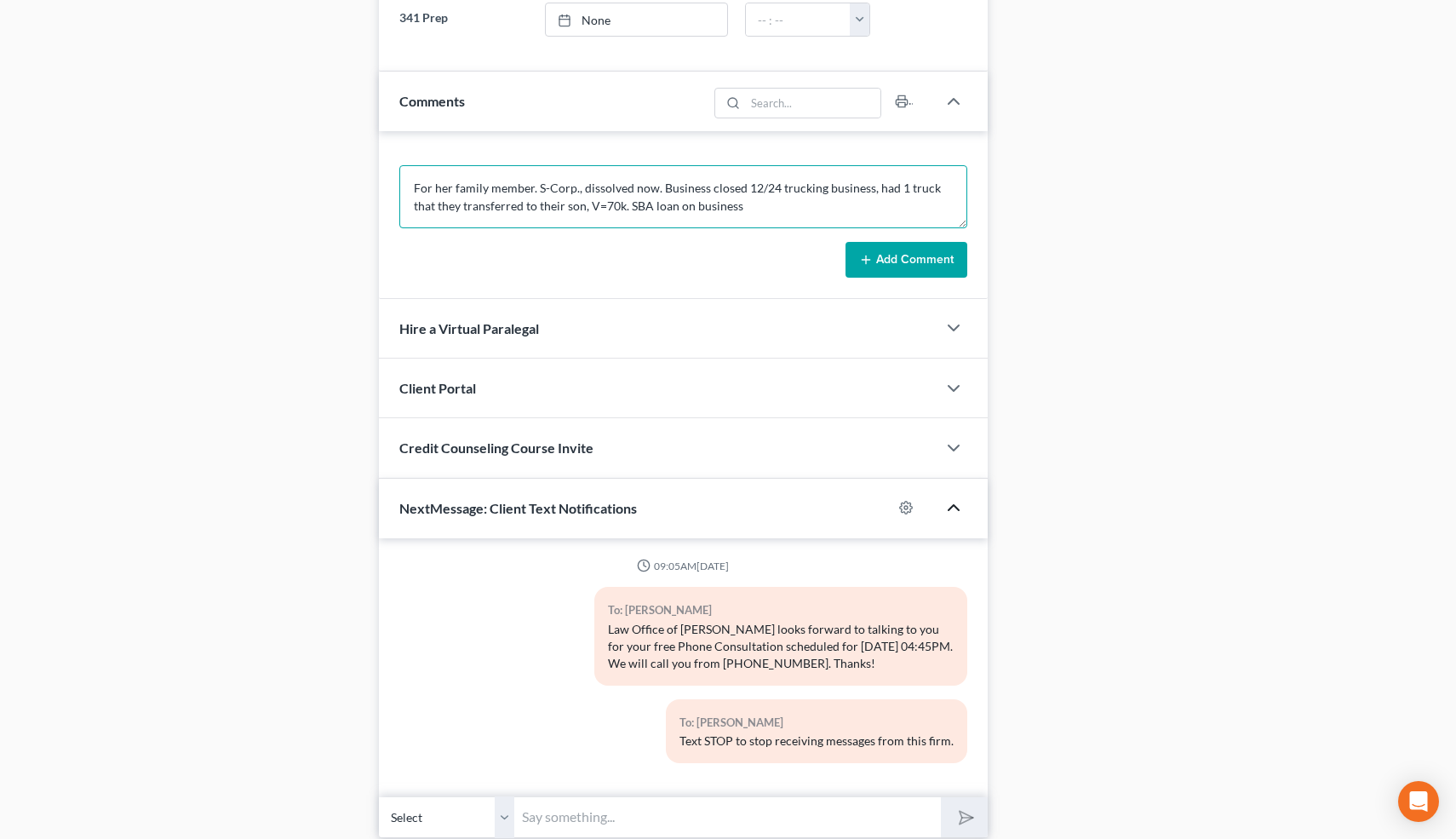
type textarea "For her family member. S-Corp., dissolved now. Business closed 12/24 trucking b…"
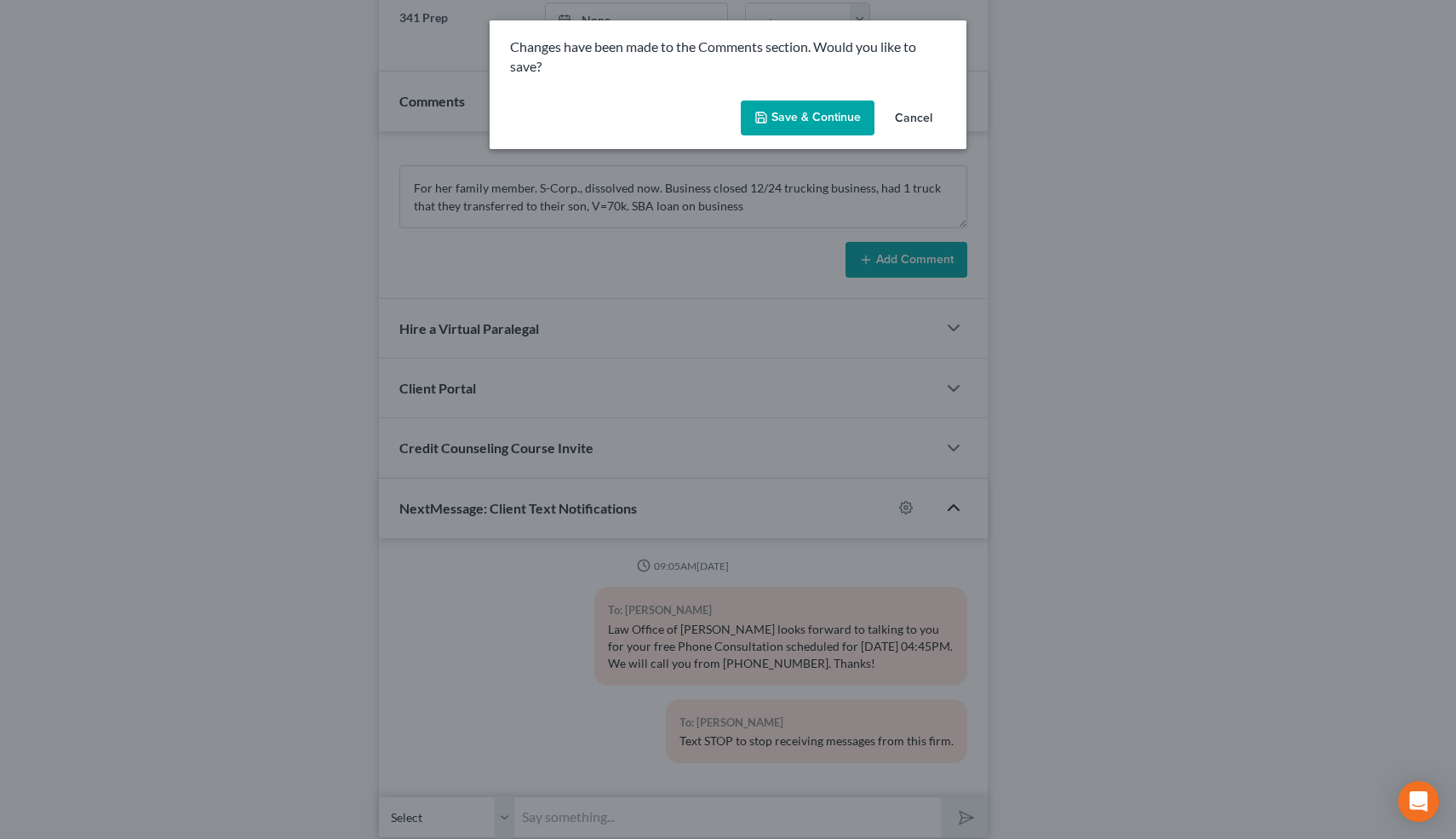
click at [842, 122] on button "Save & Continue" at bounding box center [807, 118] width 134 height 36
